Goal: Book appointment/travel/reservation

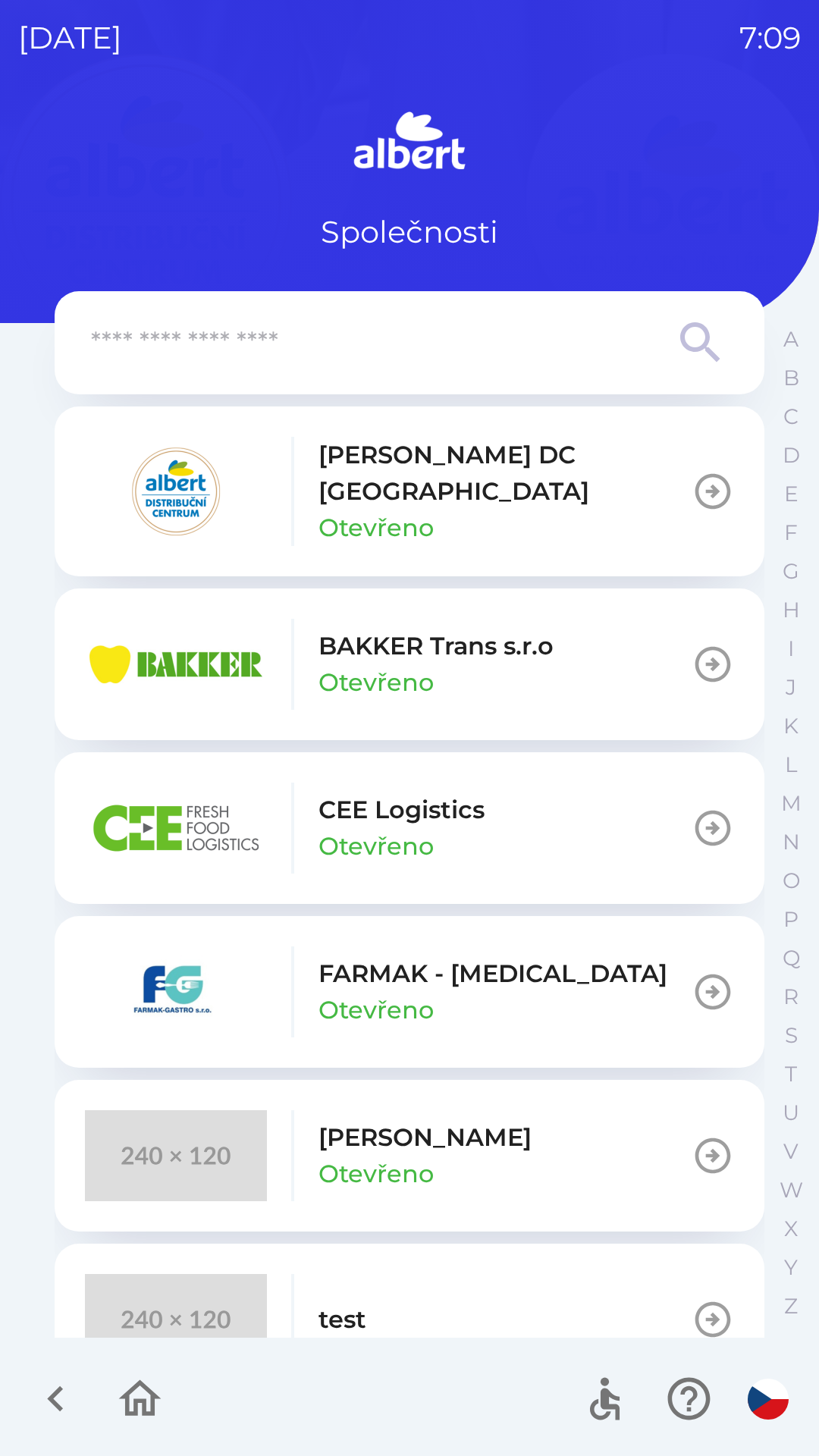
click at [658, 482] on button "[PERSON_NAME] DC [GEOGRAPHIC_DATA] Otevřeno" at bounding box center [410, 491] width 710 height 170
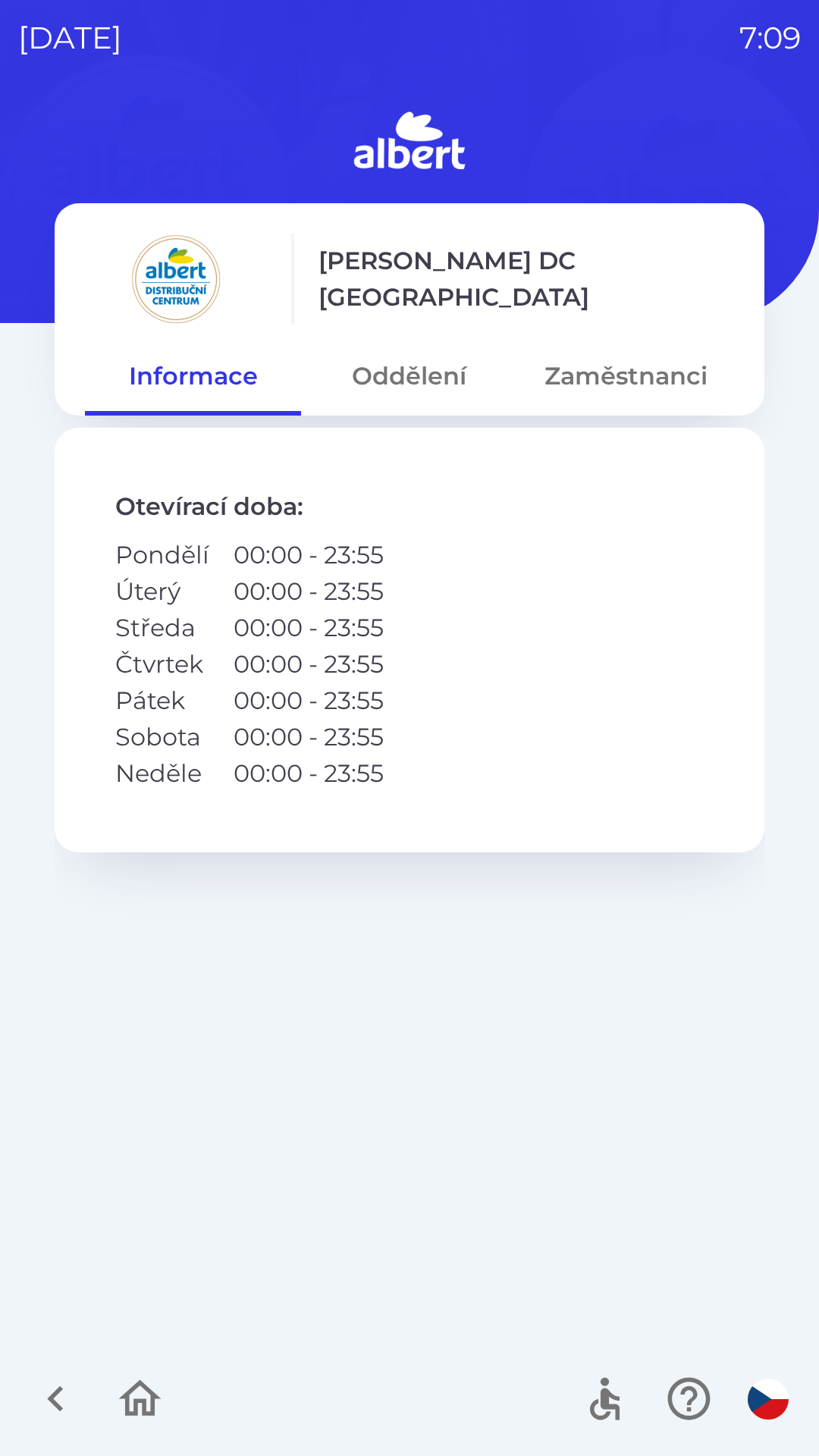
click at [434, 373] on button "Oddělení" at bounding box center [409, 376] width 216 height 54
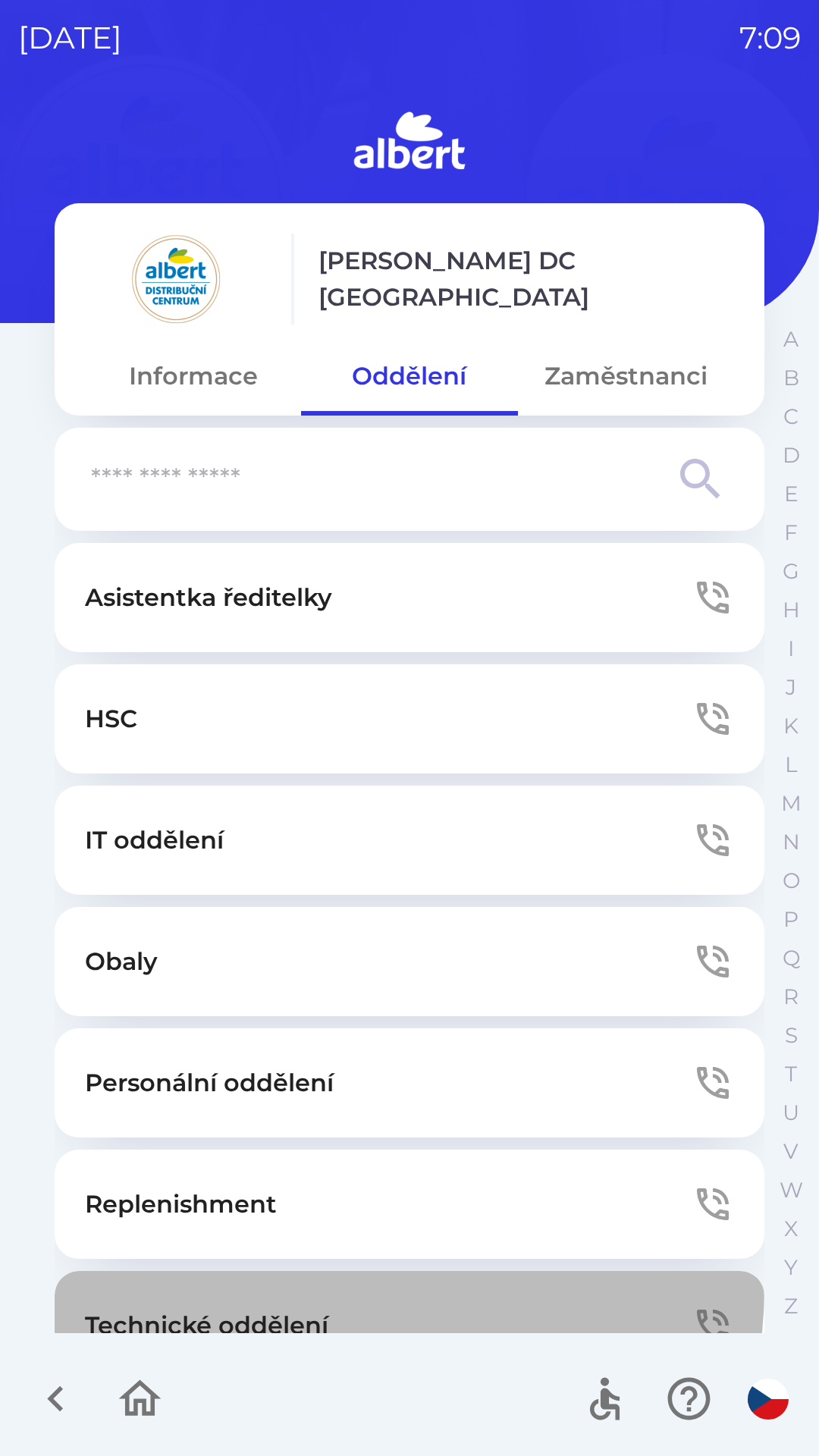
click at [337, 1288] on button "Technické oddělení" at bounding box center [410, 1326] width 710 height 109
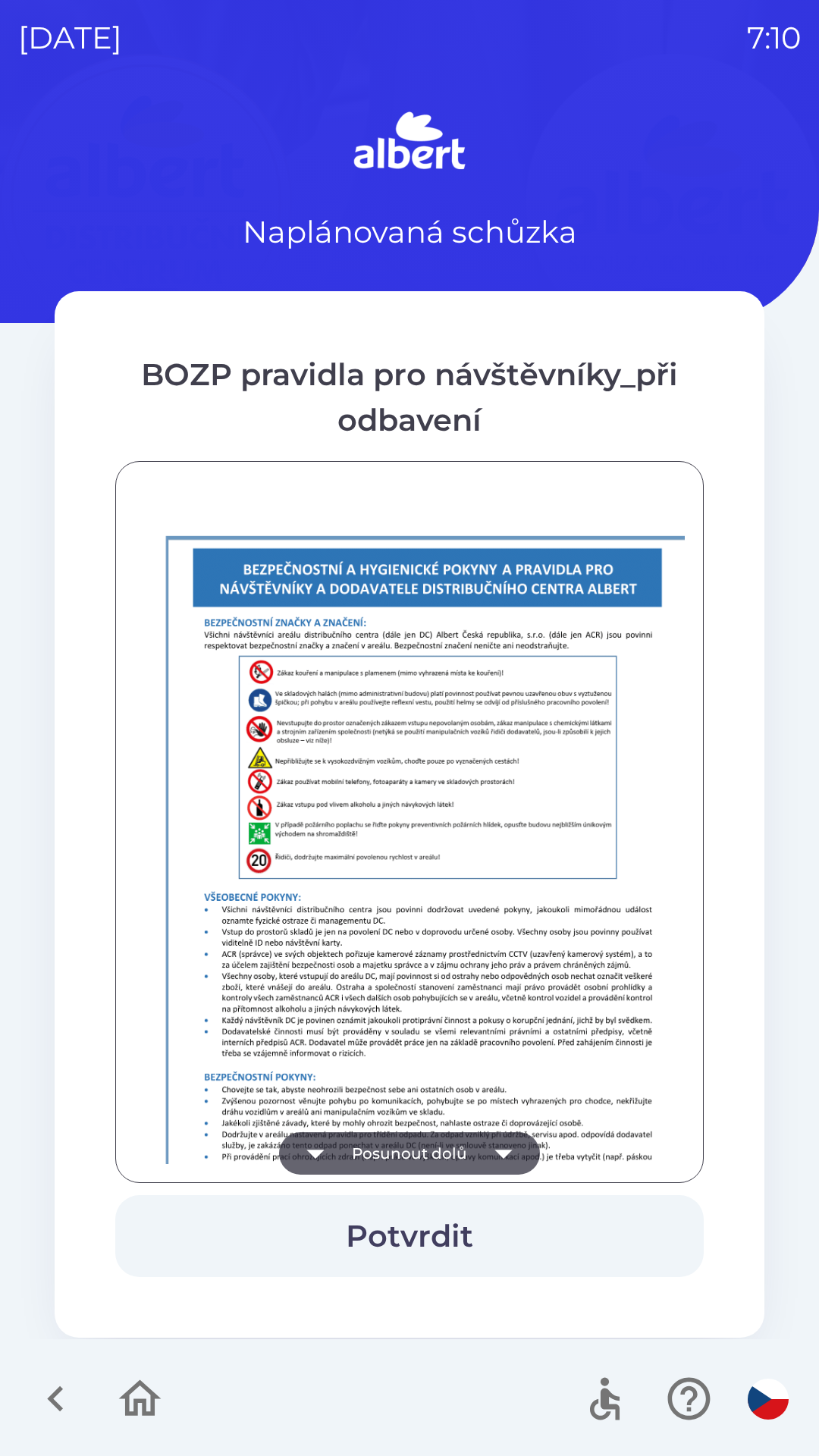
click at [433, 1226] on button "Potvrdit" at bounding box center [410, 1236] width 589 height 82
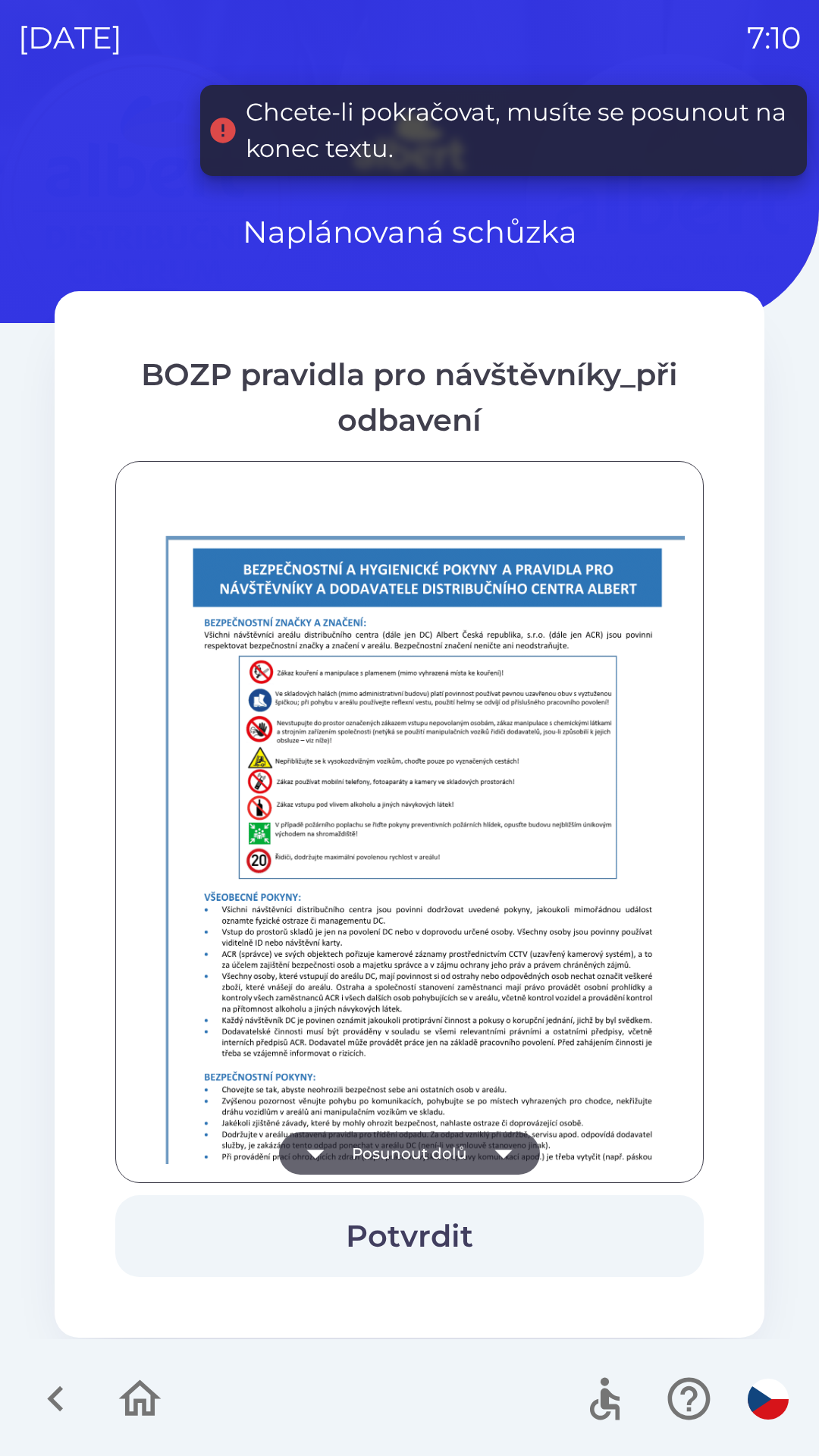
click at [503, 1140] on icon "button" at bounding box center [503, 1153] width 42 height 42
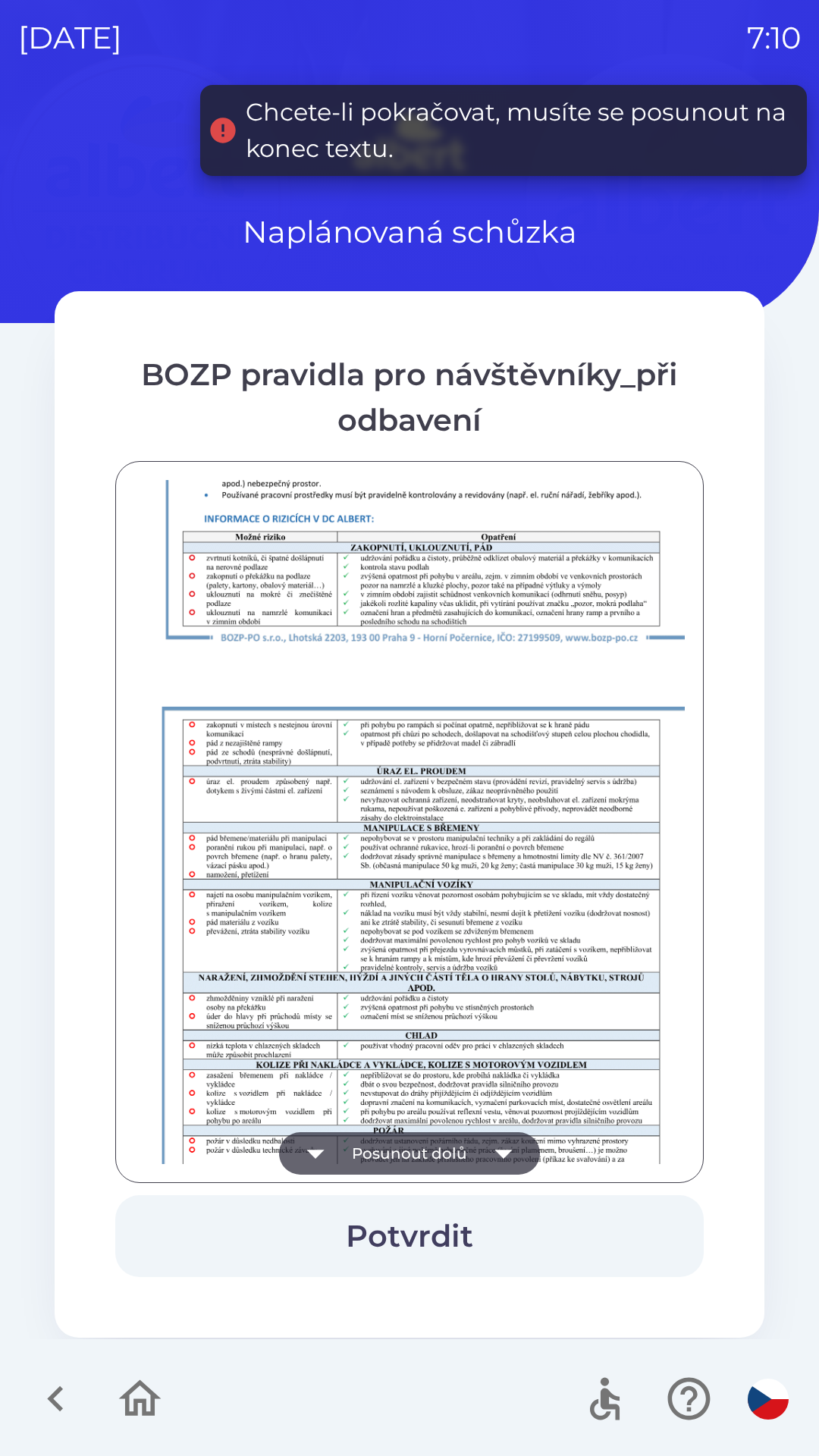
click at [502, 1144] on icon "button" at bounding box center [503, 1153] width 42 height 42
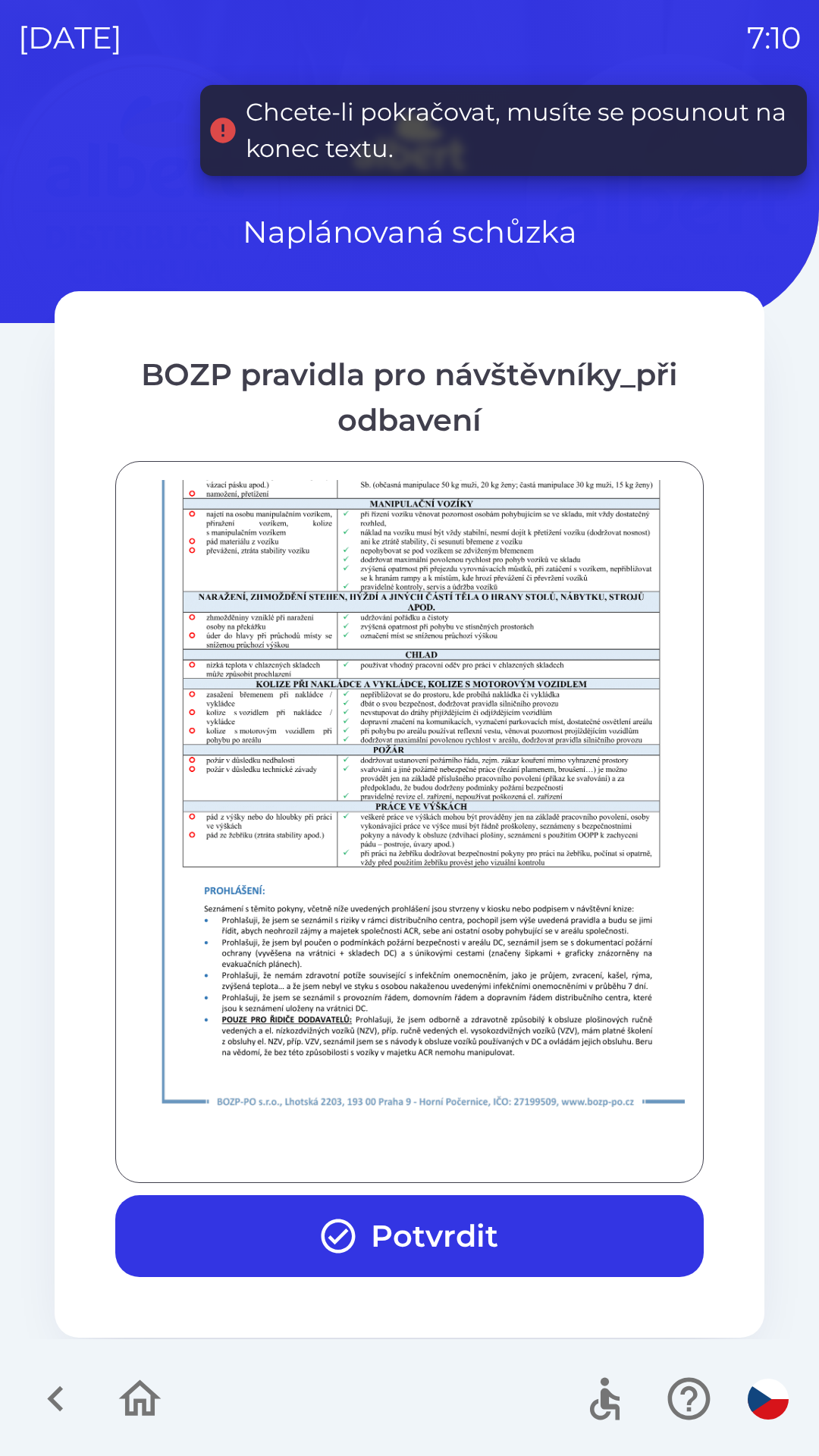
click at [491, 1147] on div at bounding box center [410, 823] width 551 height 685
click at [456, 1226] on button "Potvrdit" at bounding box center [410, 1236] width 589 height 82
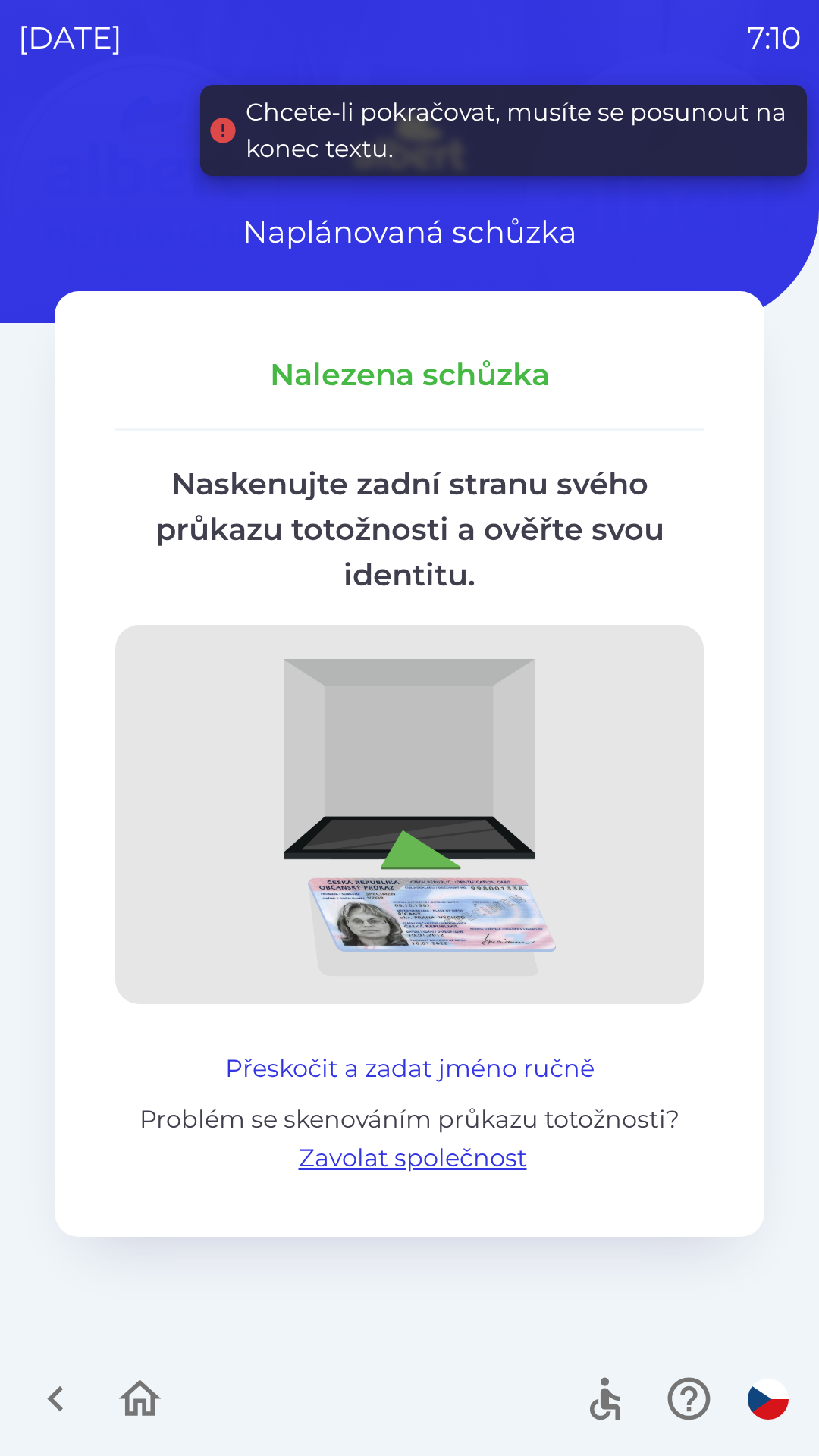
click at [263, 1052] on button "Přeskočit a zadat jméno ručně" at bounding box center [410, 1068] width 382 height 36
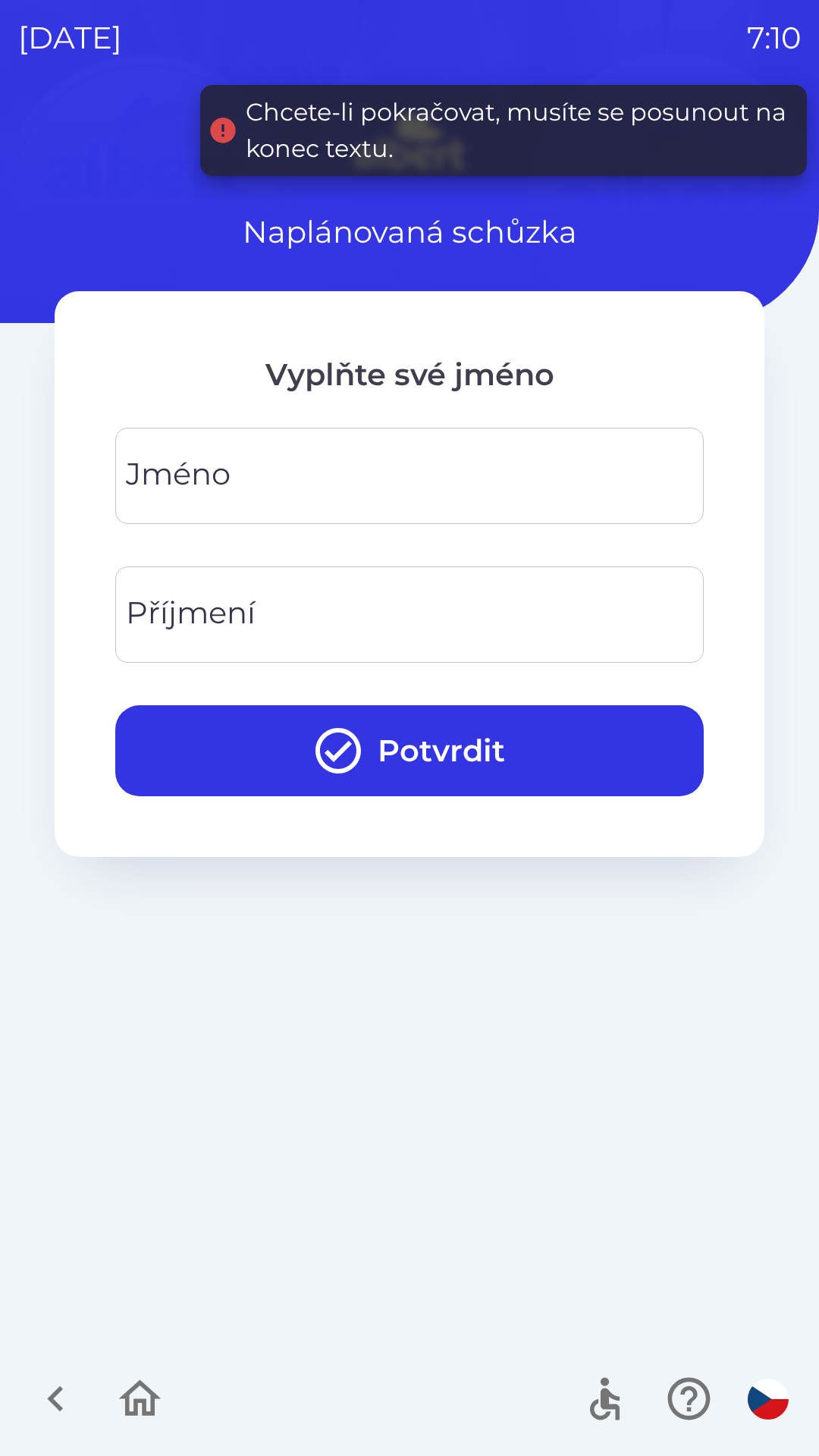
click at [368, 459] on input "Jméno" at bounding box center [410, 475] width 553 height 60
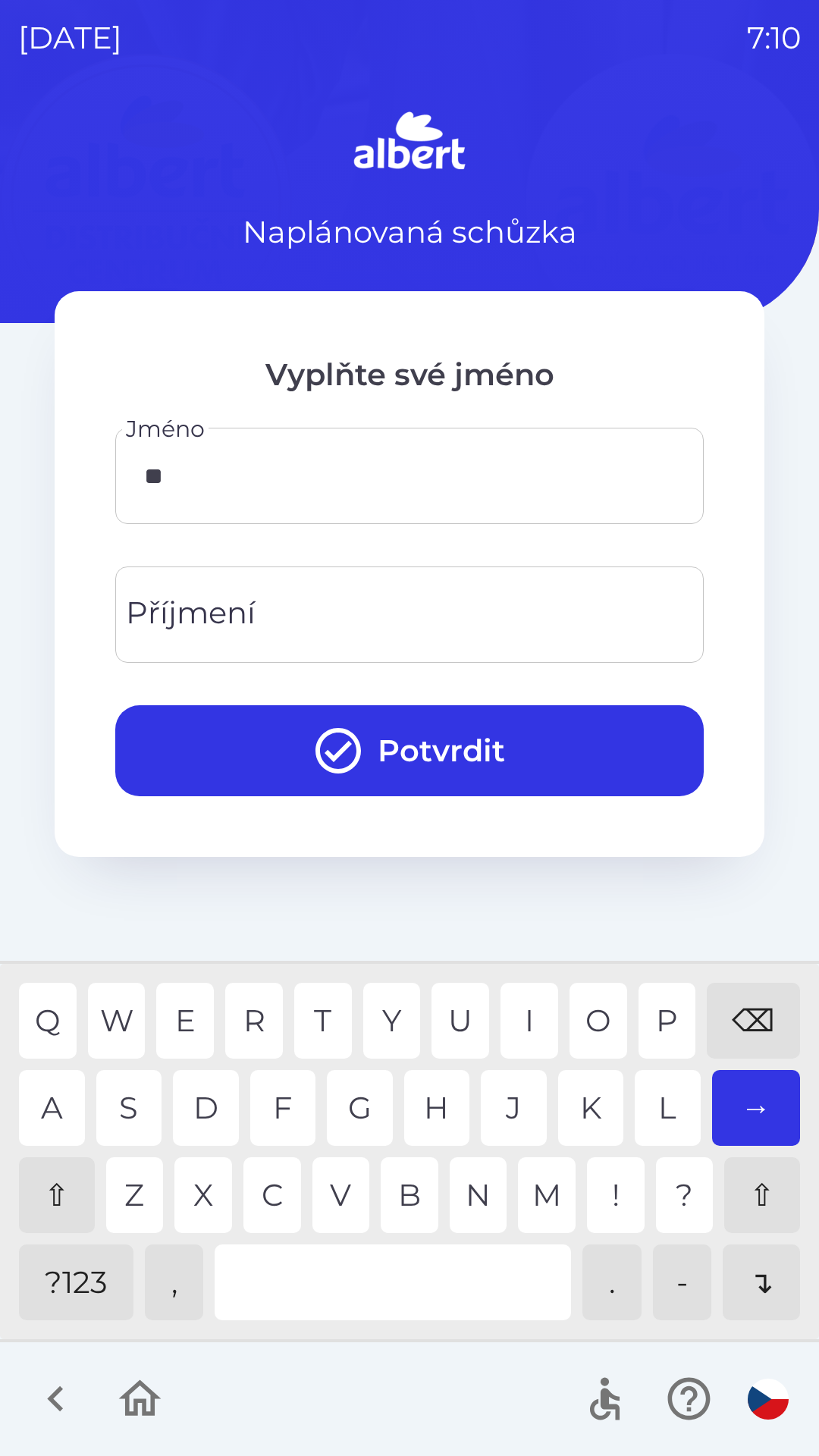
click at [663, 1099] on div "L" at bounding box center [668, 1108] width 66 height 76
click at [59, 1099] on div "A" at bounding box center [51, 1108] width 66 height 76
click at [202, 1099] on div "D" at bounding box center [205, 1108] width 66 height 76
click at [520, 1006] on div "I" at bounding box center [530, 1021] width 57 height 76
click at [548, 1187] on div "M" at bounding box center [547, 1195] width 57 height 76
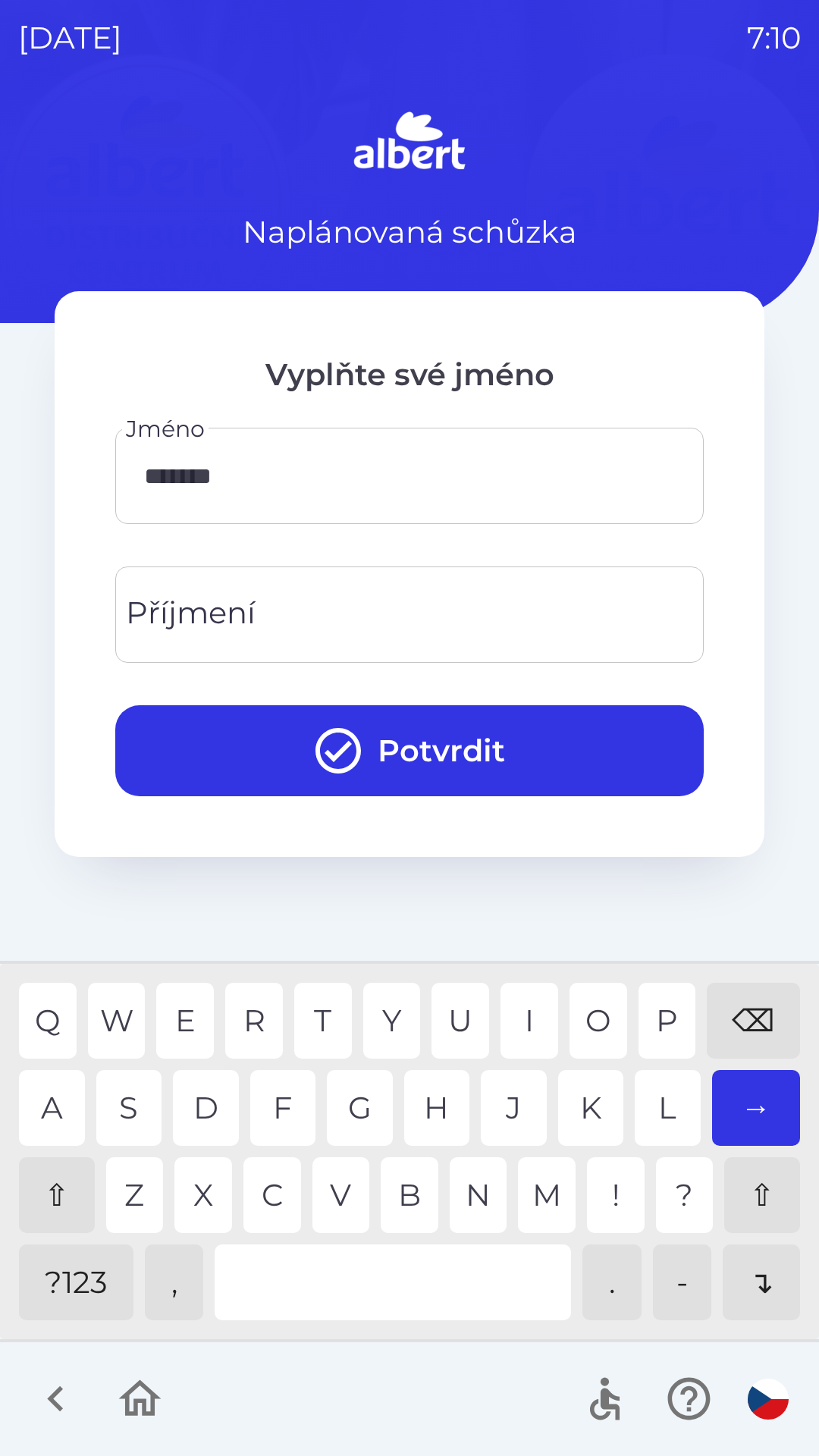
click at [536, 1005] on div "I" at bounding box center [530, 1021] width 57 height 76
type input "********"
click at [353, 600] on input "Příjmení" at bounding box center [410, 615] width 553 height 60
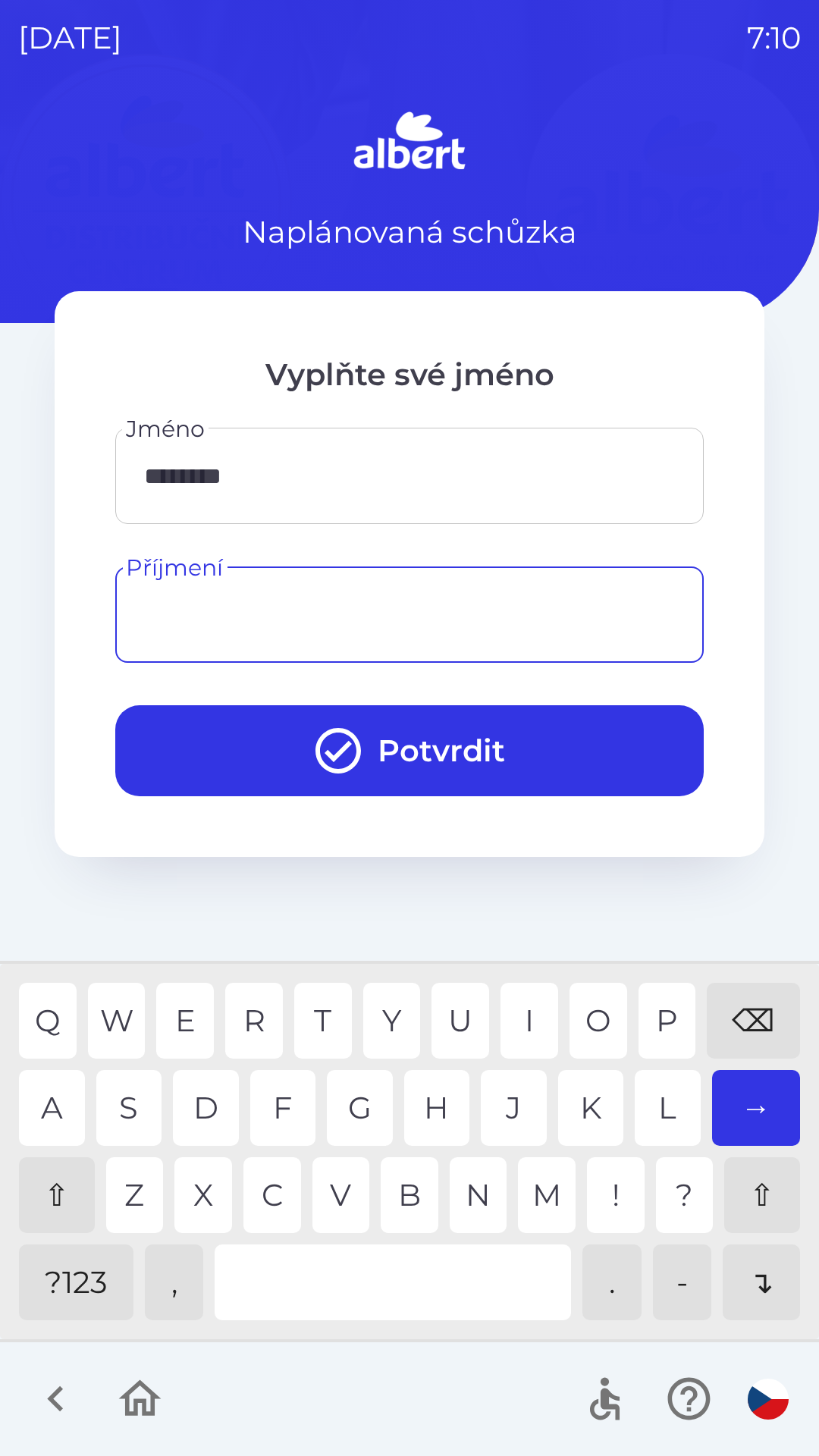
click at [56, 1189] on div "⇧" at bounding box center [56, 1195] width 76 height 76
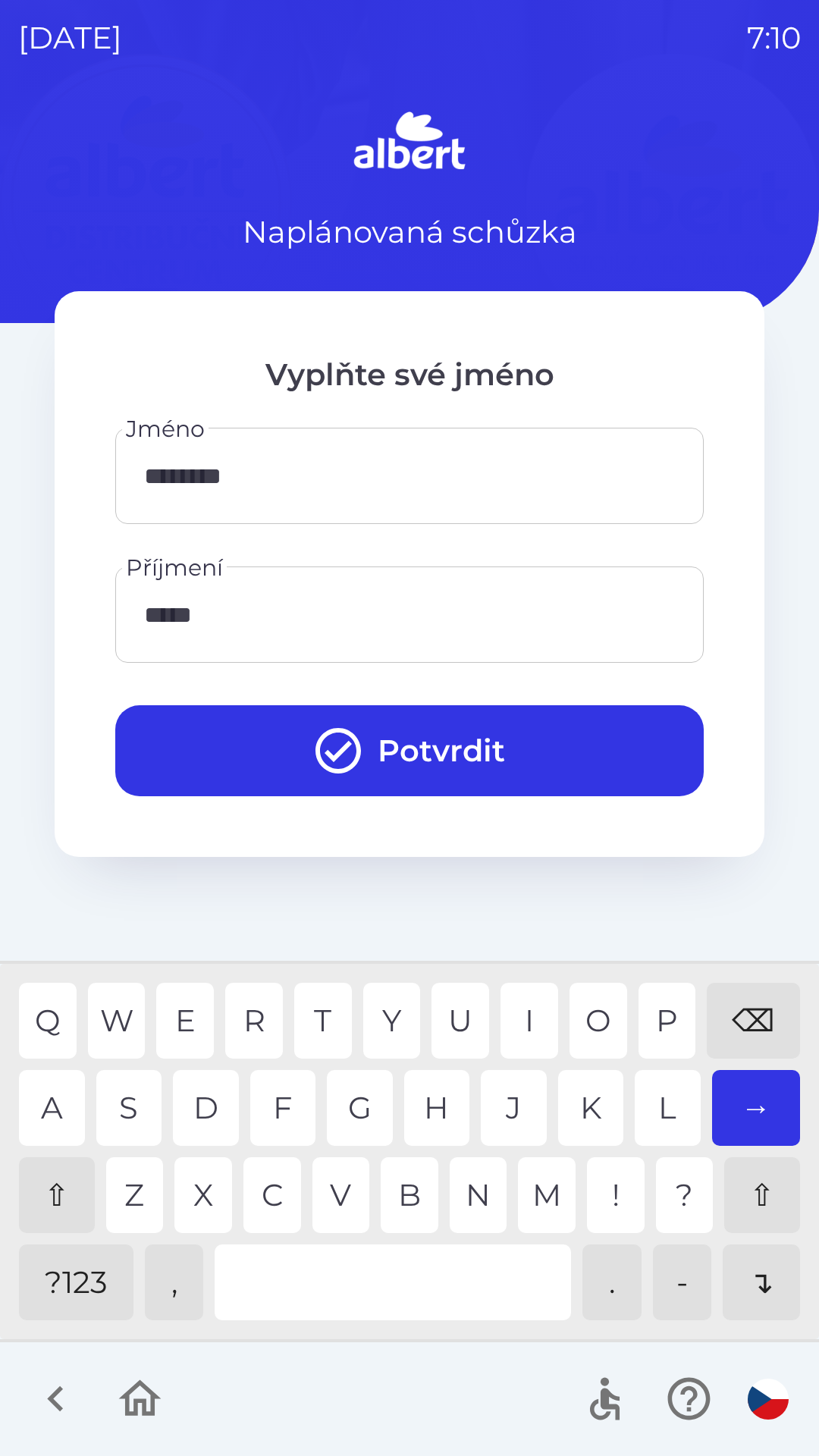
click at [458, 1004] on div "U" at bounding box center [461, 1021] width 57 height 76
click at [57, 1100] on div "A" at bounding box center [51, 1108] width 66 height 76
click at [135, 1178] on div "Z" at bounding box center [135, 1195] width 57 height 76
type input "**********"
click at [599, 1002] on div "O" at bounding box center [598, 1021] width 57 height 76
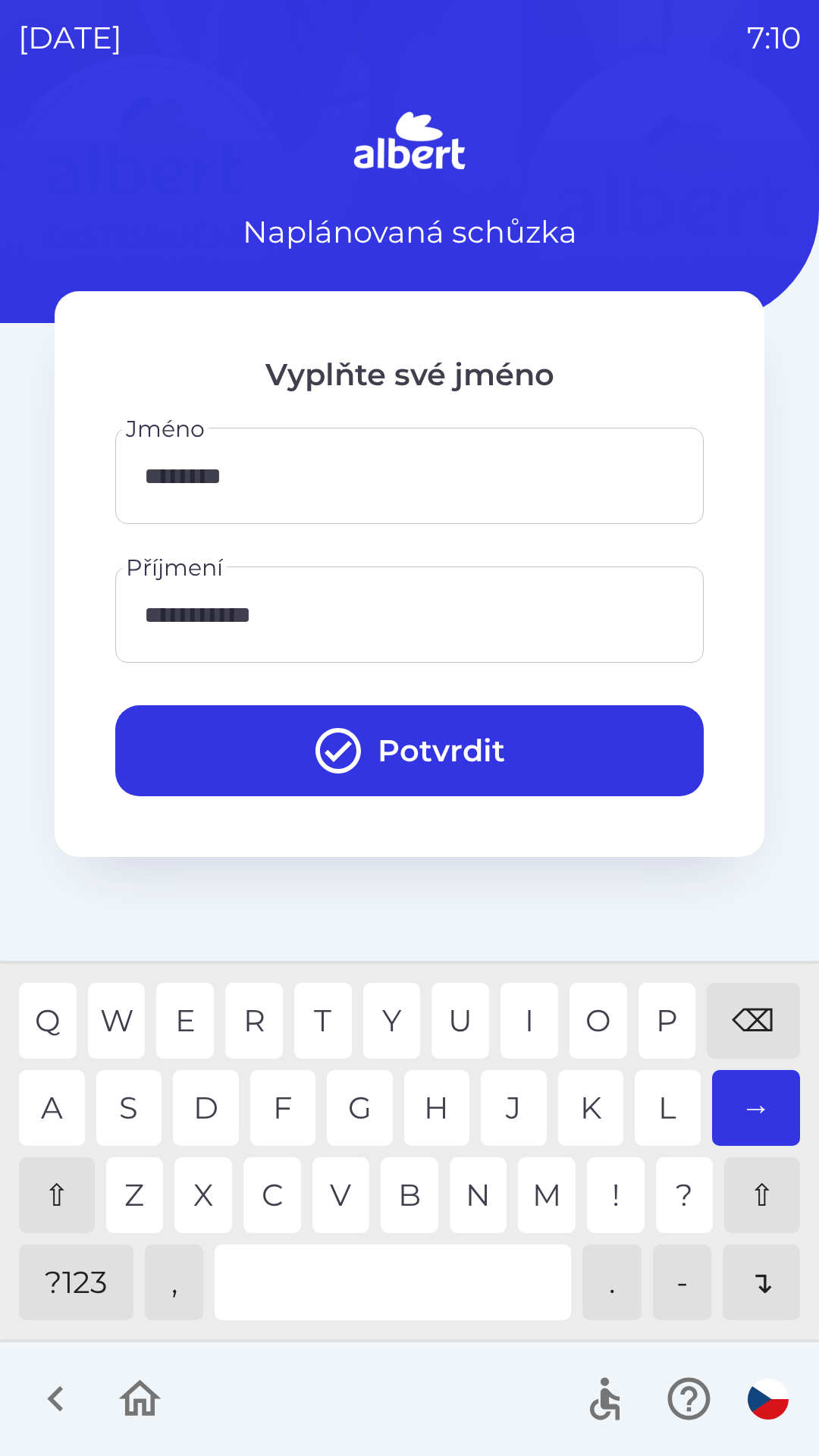
click at [456, 739] on button "Potvrdit" at bounding box center [410, 751] width 589 height 91
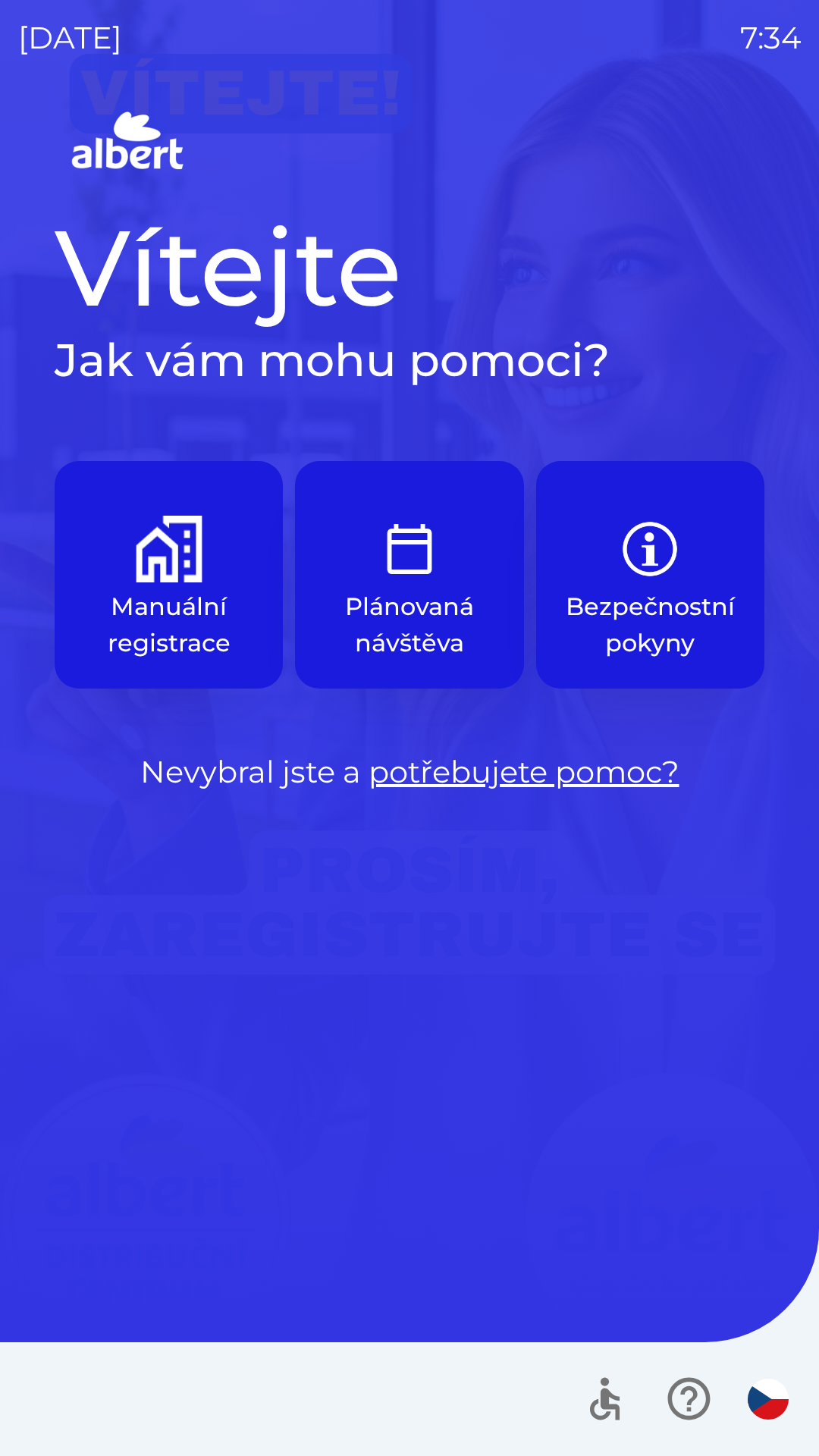
click at [166, 540] on img "button" at bounding box center [170, 549] width 67 height 67
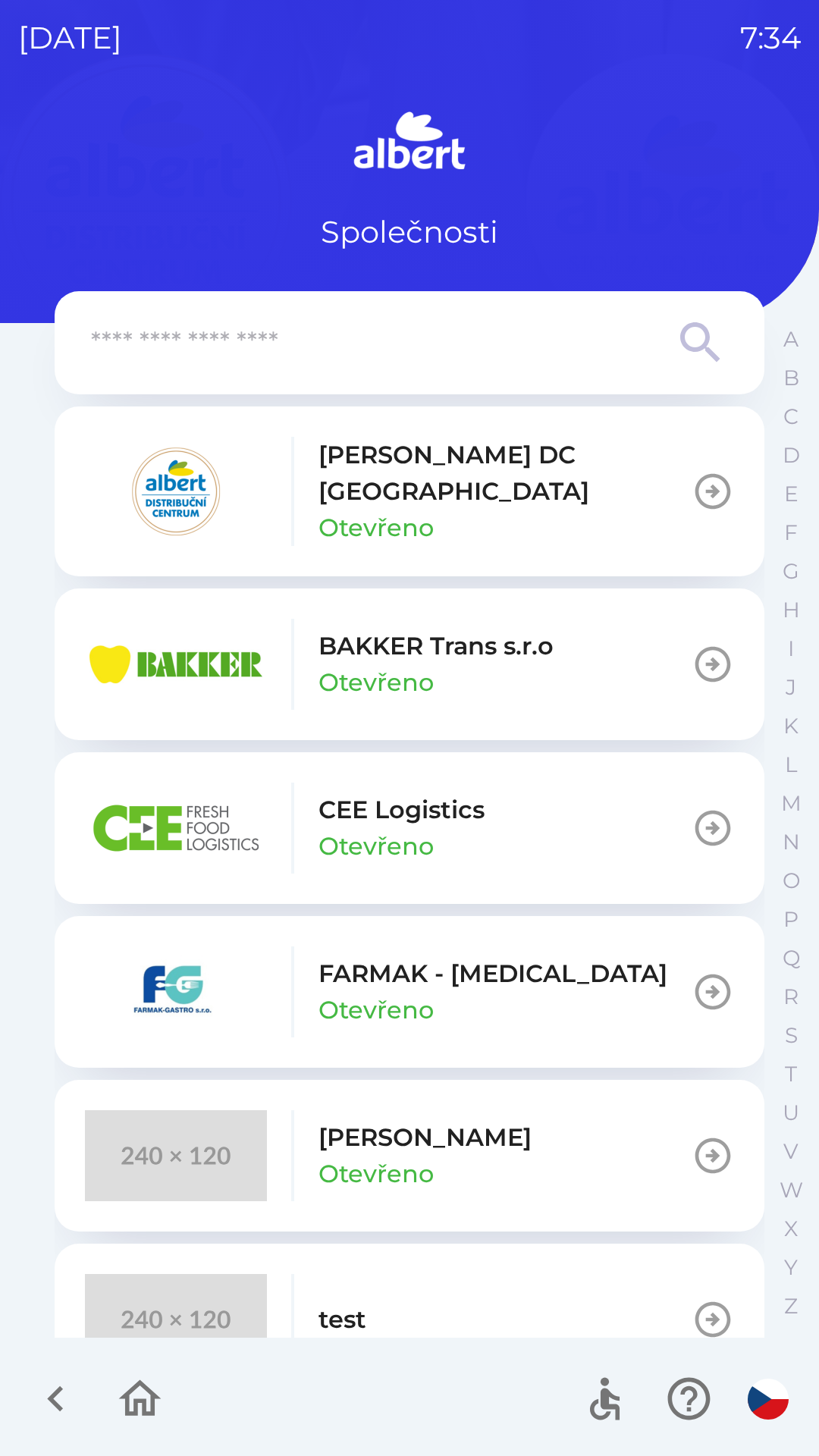
click at [248, 477] on img "button" at bounding box center [176, 491] width 183 height 91
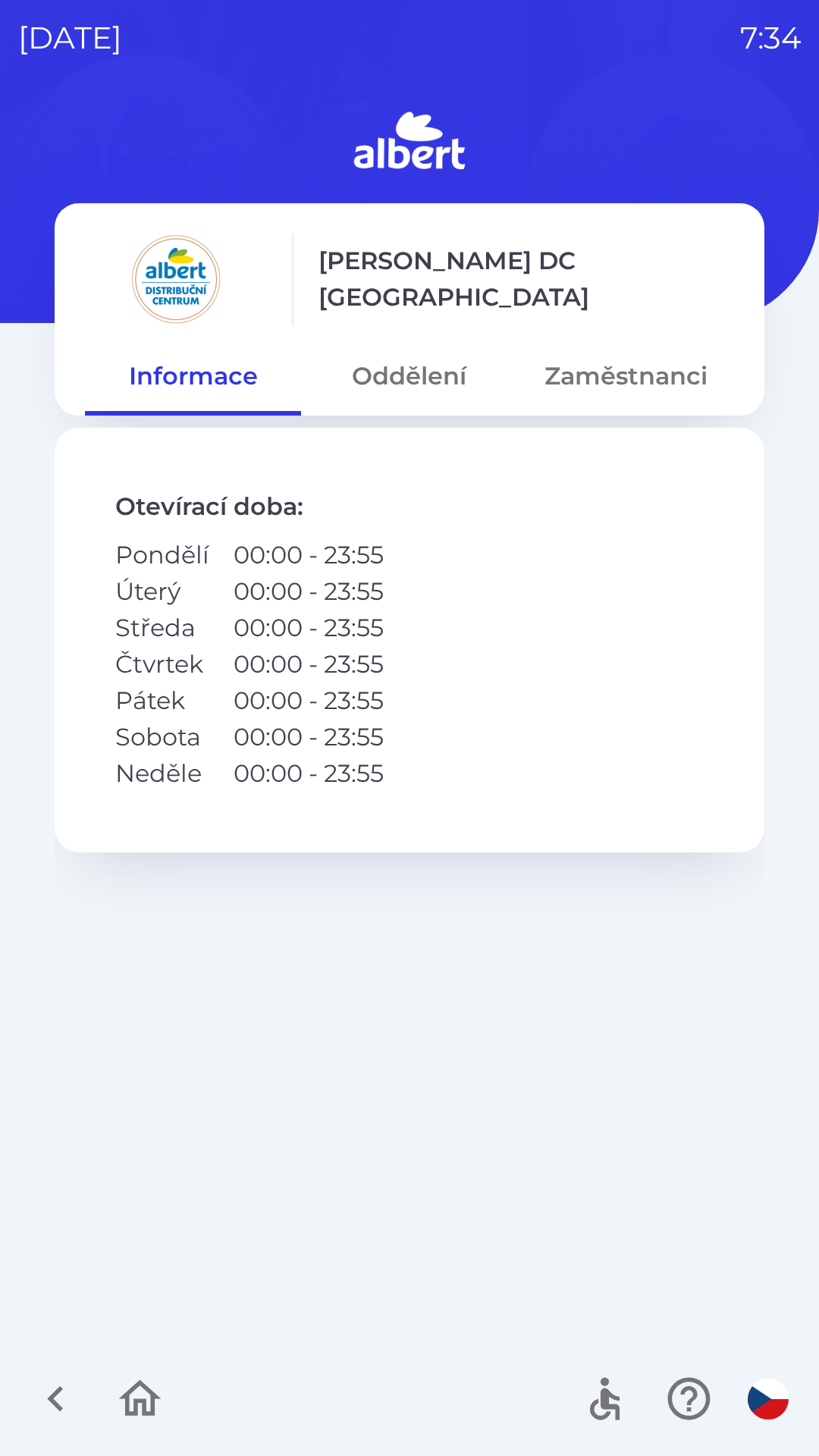
click at [392, 379] on button "Oddělení" at bounding box center [409, 376] width 216 height 54
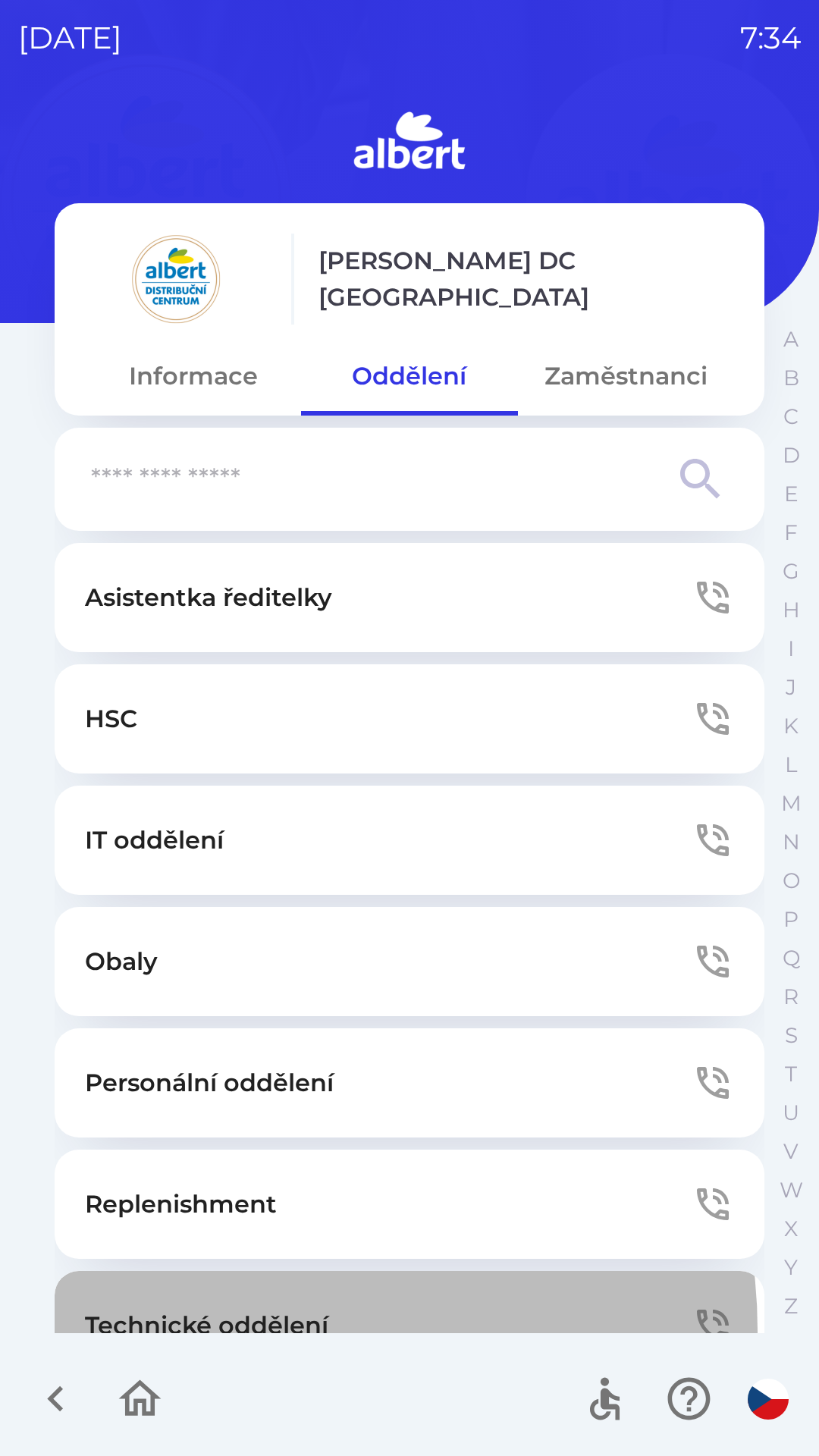
click at [245, 1331] on p "Technické oddělení" at bounding box center [206, 1326] width 244 height 36
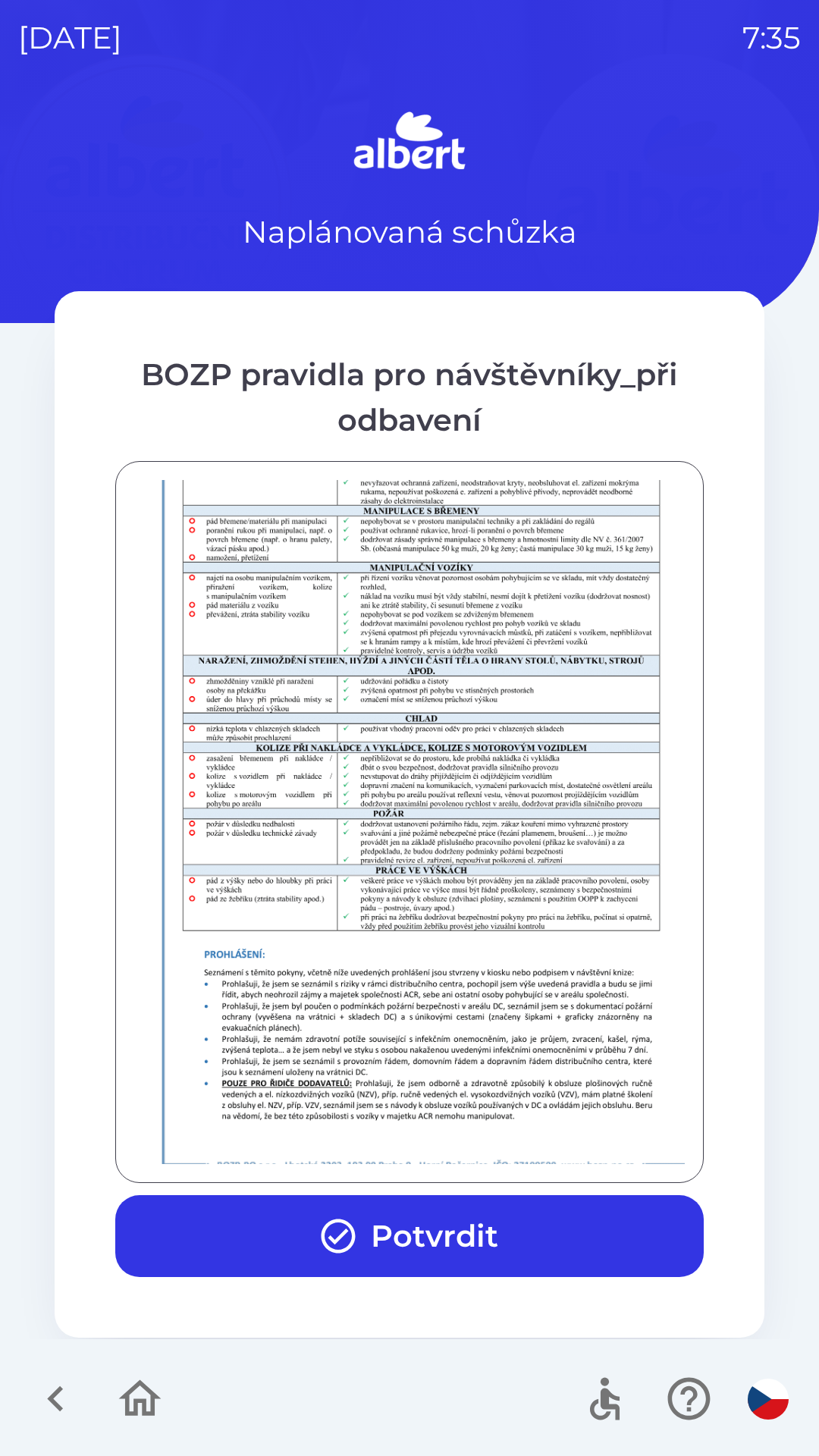
scroll to position [1065, 0]
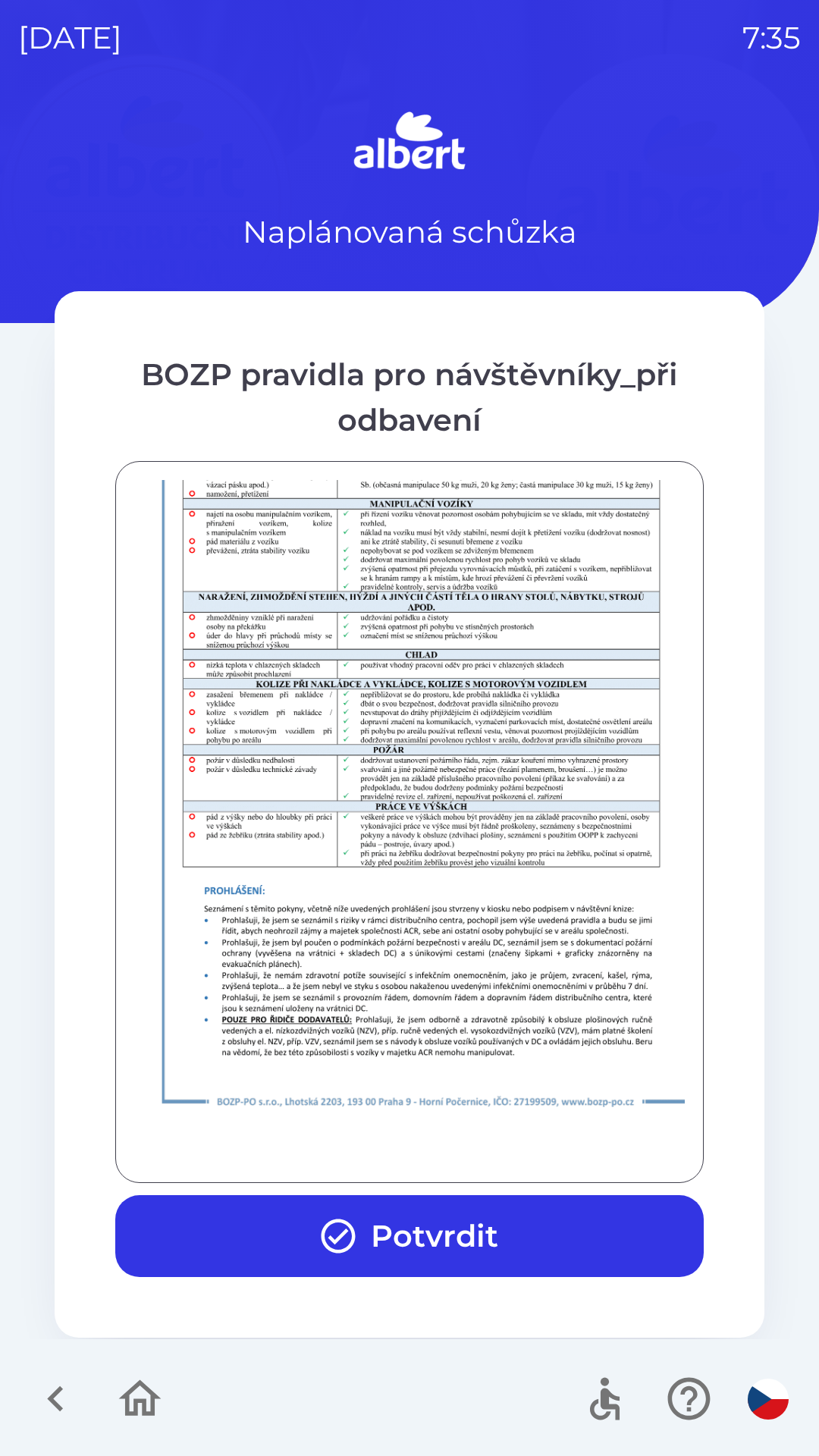
click at [465, 1233] on button "Potvrdit" at bounding box center [410, 1236] width 589 height 82
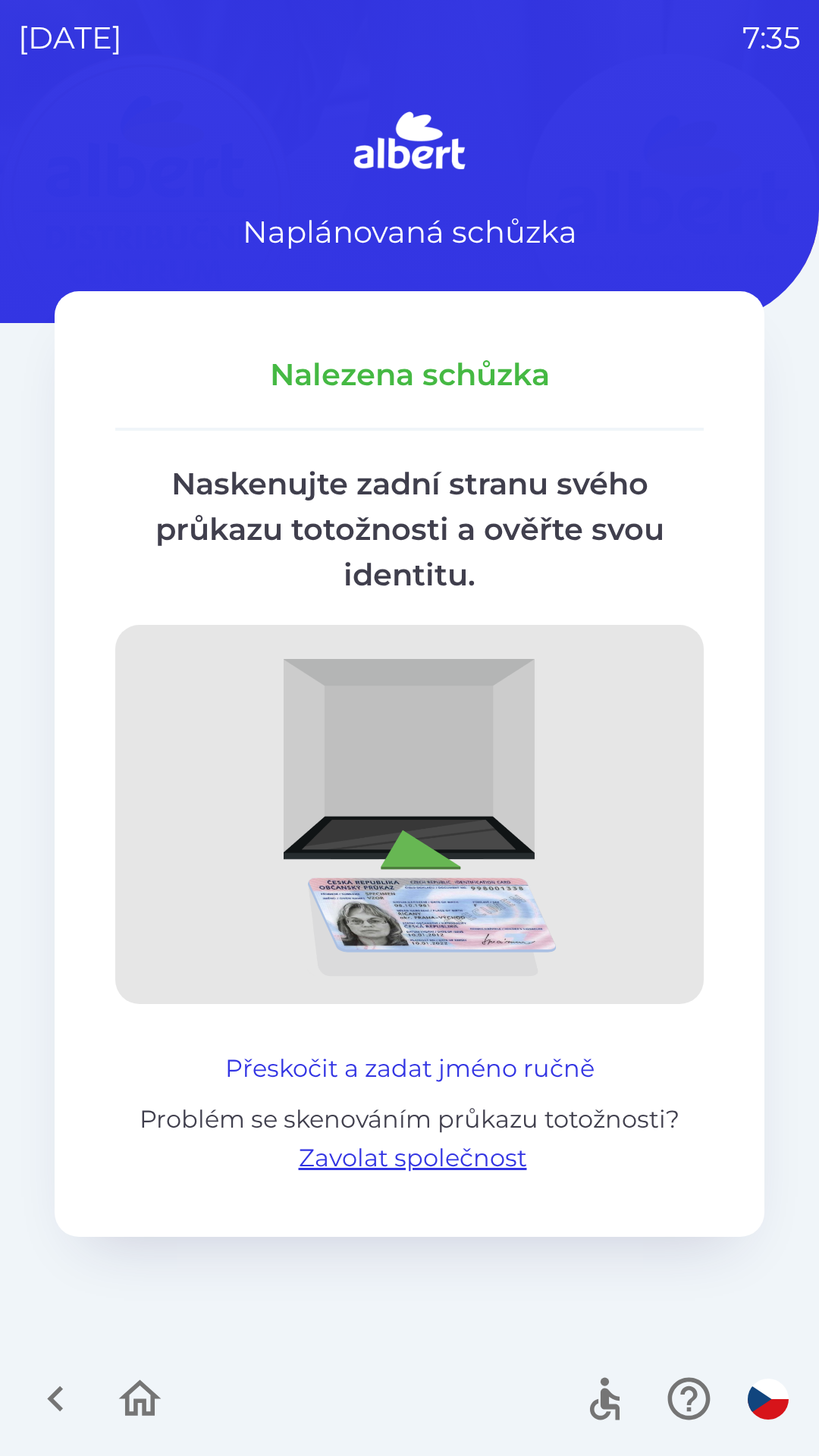
click at [264, 1067] on button "Přeskočit a zadat jméno ručně" at bounding box center [410, 1068] width 382 height 36
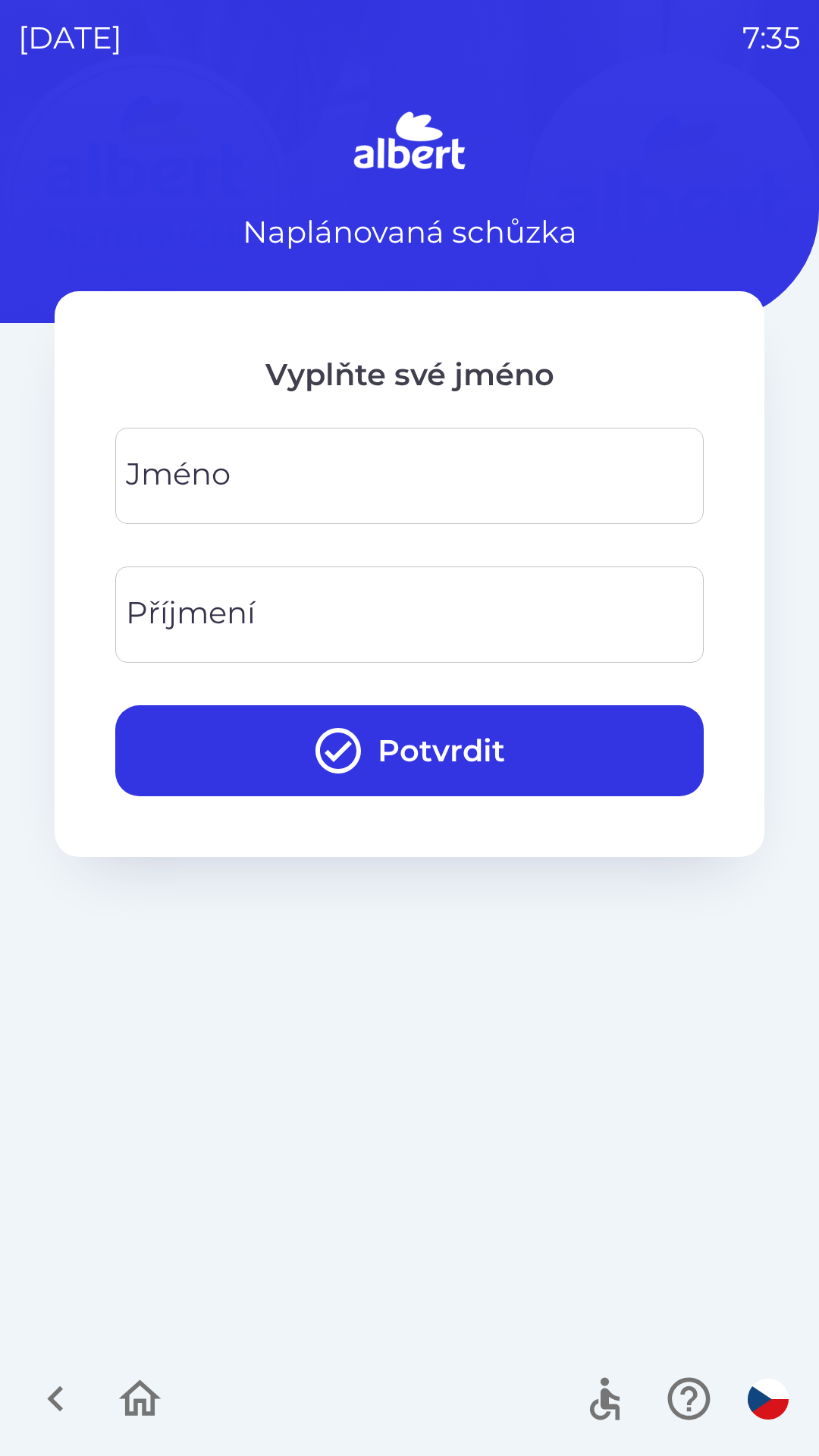
click at [575, 465] on input "Jméno" at bounding box center [410, 475] width 553 height 60
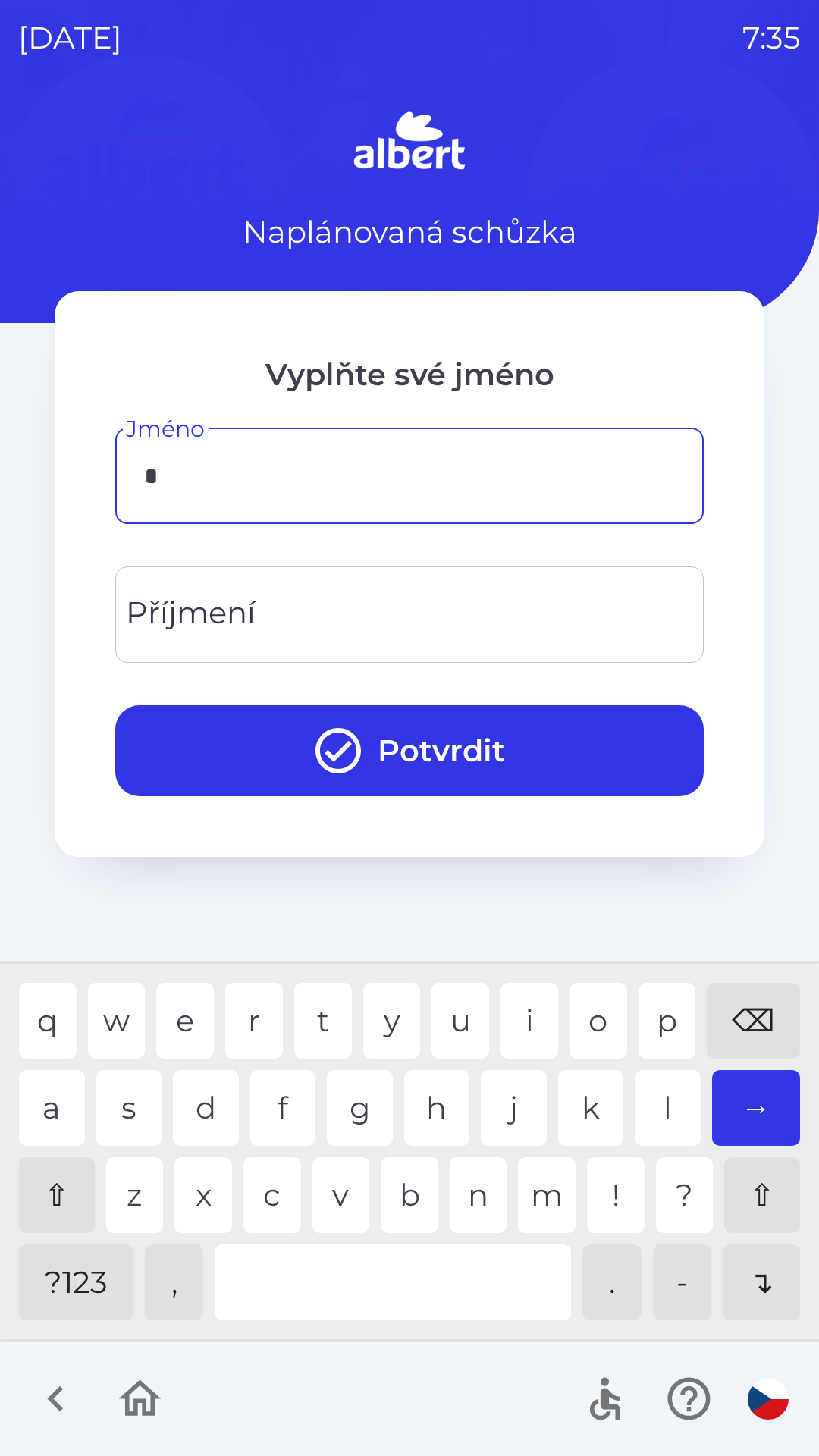
click at [671, 1109] on div "l" at bounding box center [668, 1108] width 66 height 76
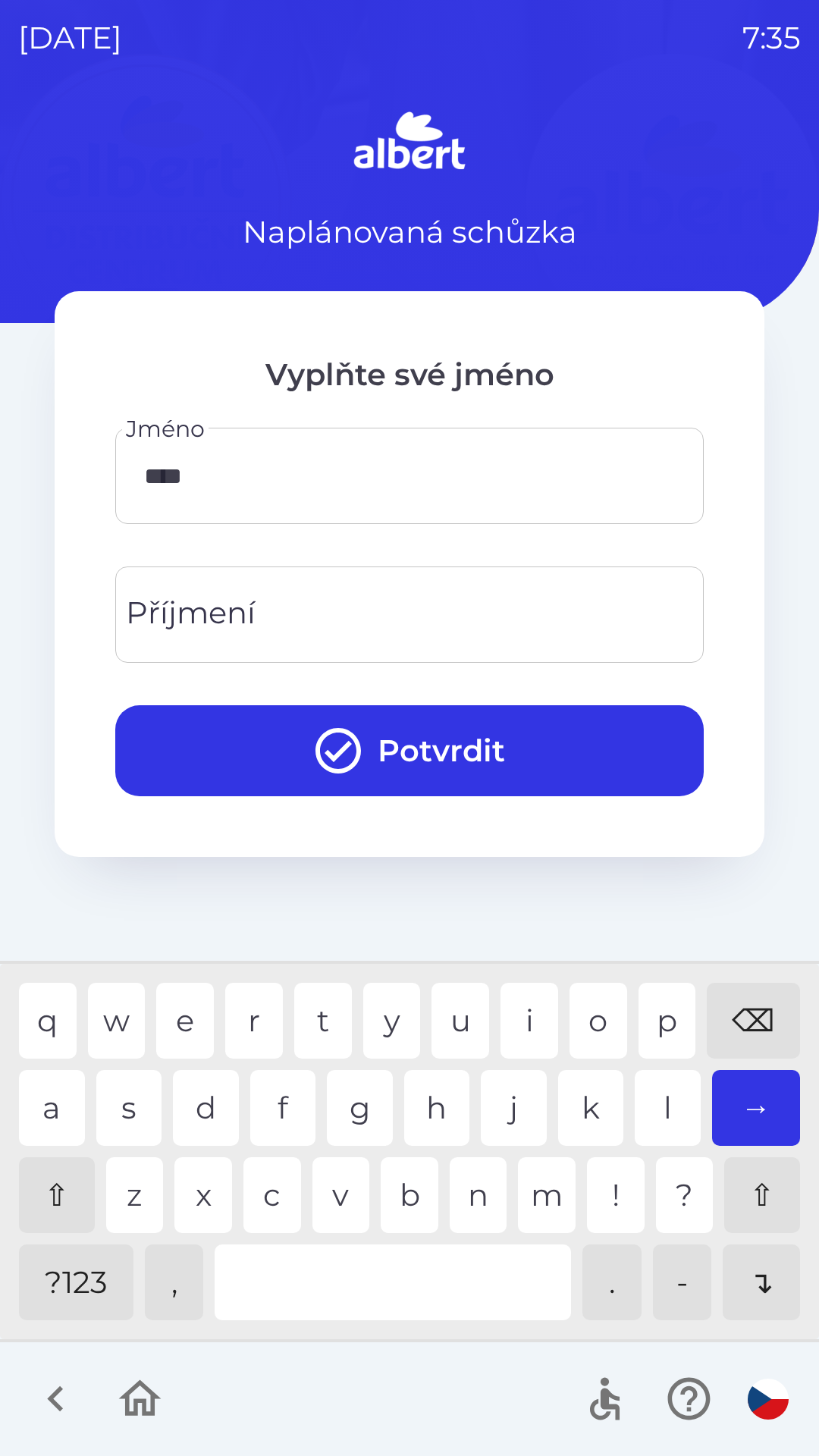
type input "*****"
click at [279, 603] on input "Příjmení" at bounding box center [410, 615] width 553 height 60
click at [47, 1108] on div "a" at bounding box center [51, 1108] width 66 height 76
click at [661, 1118] on div "l" at bounding box center [668, 1108] width 66 height 76
click at [599, 1019] on div "o" at bounding box center [598, 1021] width 57 height 76
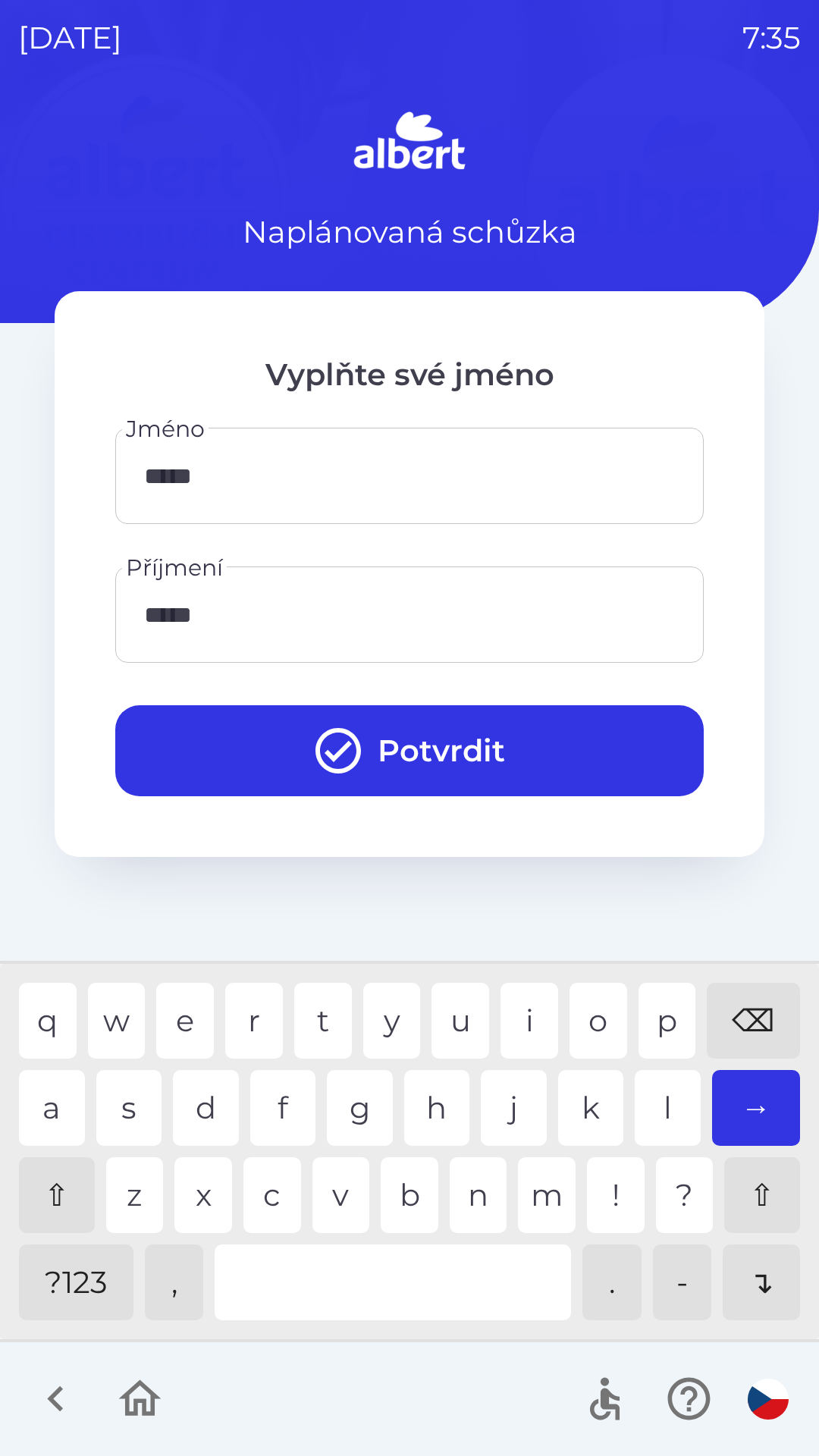
click at [448, 1020] on div "u" at bounding box center [461, 1021] width 57 height 76
click at [259, 1202] on div "c" at bounding box center [272, 1195] width 57 height 76
type input "*******"
click at [430, 1102] on div "h" at bounding box center [437, 1108] width 66 height 76
click at [433, 727] on button "Potvrdit" at bounding box center [410, 751] width 589 height 91
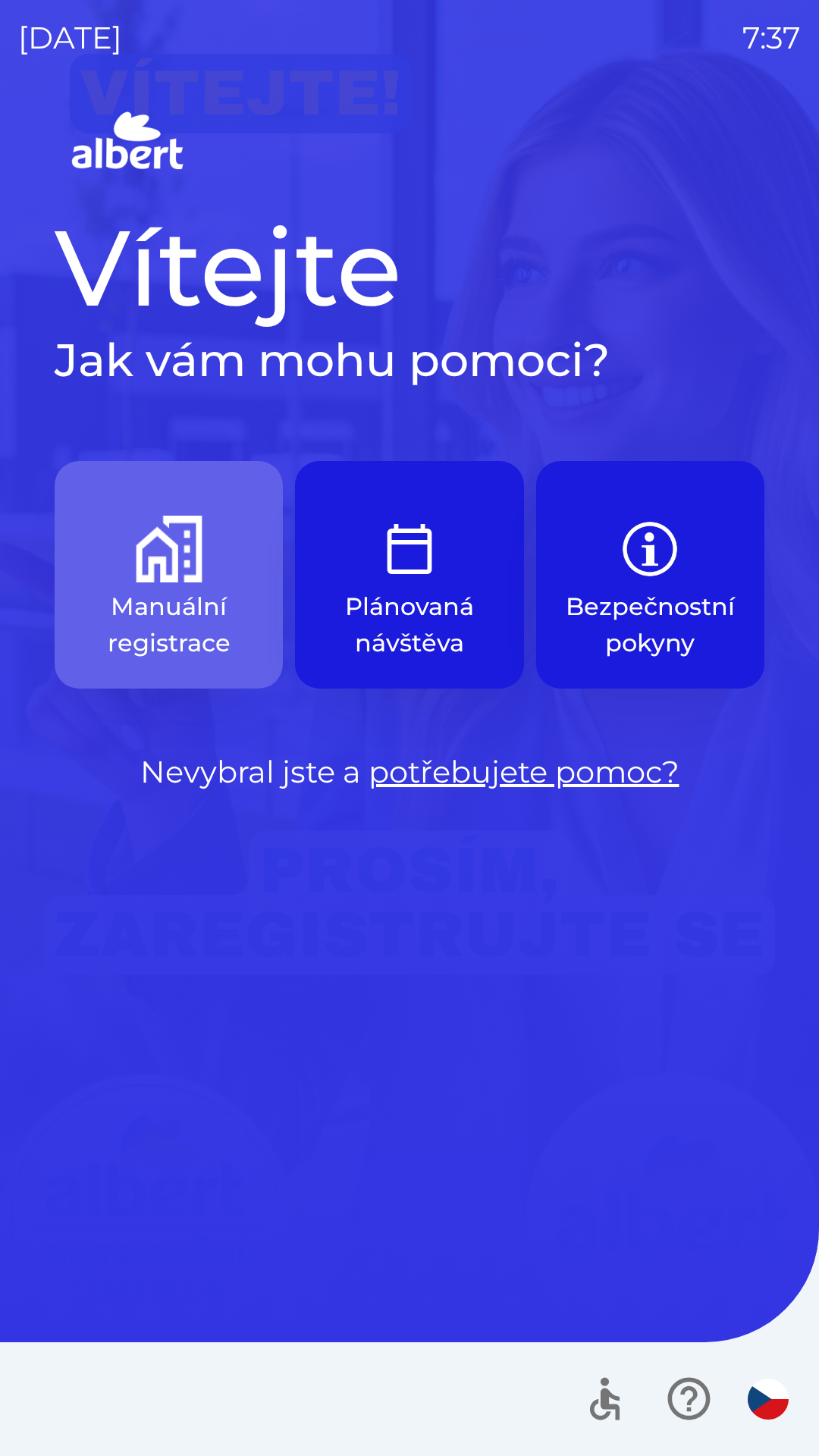
click at [180, 572] on img "button" at bounding box center [170, 549] width 67 height 67
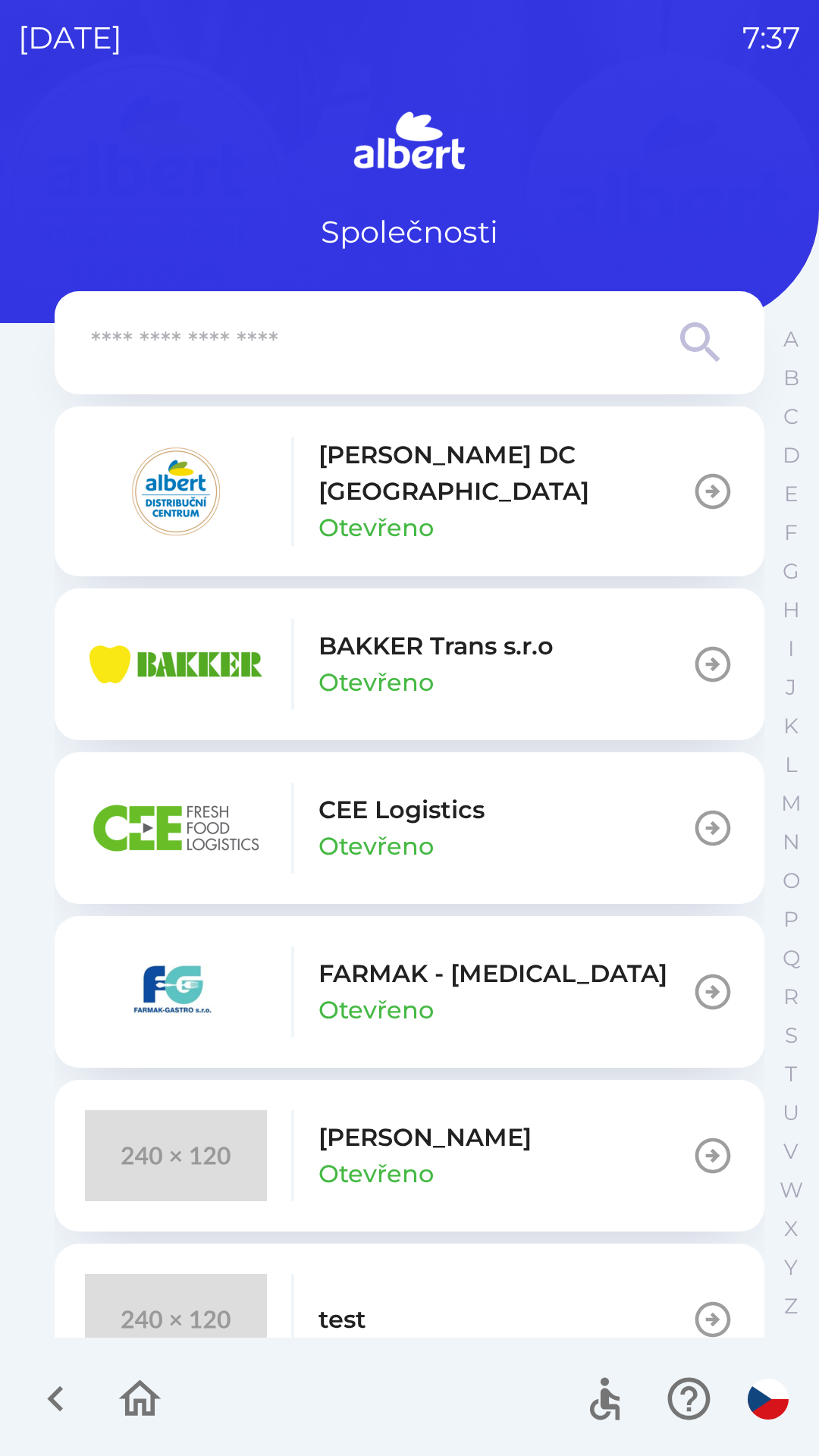
click at [306, 836] on div "CEE Logistics Otevřeno" at bounding box center [284, 829] width 400 height 91
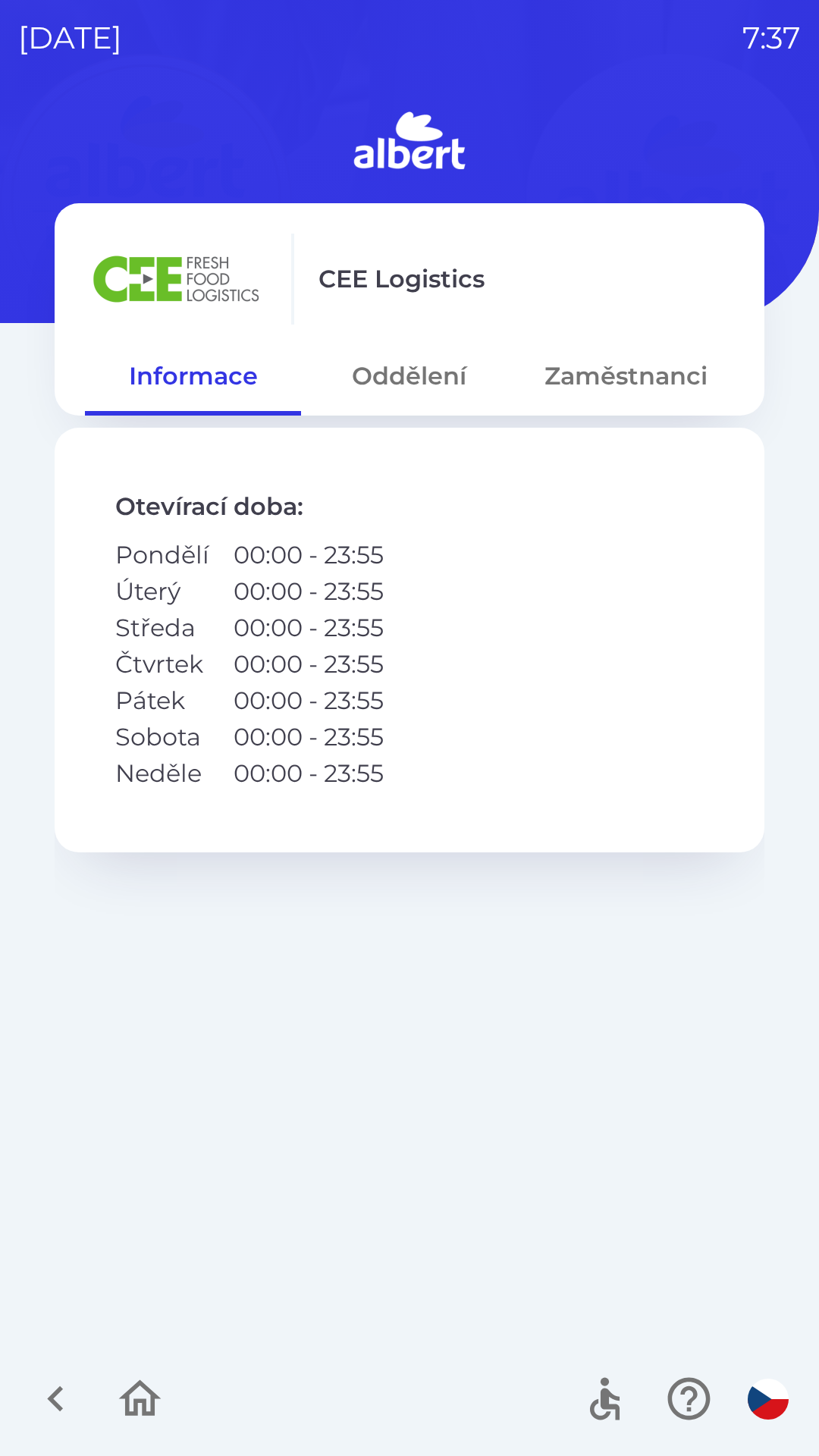
click at [388, 370] on button "Oddělení" at bounding box center [409, 376] width 216 height 54
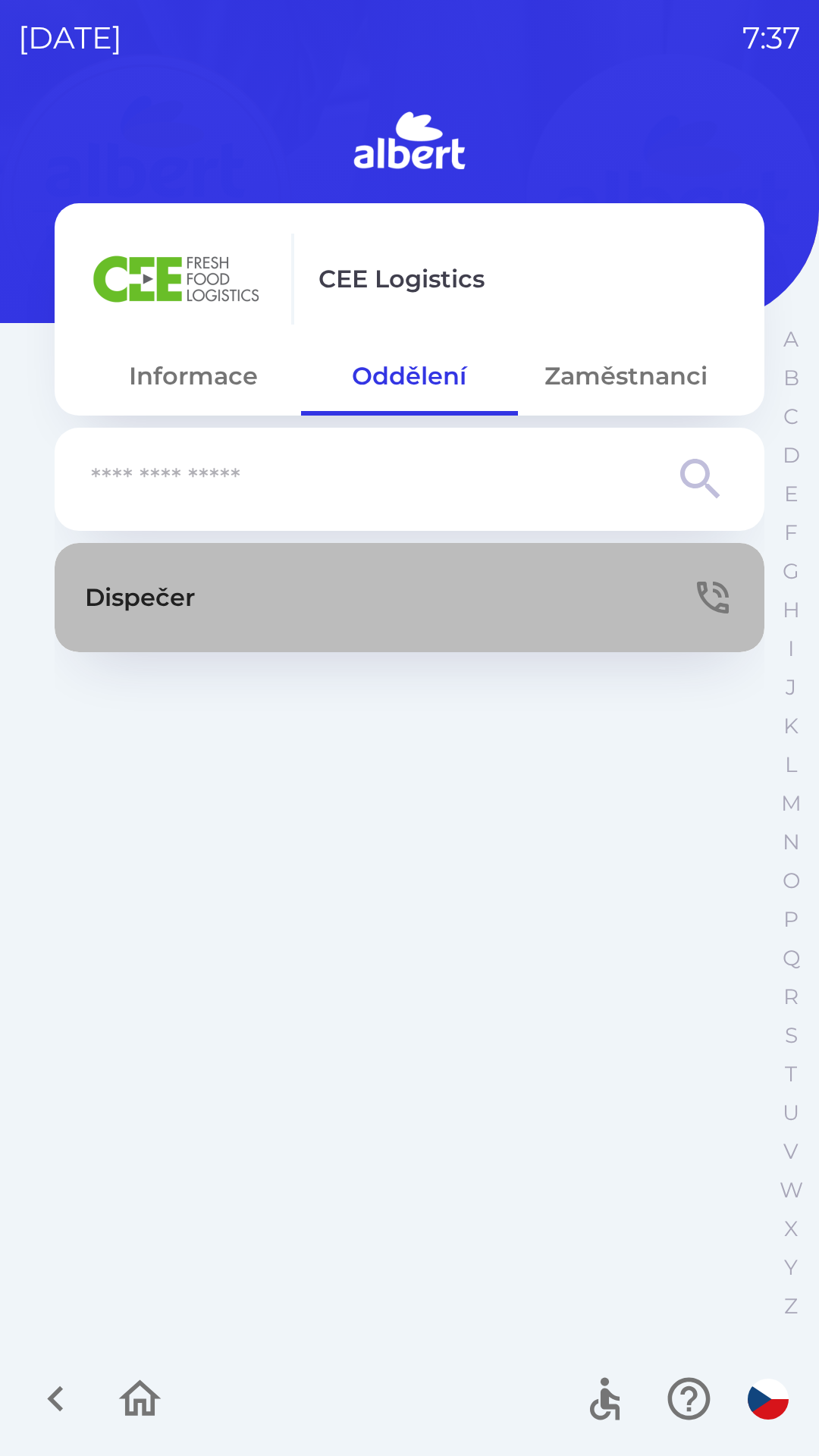
click at [193, 605] on p "Dispečer" at bounding box center [139, 597] width 110 height 36
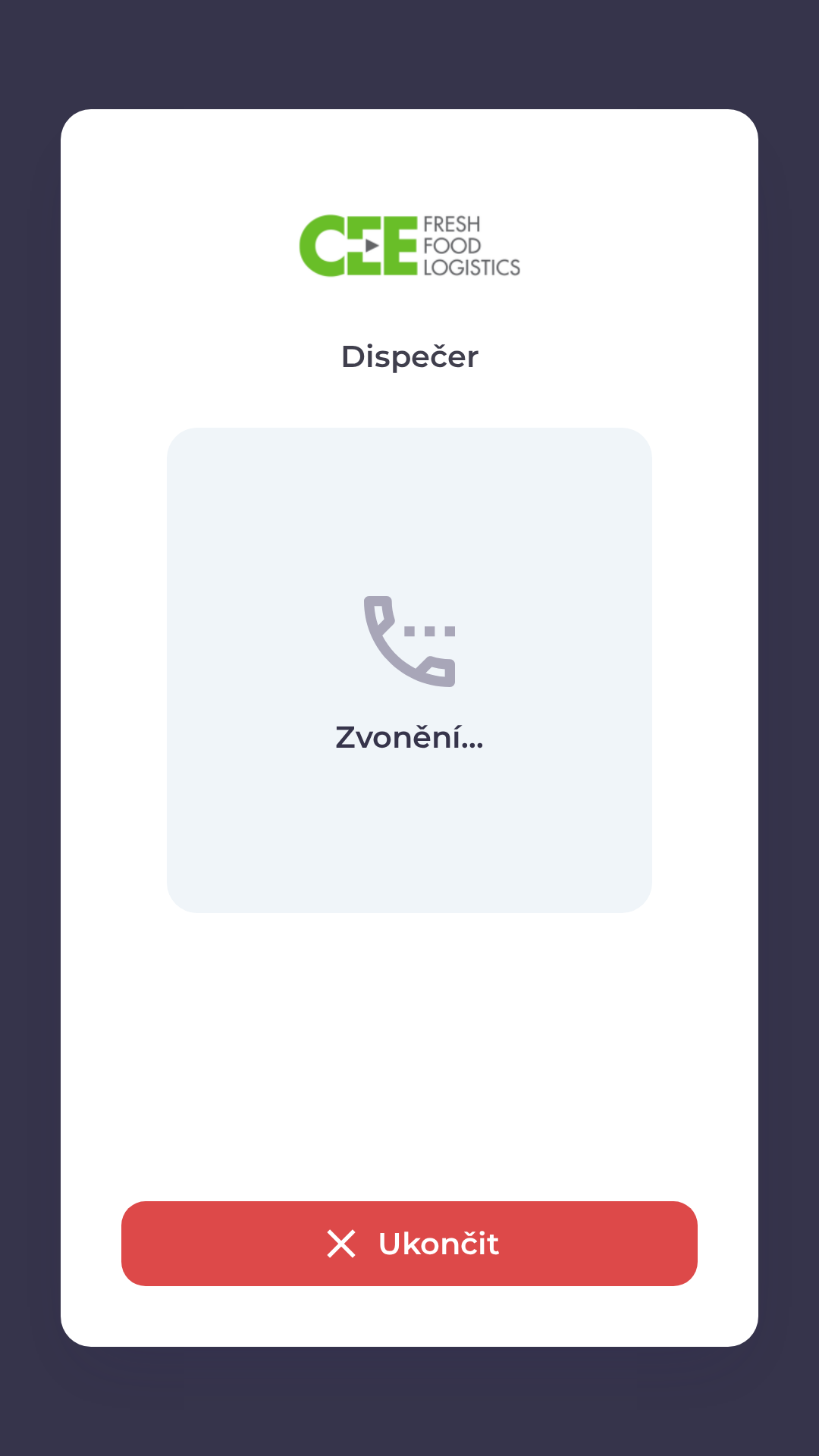
click at [341, 1249] on icon "button" at bounding box center [340, 1243] width 48 height 48
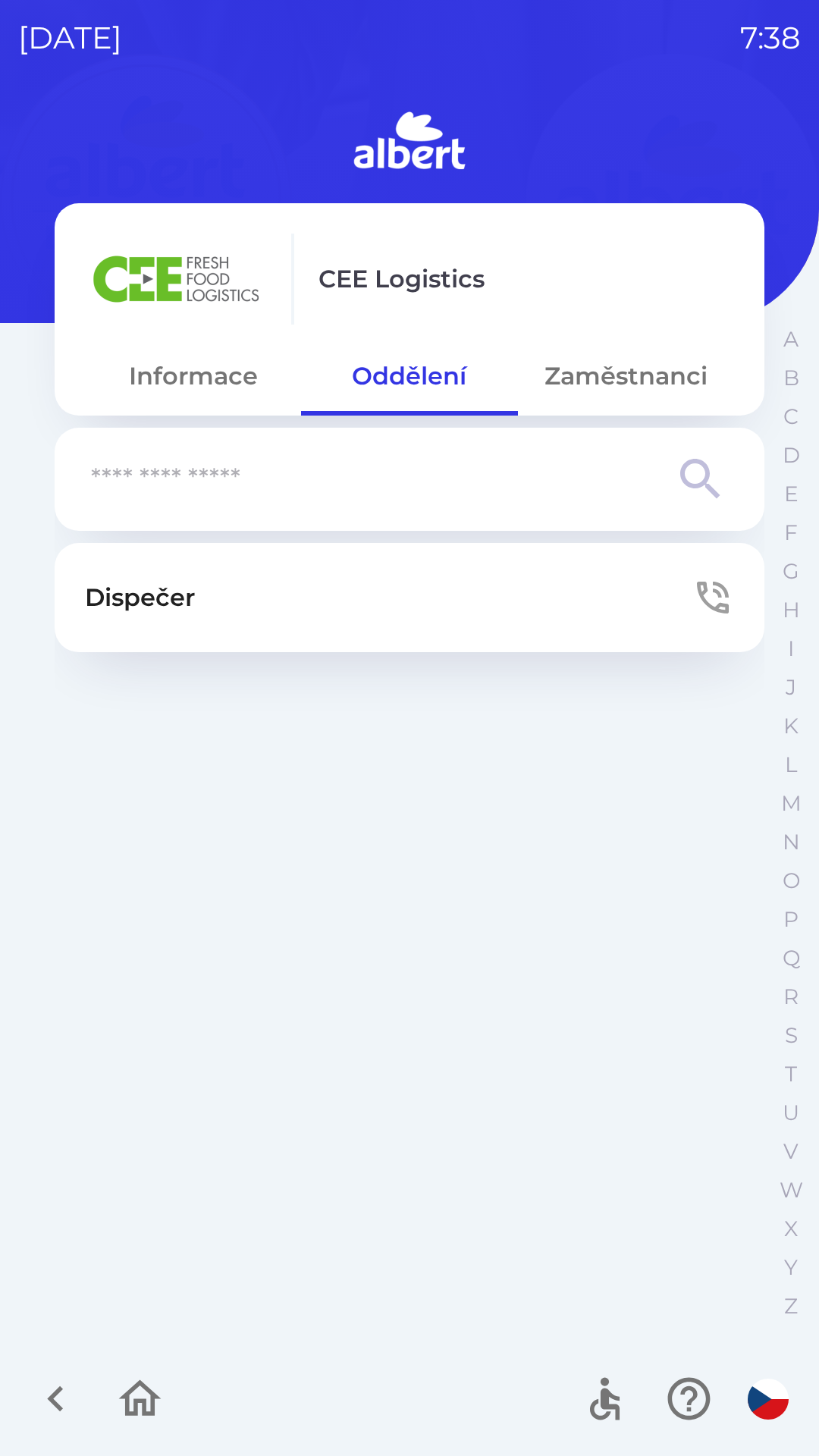
click at [611, 353] on button "Zaměstnanci" at bounding box center [626, 376] width 216 height 54
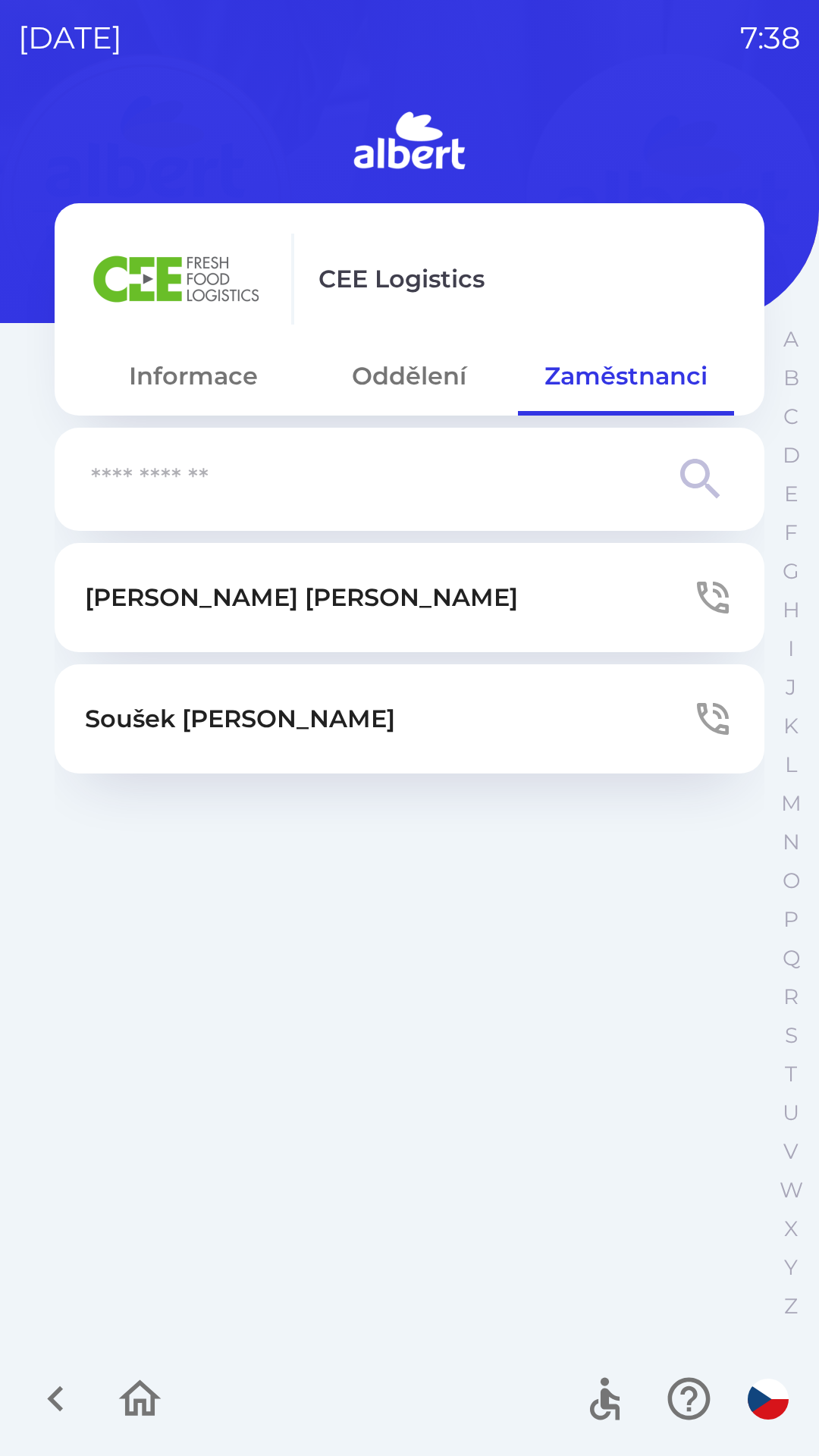
click at [409, 373] on button "Oddělení" at bounding box center [409, 376] width 216 height 54
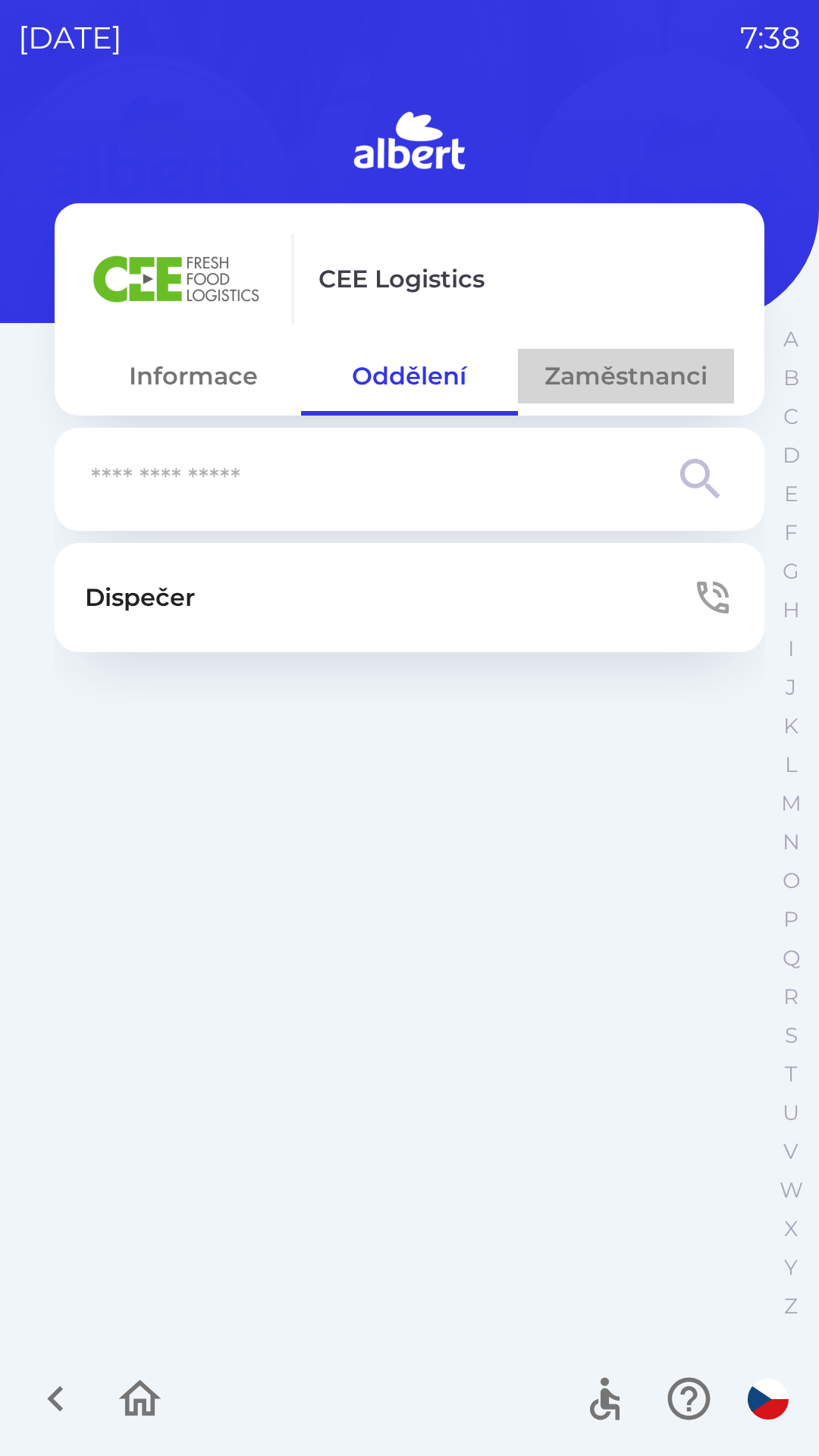
click at [626, 371] on button "Zaměstnanci" at bounding box center [626, 376] width 216 height 54
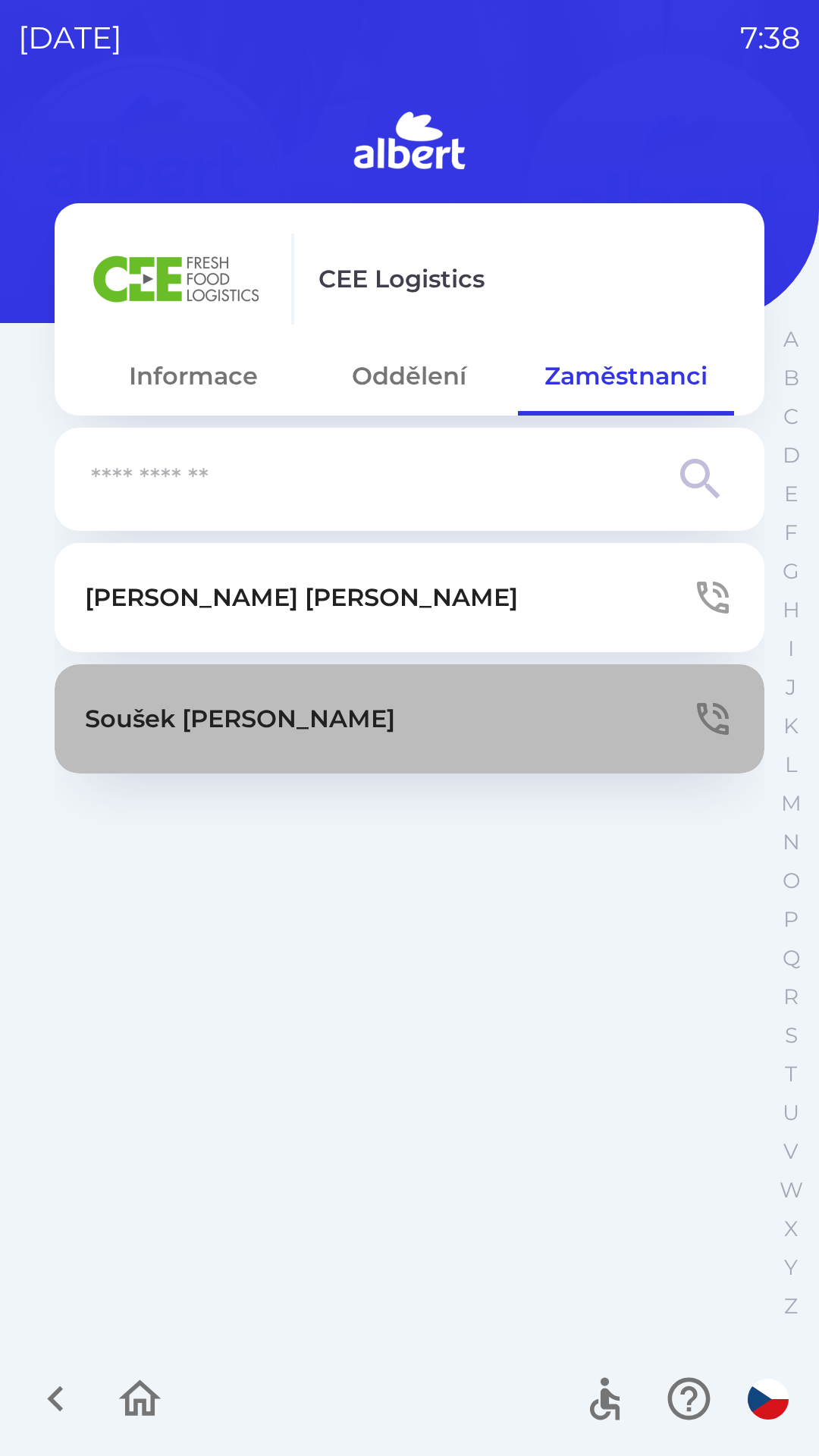
click at [707, 716] on icon "button" at bounding box center [712, 718] width 42 height 42
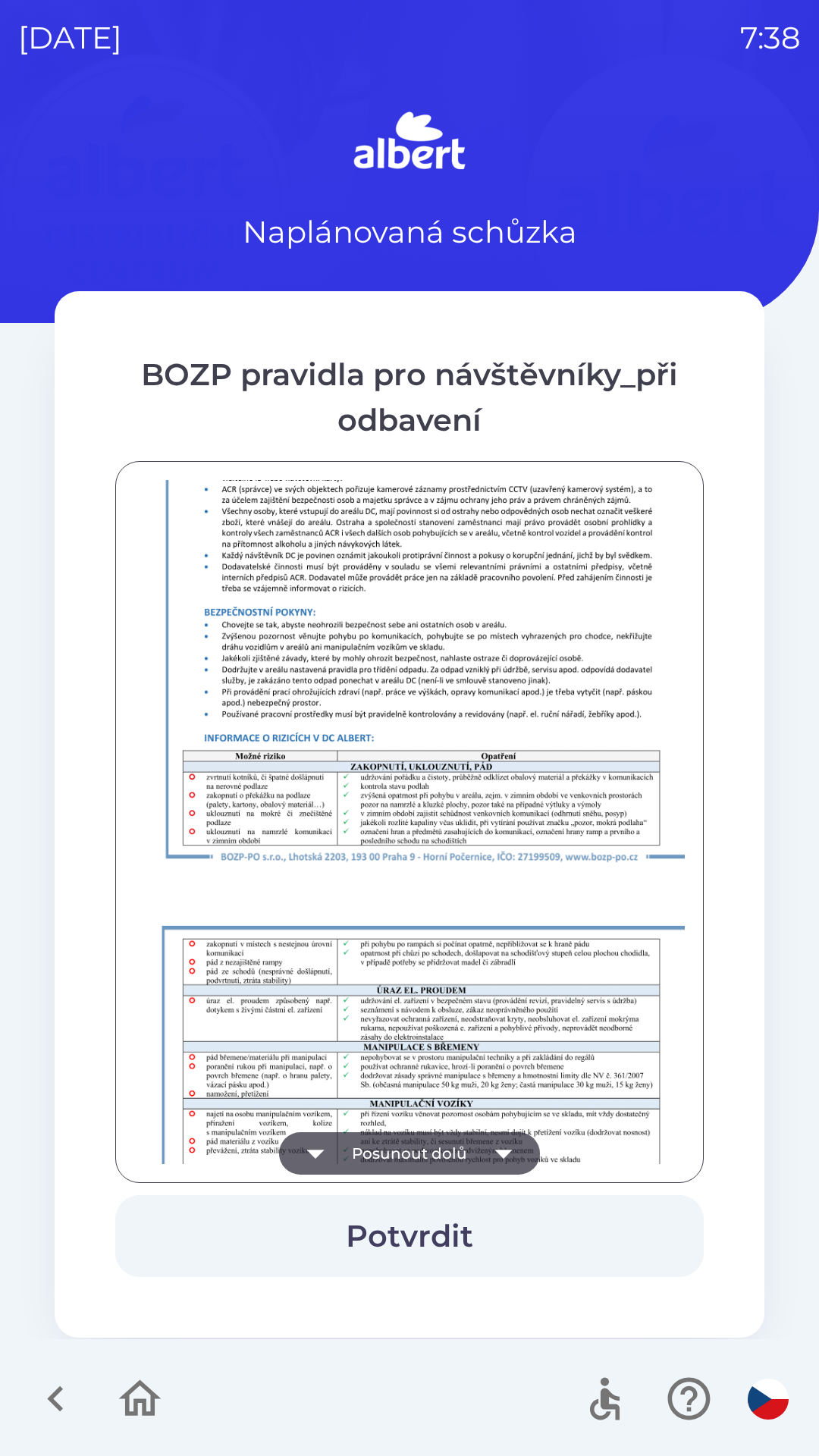
scroll to position [1065, 0]
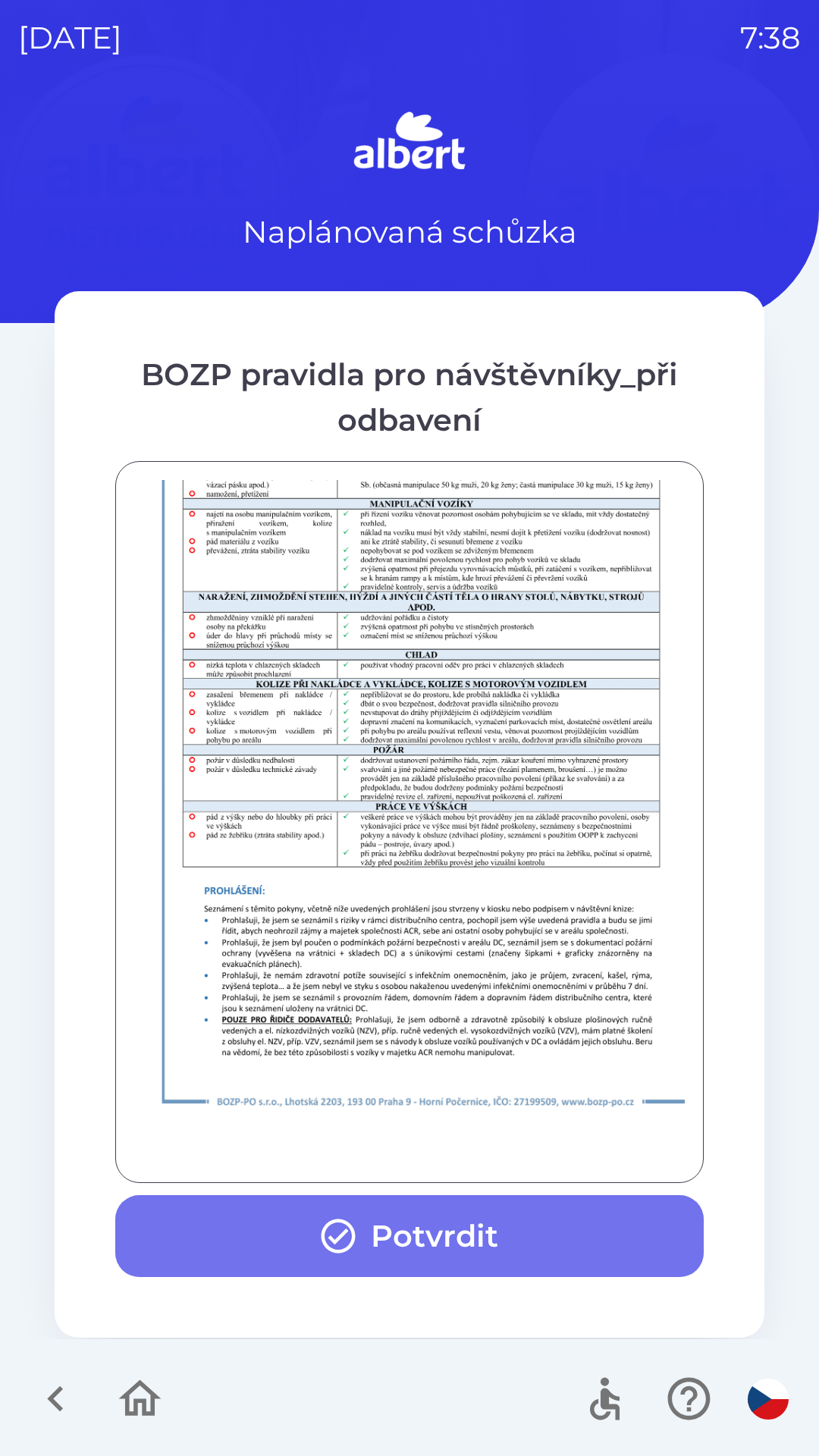
click at [367, 1241] on button "Potvrdit" at bounding box center [410, 1236] width 589 height 82
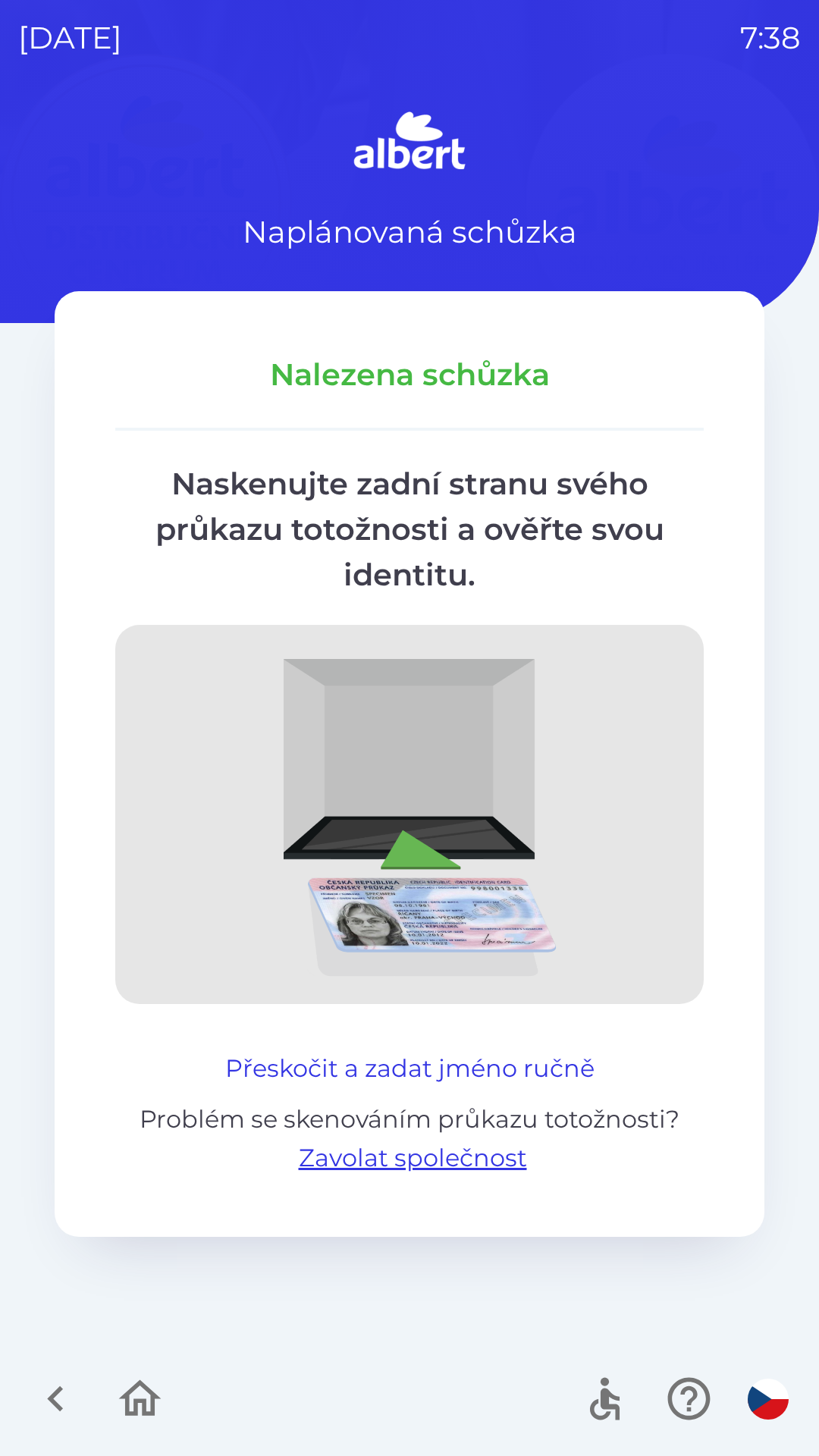
click at [364, 1055] on button "Přeskočit a zadat jméno ručně" at bounding box center [410, 1068] width 382 height 36
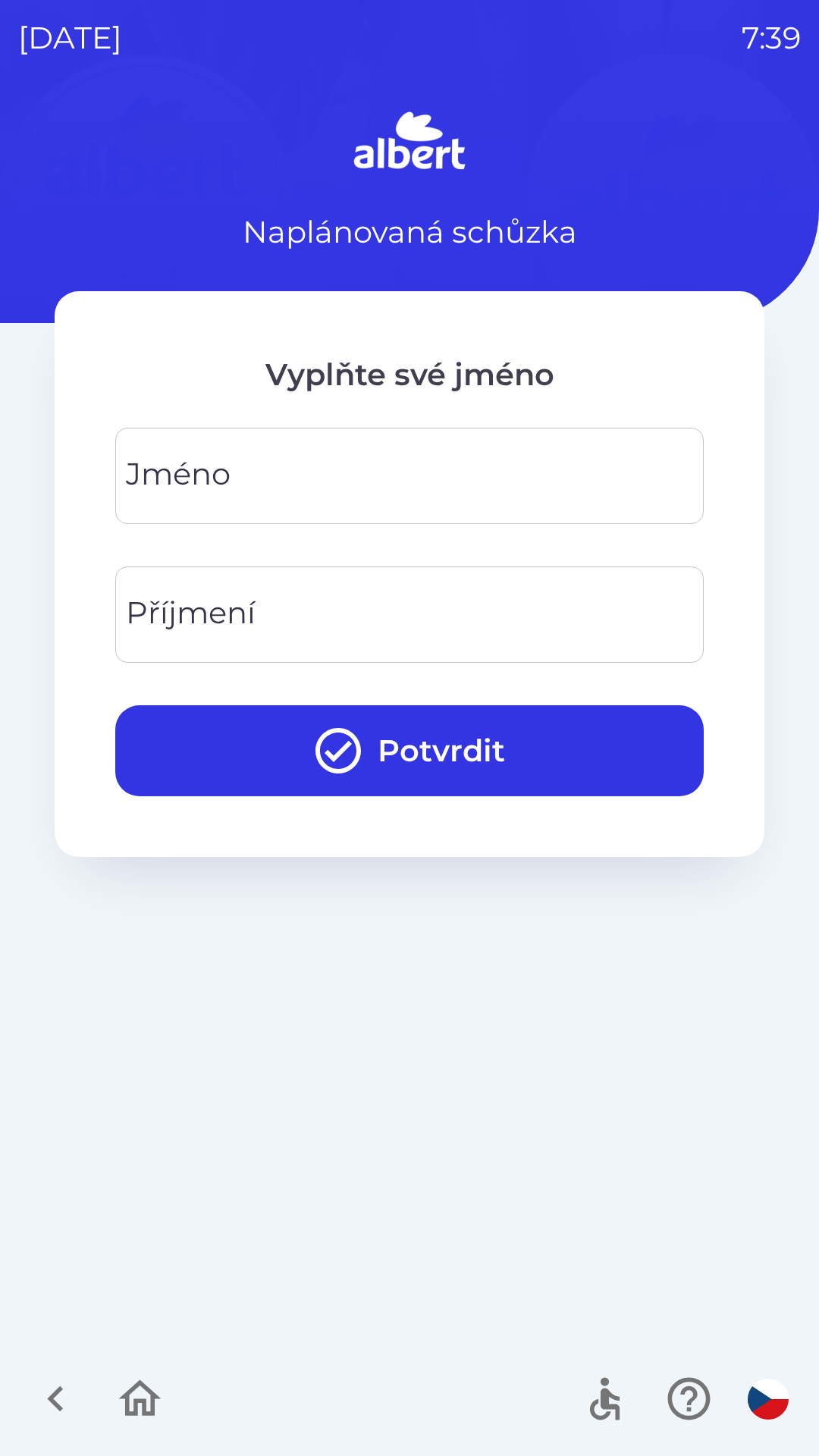
click at [150, 475] on div "[PERSON_NAME]" at bounding box center [410, 476] width 589 height 97
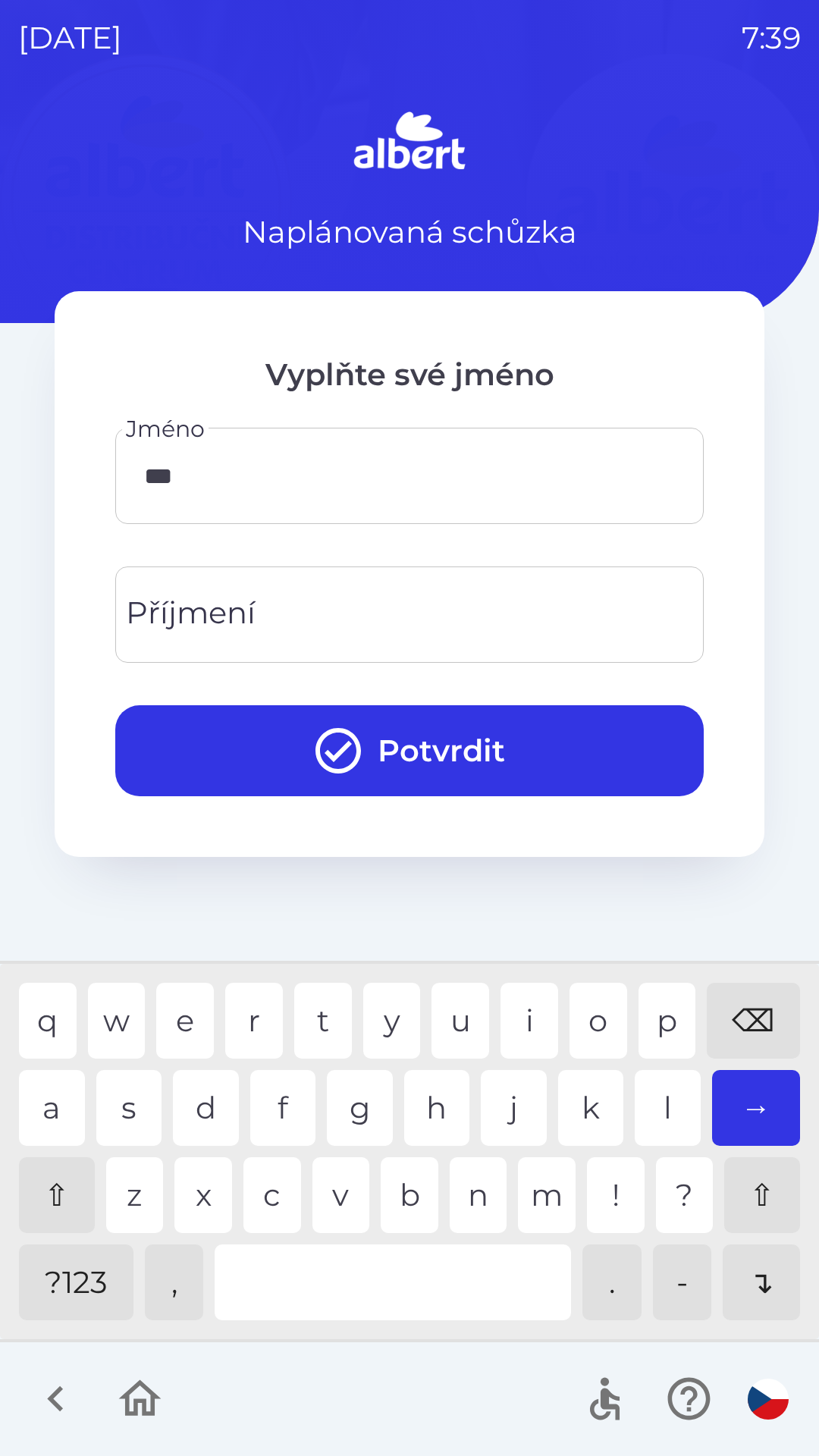
click at [600, 1034] on div "o" at bounding box center [598, 1021] width 57 height 76
click at [218, 1006] on div "q w e r t y u i o p ⌫" at bounding box center [410, 1021] width 782 height 76
type input "******"
click at [198, 1101] on div "d" at bounding box center [205, 1108] width 66 height 76
click at [280, 605] on input "Příjmení" at bounding box center [410, 615] width 553 height 60
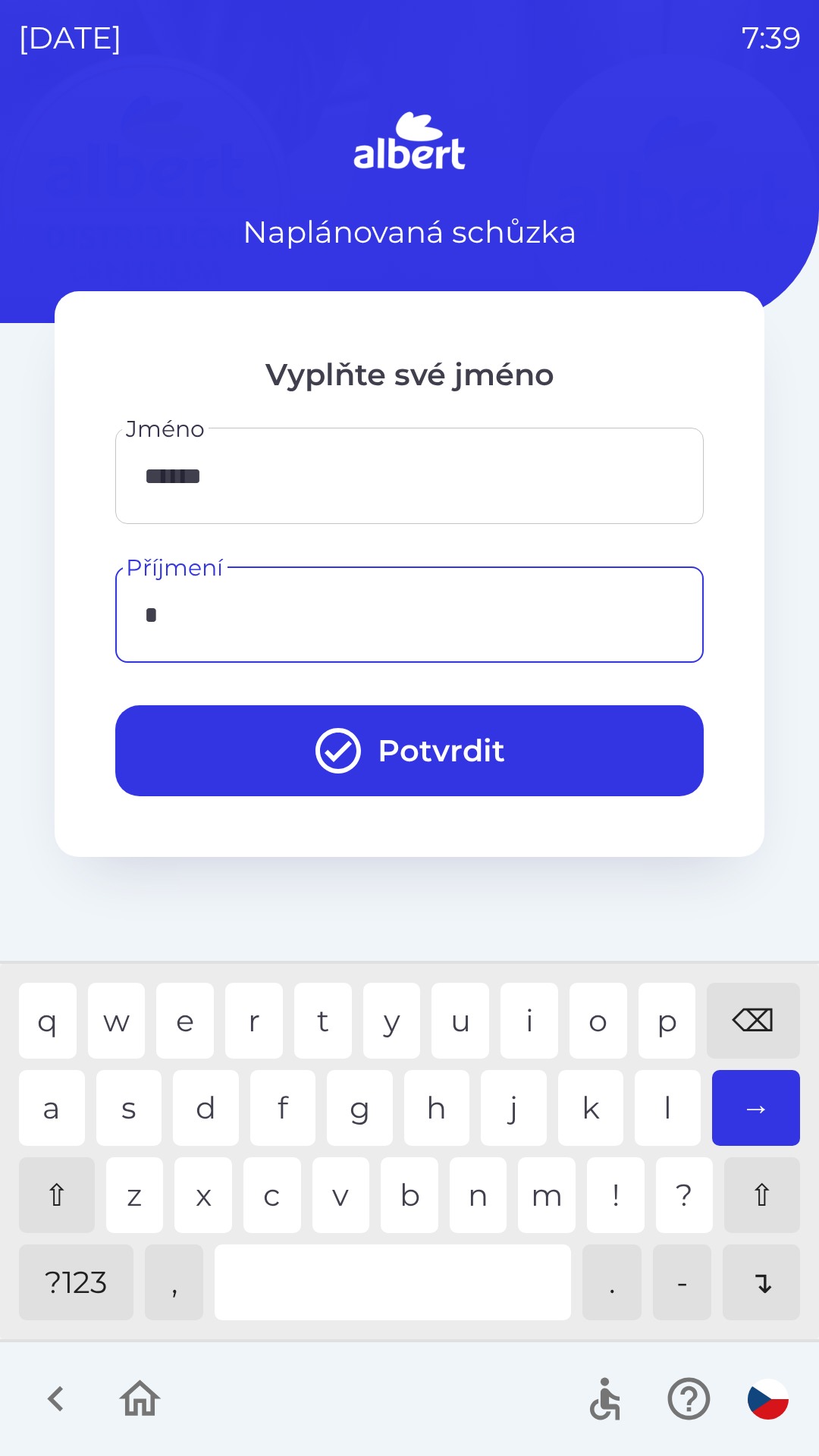
click at [274, 1114] on div "f" at bounding box center [283, 1108] width 66 height 76
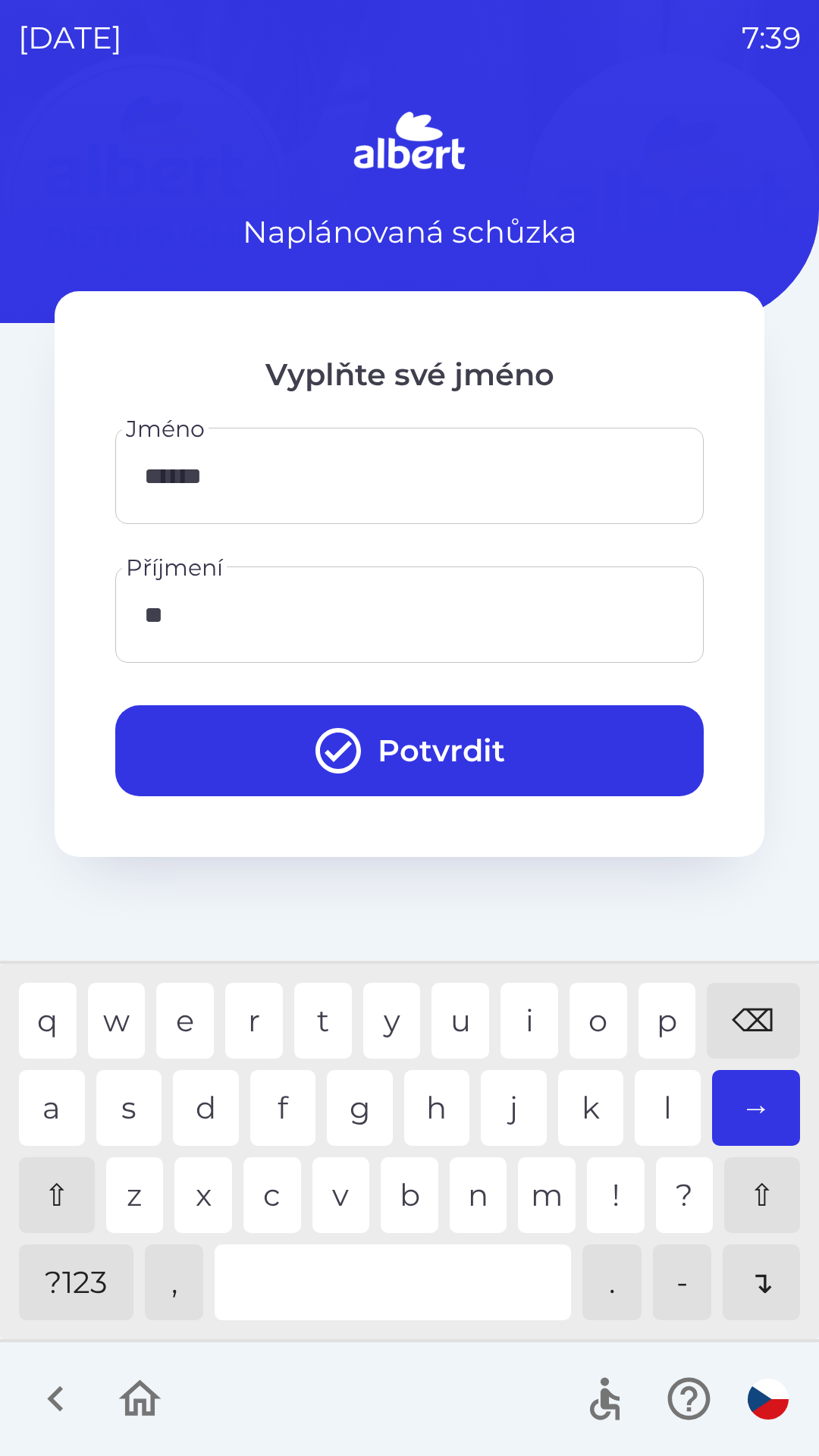
click at [186, 1026] on div "e" at bounding box center [185, 1021] width 57 height 76
click at [262, 1197] on div "c" at bounding box center [272, 1195] width 57 height 76
type input "****"
click at [341, 771] on icon "submit" at bounding box center [338, 751] width 45 height 45
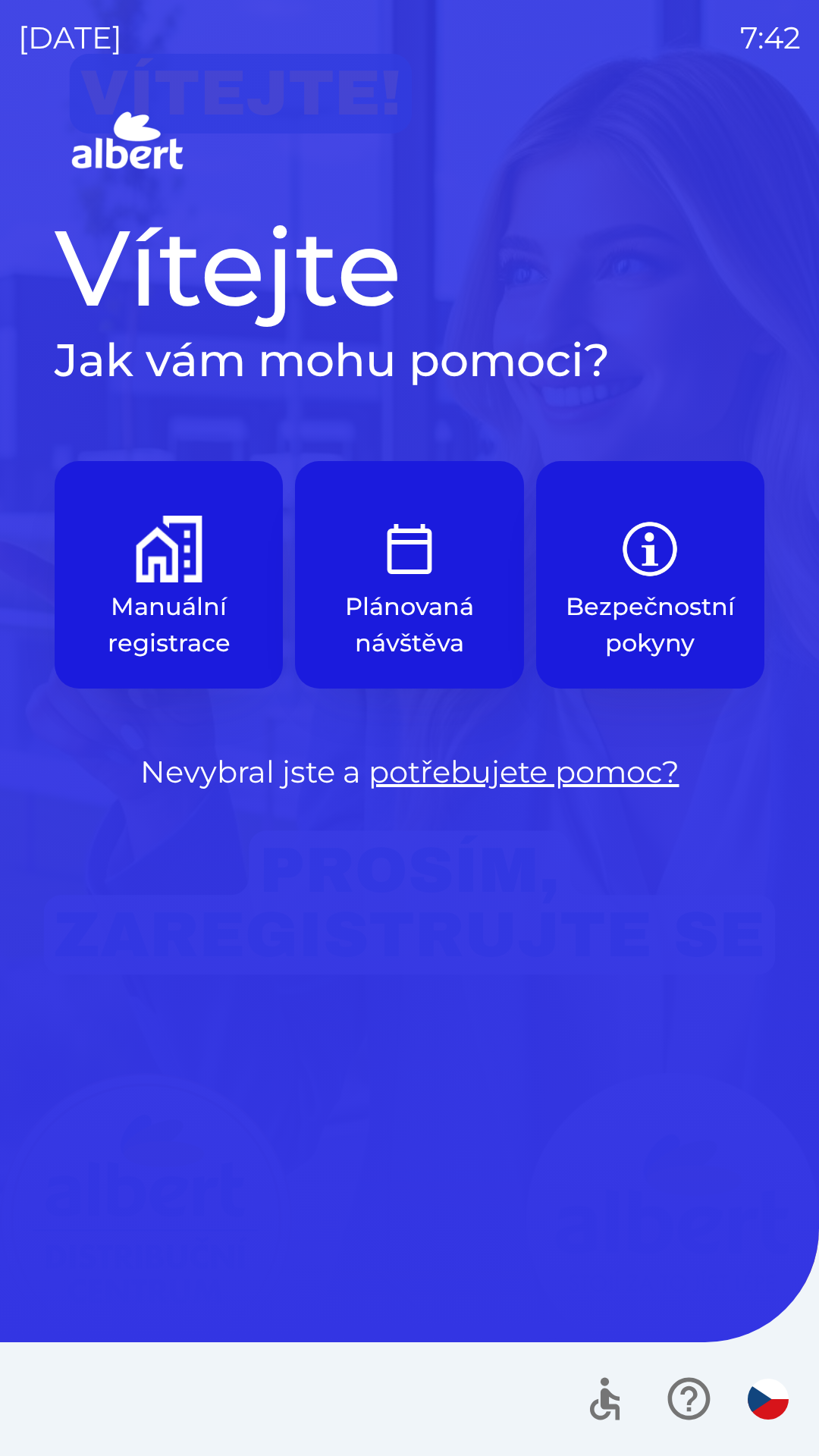
click at [418, 573] on img "button" at bounding box center [410, 549] width 67 height 67
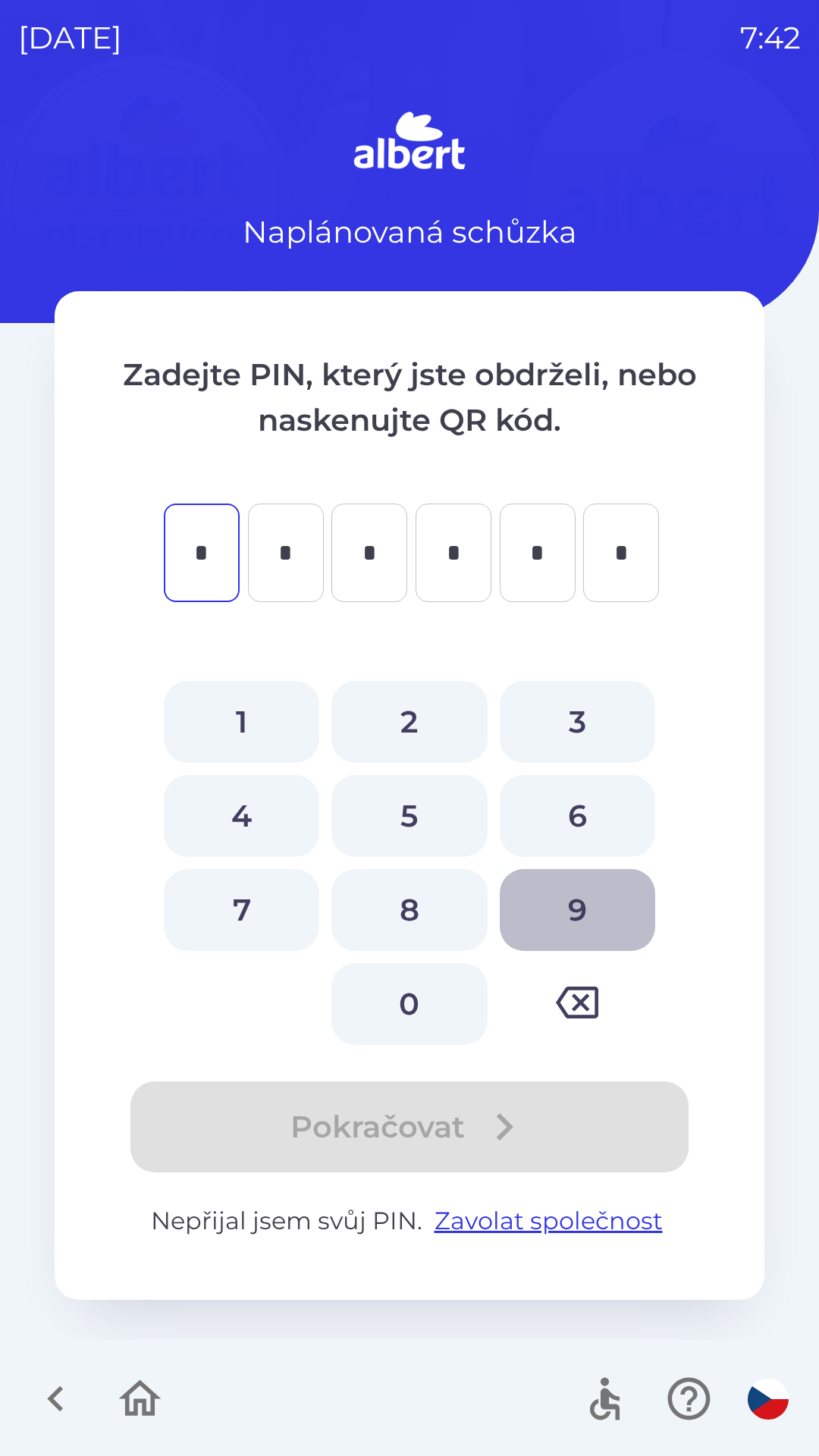
click at [568, 914] on button "9" at bounding box center [578, 910] width 156 height 82
type input "*"
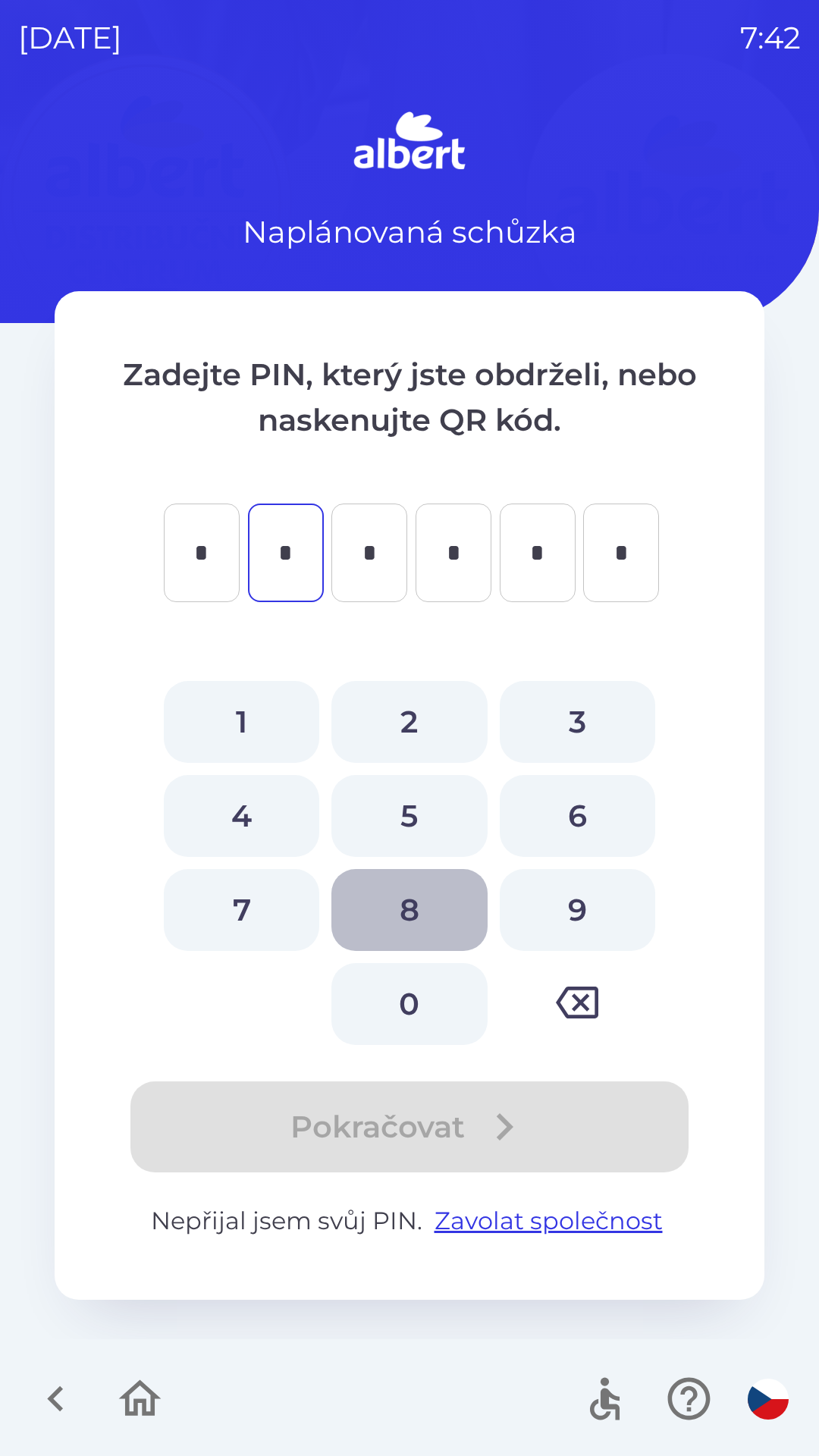
click at [410, 914] on button "8" at bounding box center [410, 910] width 156 height 82
type input "*"
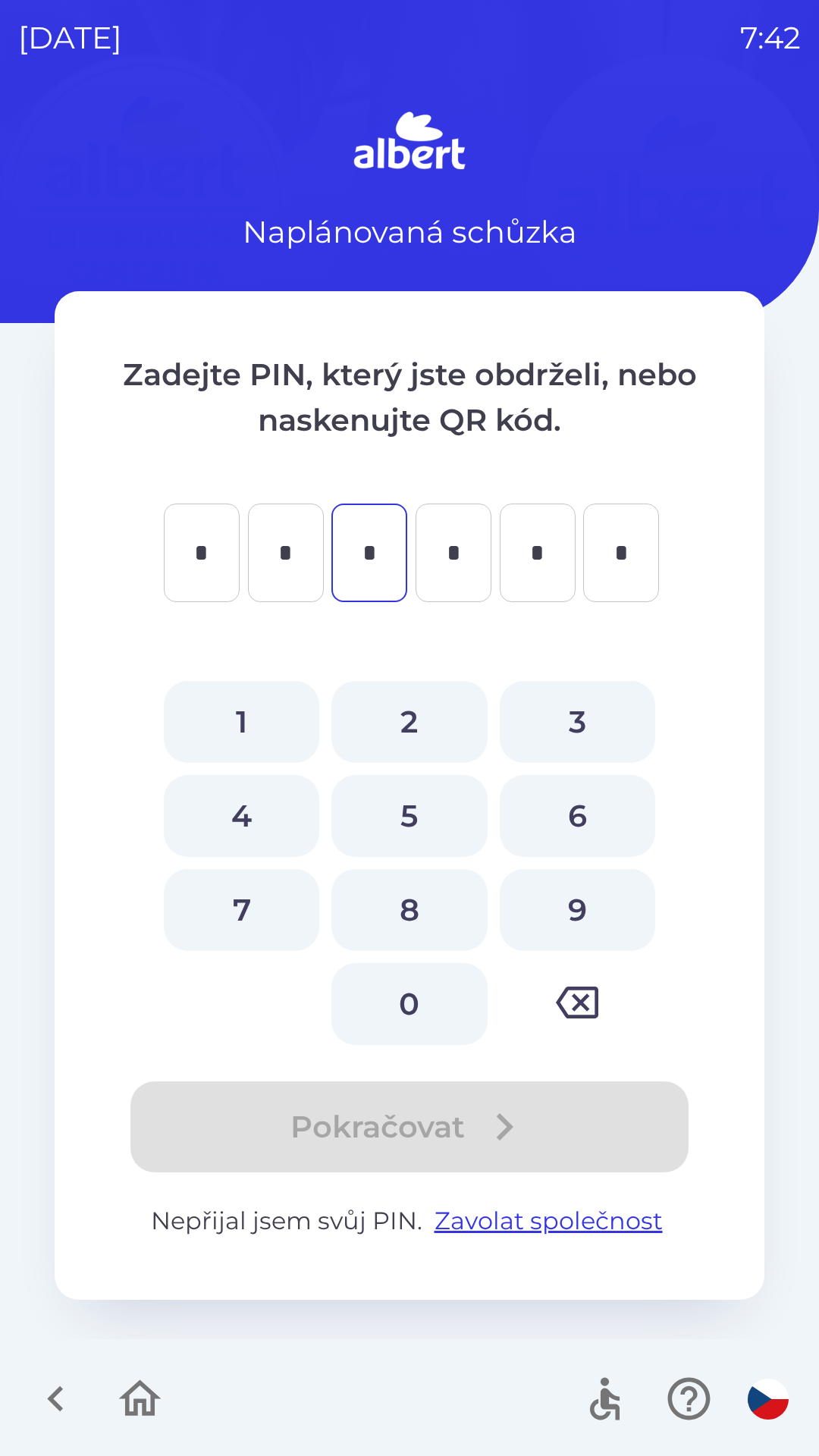
click at [415, 799] on button "5" at bounding box center [410, 816] width 156 height 82
type input "*"
click at [410, 701] on button "2" at bounding box center [410, 722] width 156 height 82
type input "*"
click at [226, 714] on button "1" at bounding box center [242, 722] width 156 height 82
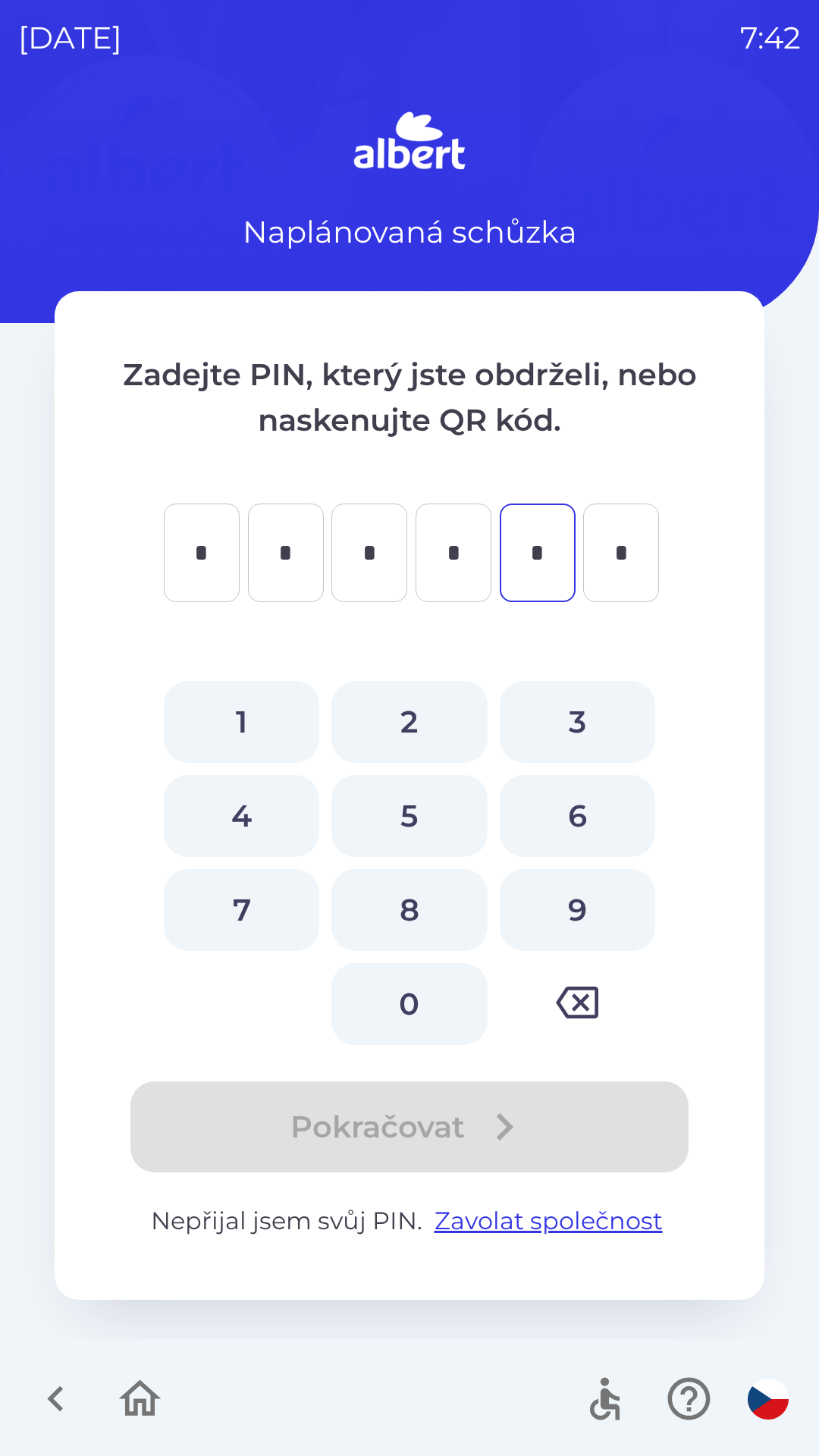
type input "*"
click at [403, 910] on button "8" at bounding box center [410, 910] width 156 height 82
type input "*"
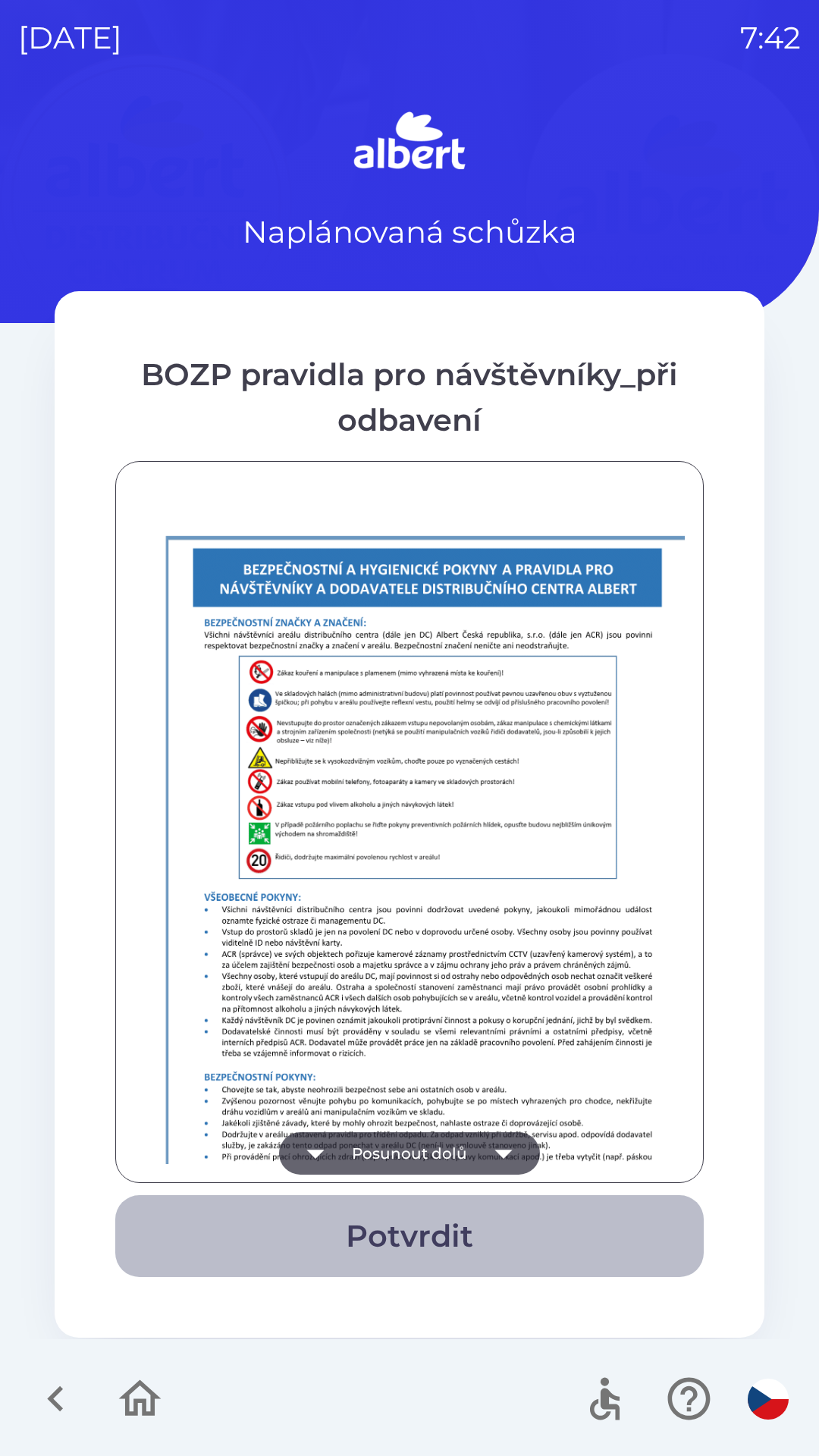
click at [425, 1240] on button "Potvrdit" at bounding box center [410, 1236] width 589 height 82
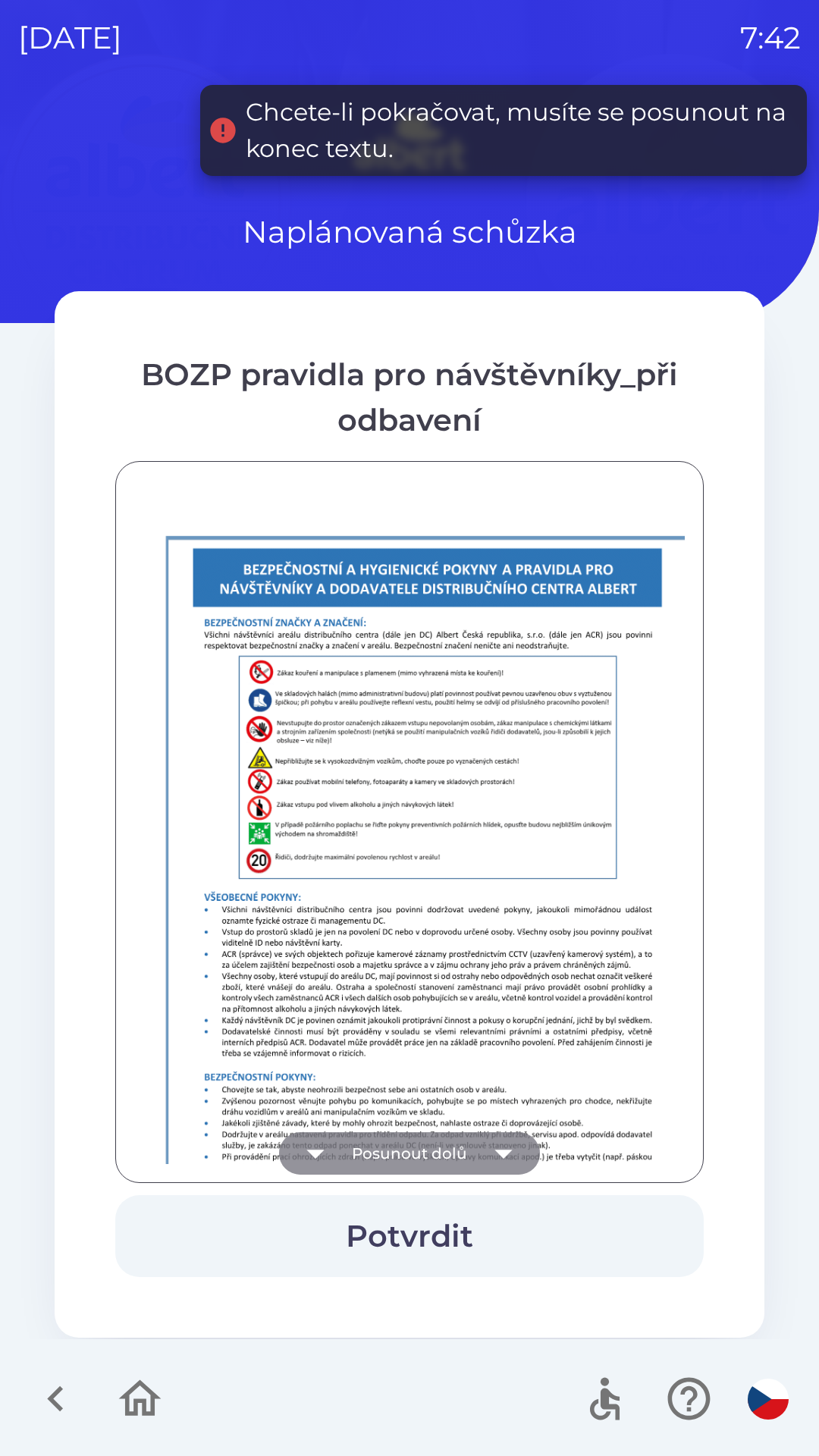
click at [509, 1148] on icon "button" at bounding box center [503, 1153] width 42 height 42
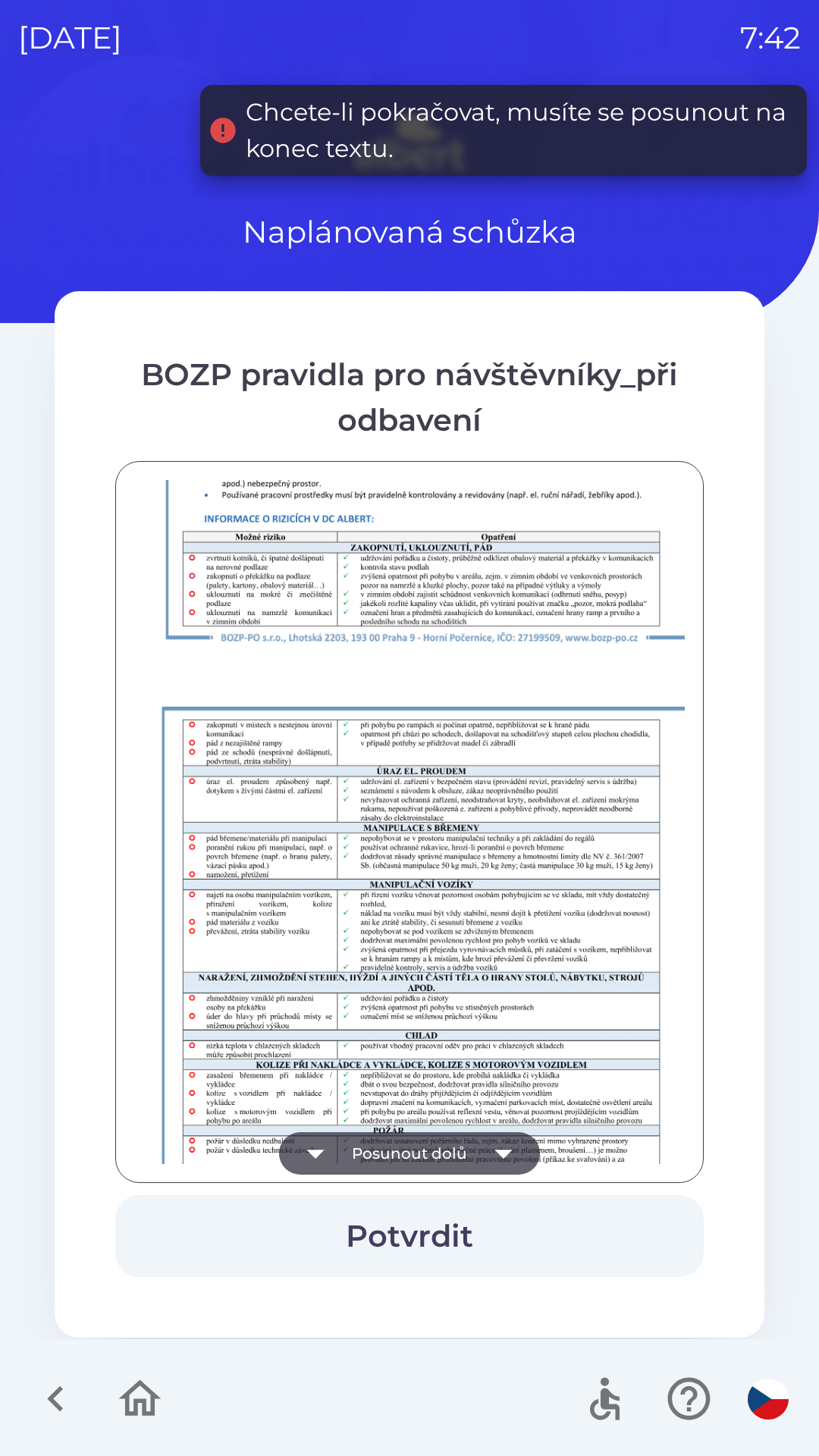
click at [505, 1148] on icon "button" at bounding box center [503, 1153] width 42 height 42
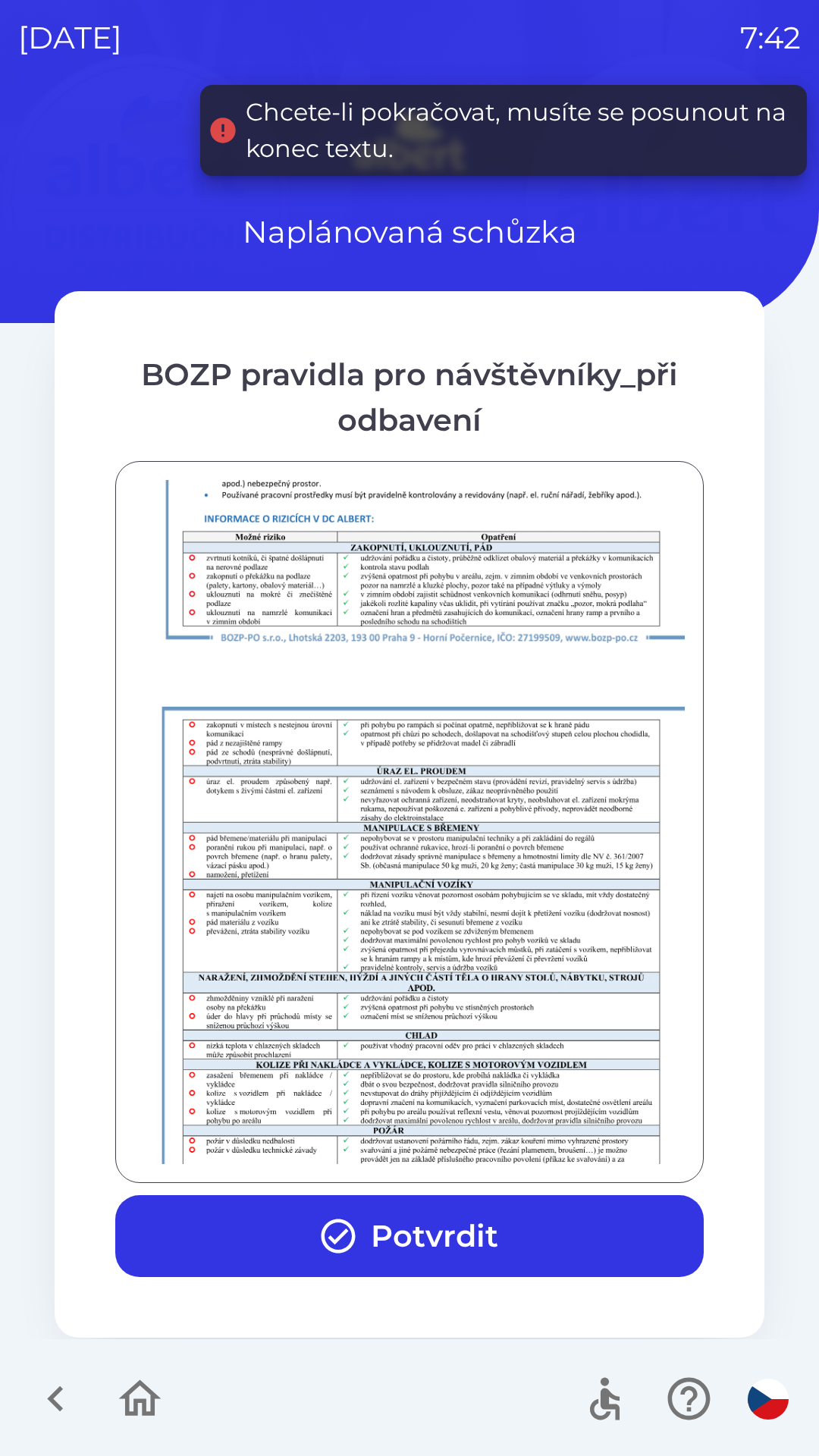
scroll to position [1065, 0]
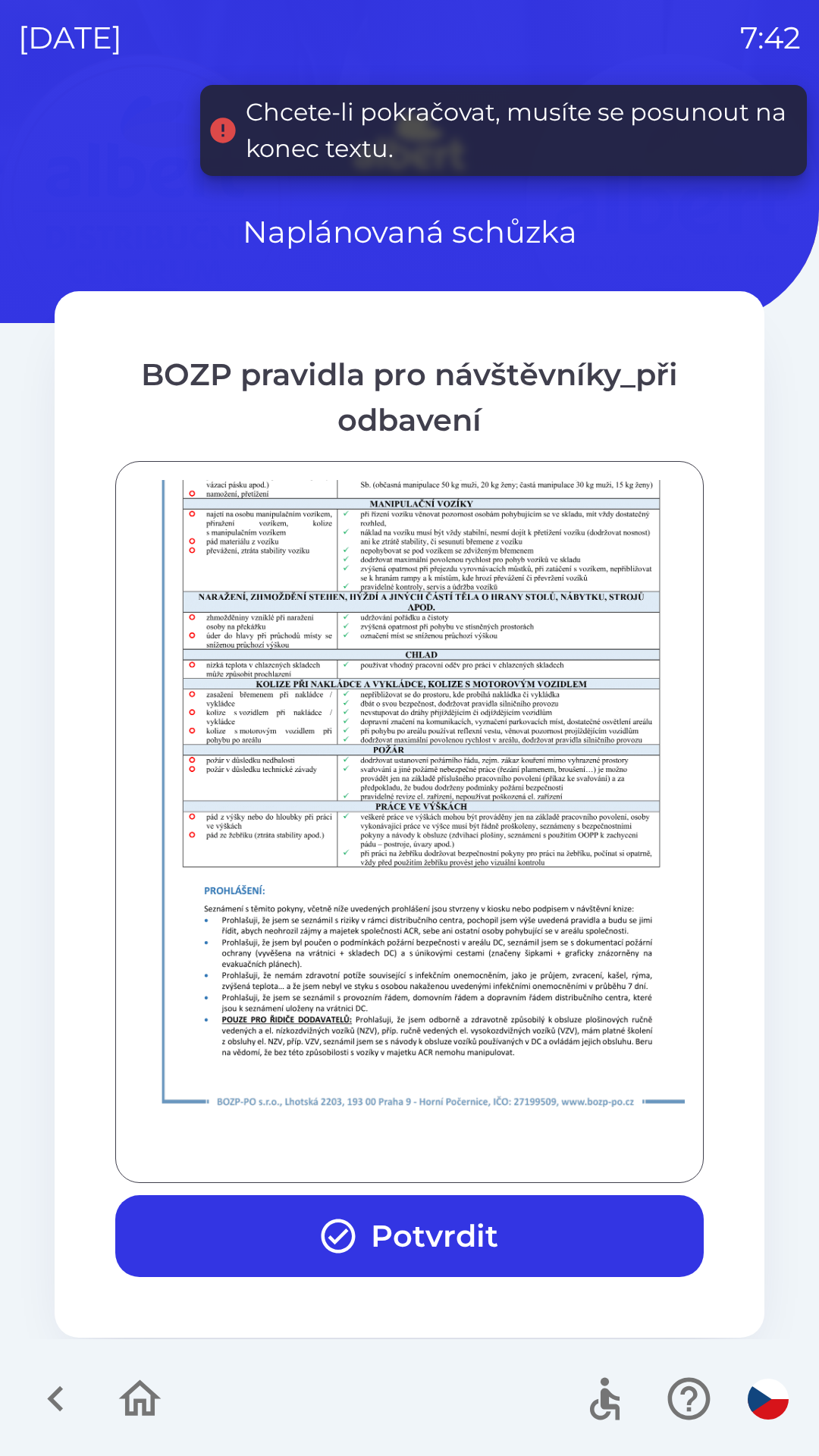
click at [493, 1166] on div at bounding box center [410, 823] width 589 height 722
click at [430, 1227] on button "Potvrdit" at bounding box center [410, 1236] width 589 height 82
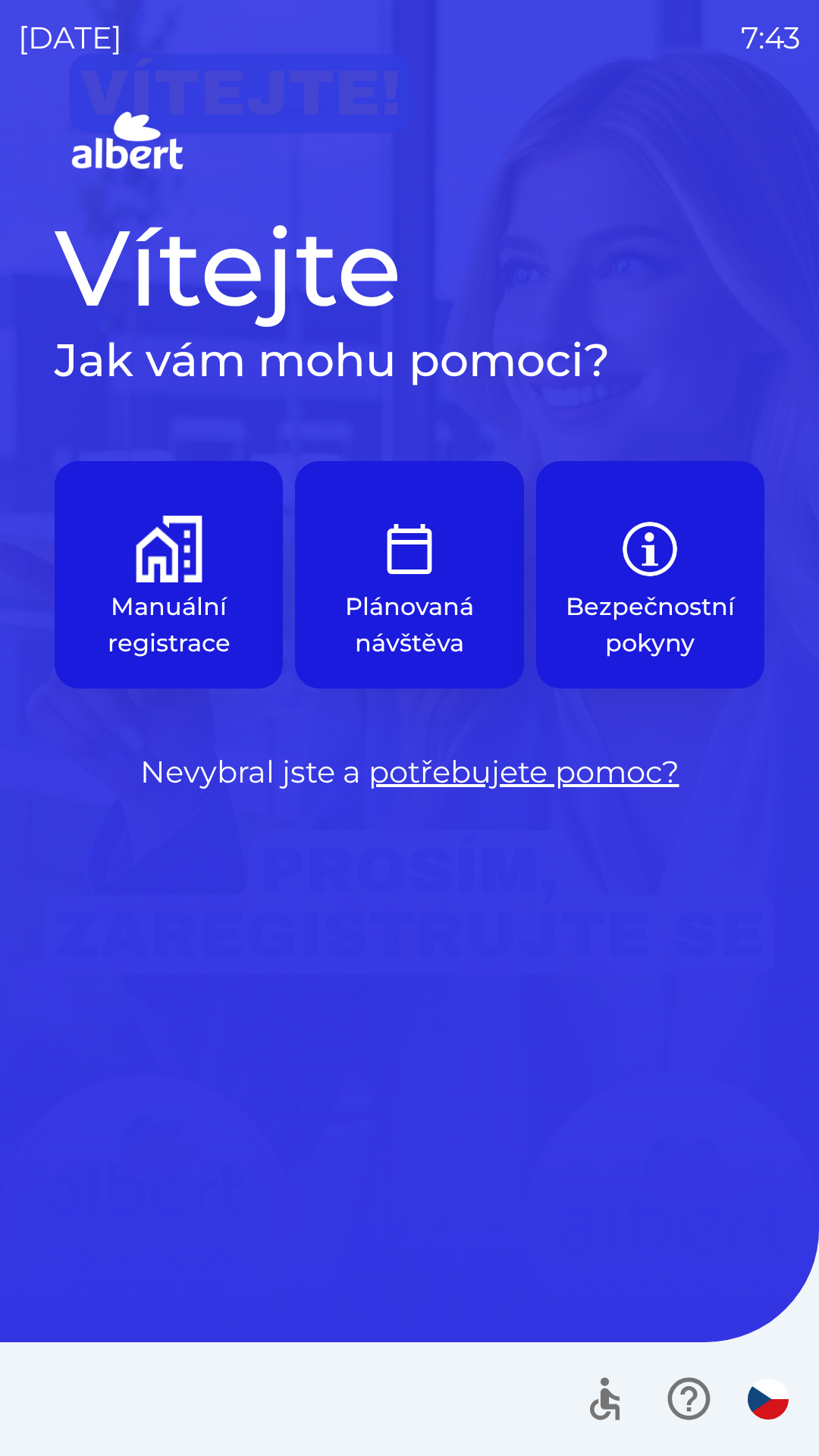
click at [409, 570] on img "button" at bounding box center [410, 549] width 67 height 67
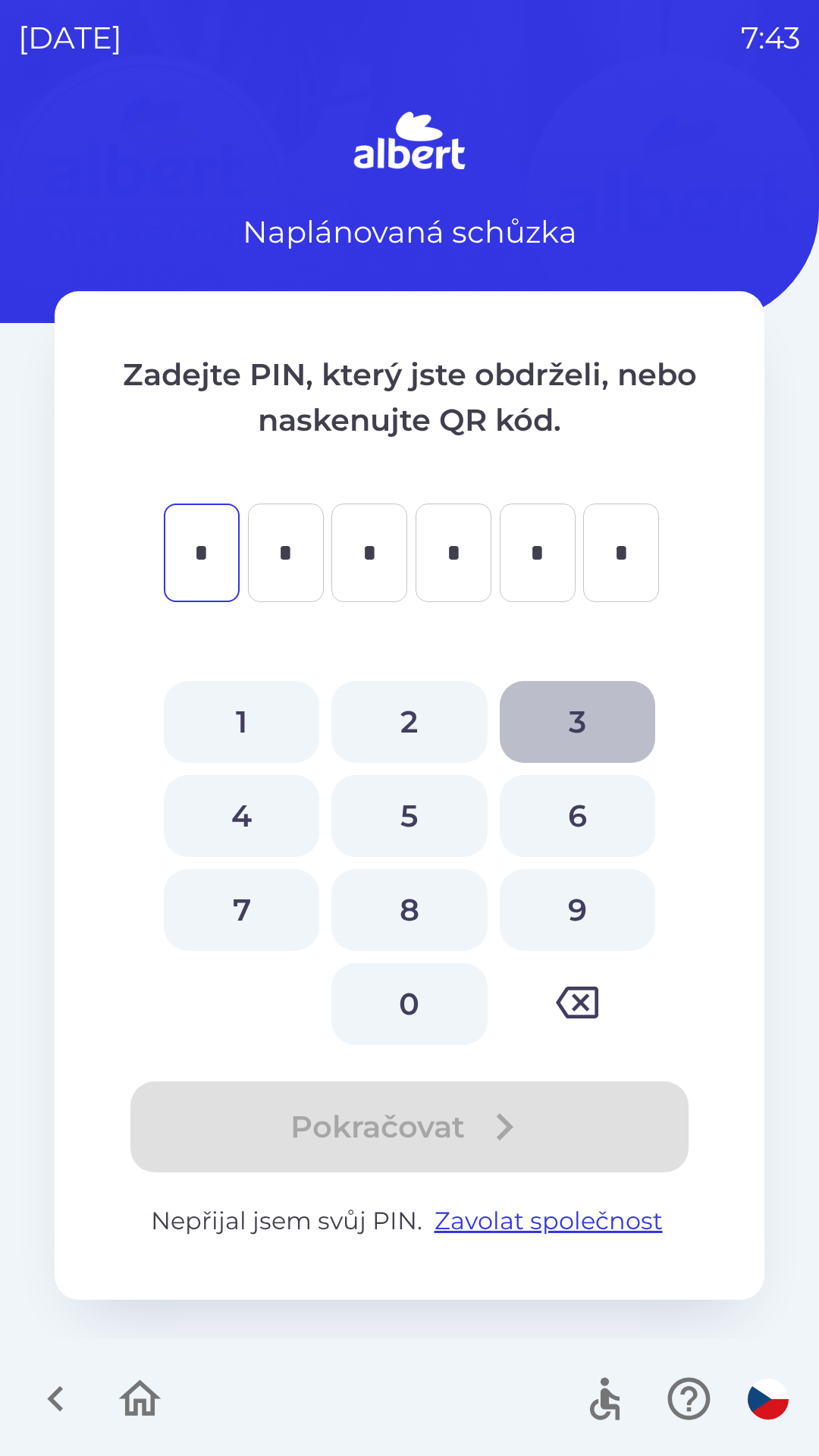
click at [582, 720] on button "3" at bounding box center [578, 722] width 156 height 82
type input "*"
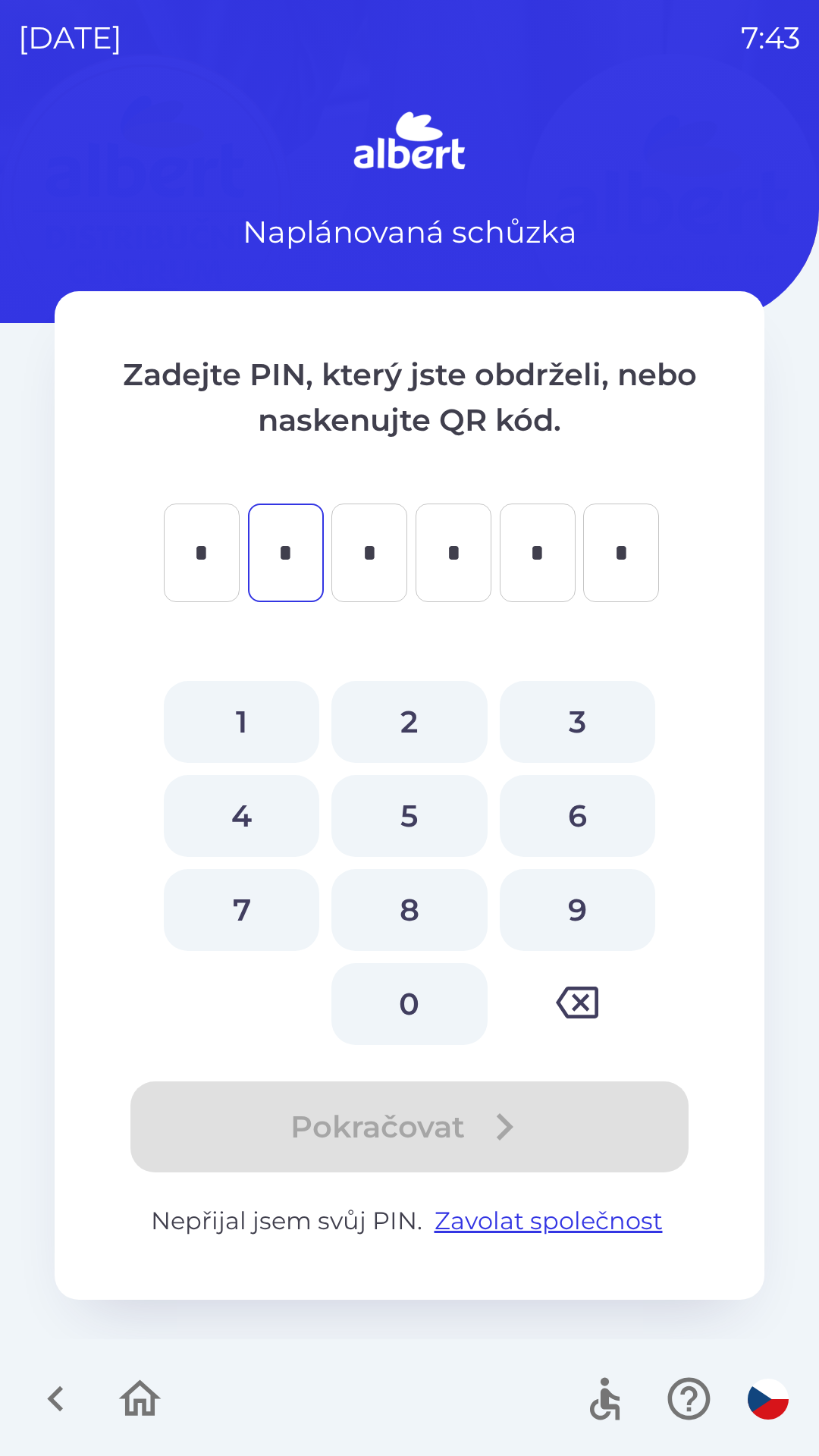
click at [404, 1023] on button "0" at bounding box center [410, 1004] width 156 height 82
type input "*"
click at [583, 720] on button "3" at bounding box center [578, 722] width 156 height 82
type input "*"
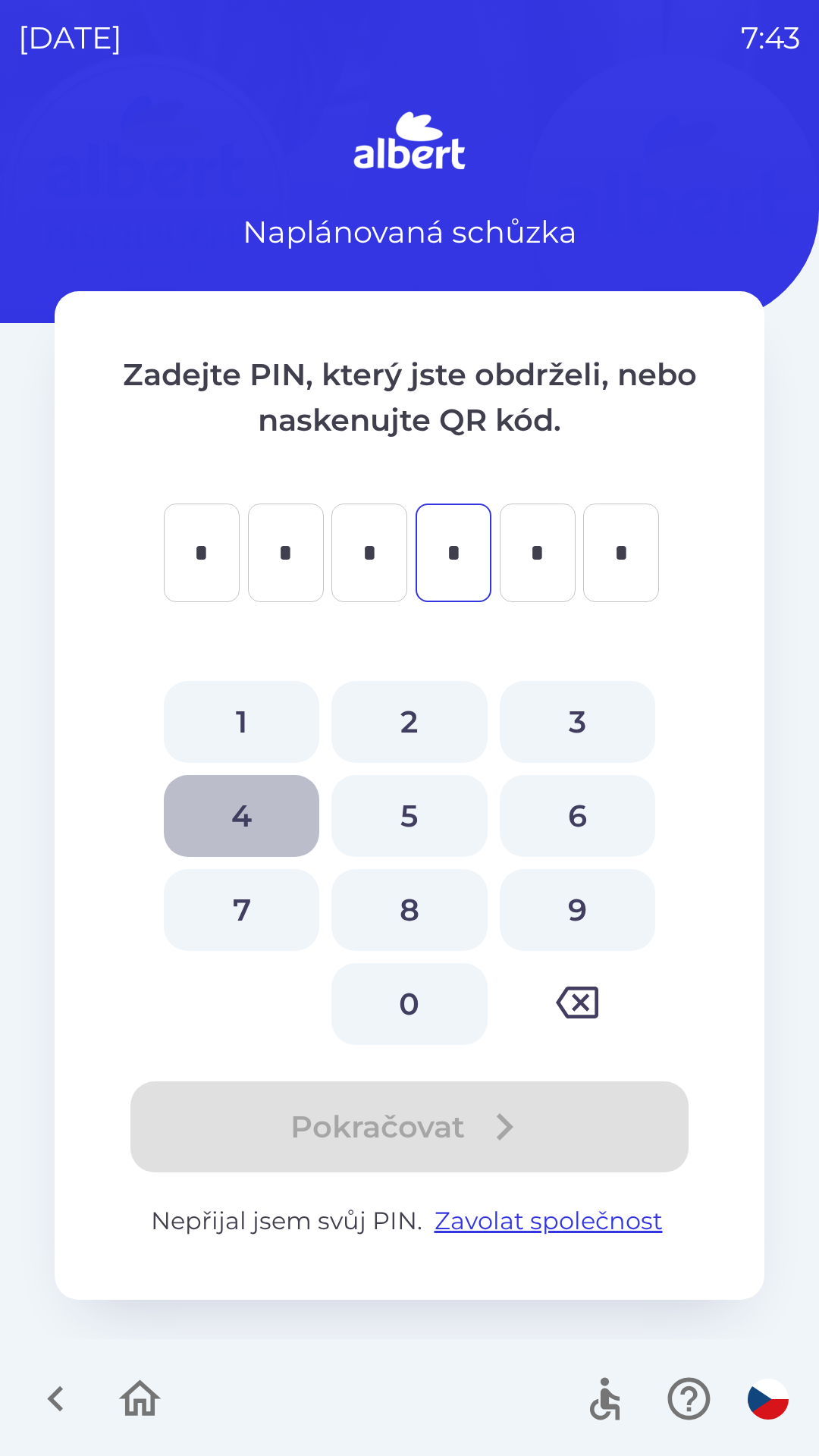
click at [234, 808] on button "4" at bounding box center [242, 816] width 156 height 82
type input "*"
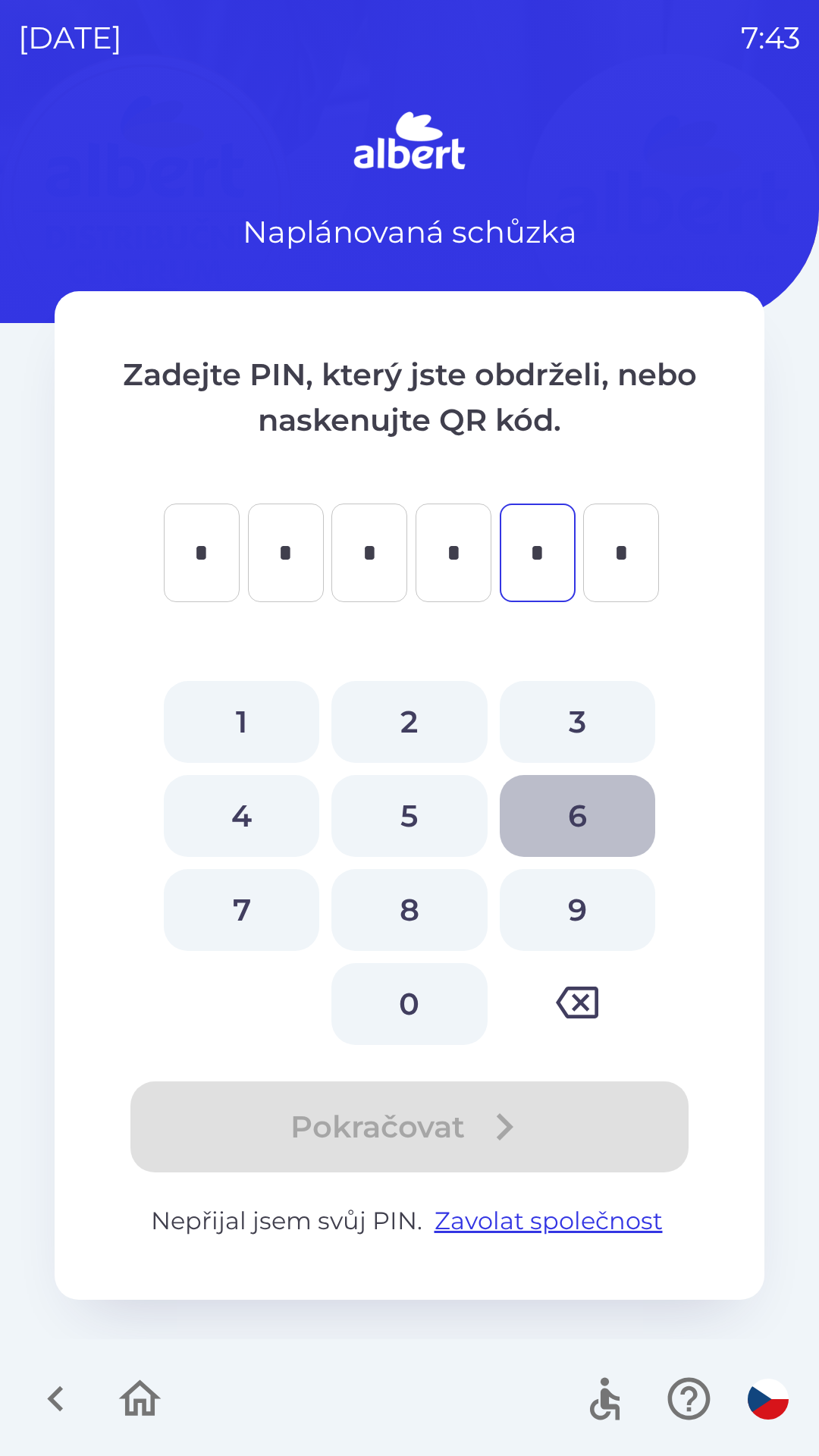
click at [573, 812] on button "6" at bounding box center [578, 816] width 156 height 82
type input "*"
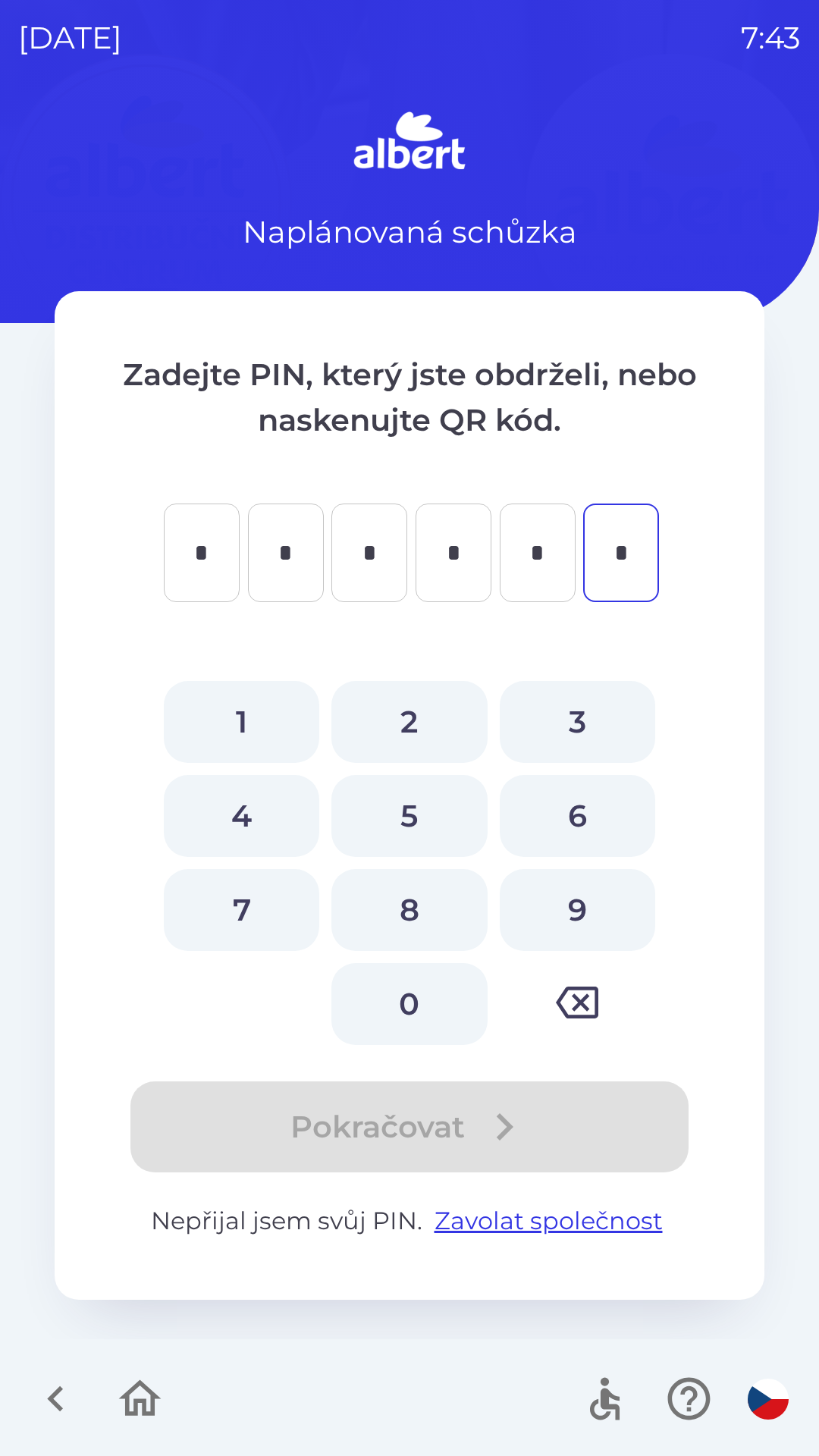
click at [228, 822] on button "4" at bounding box center [242, 816] width 156 height 82
type input "*"
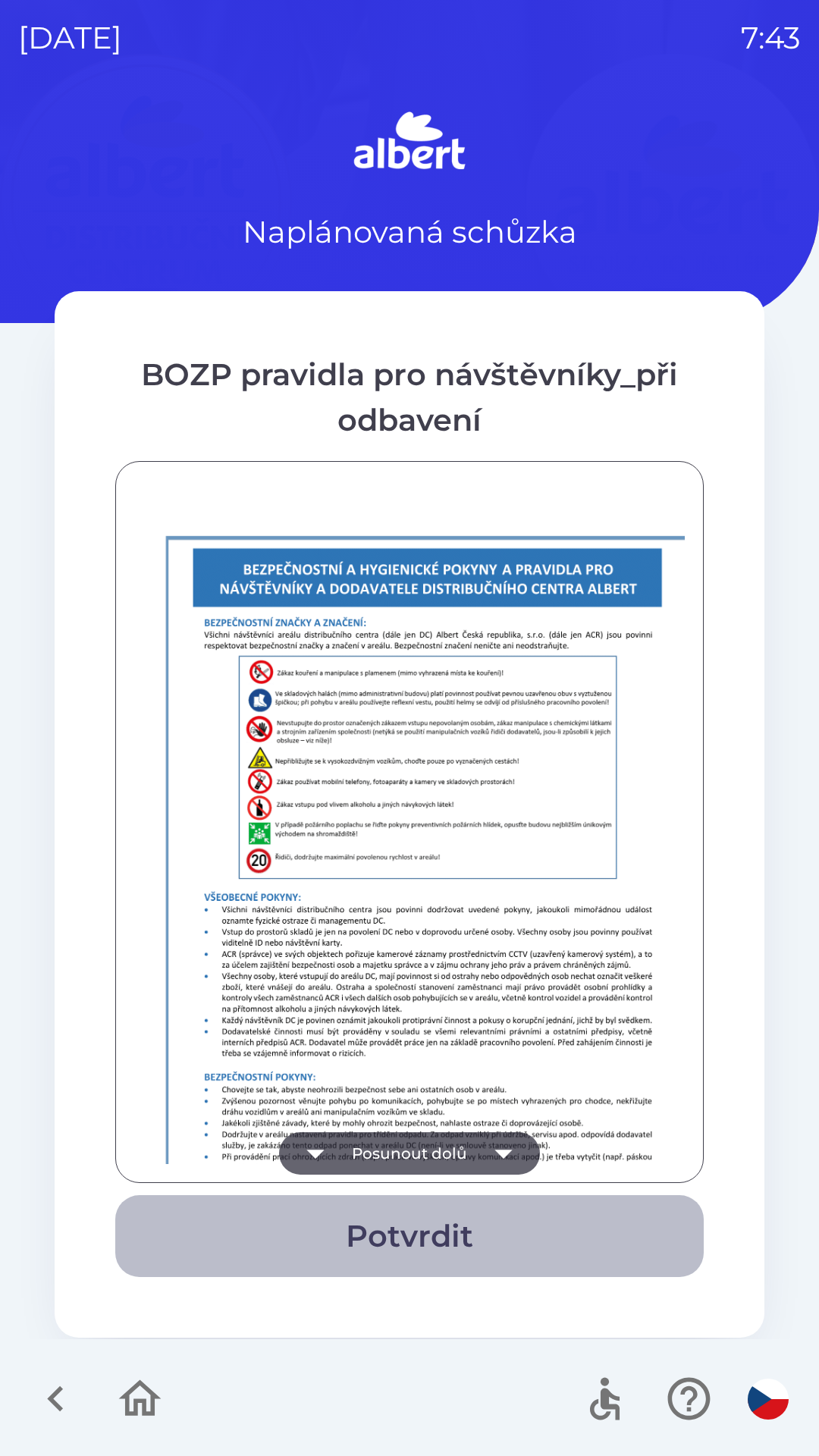
click at [389, 1240] on button "Potvrdit" at bounding box center [410, 1236] width 589 height 82
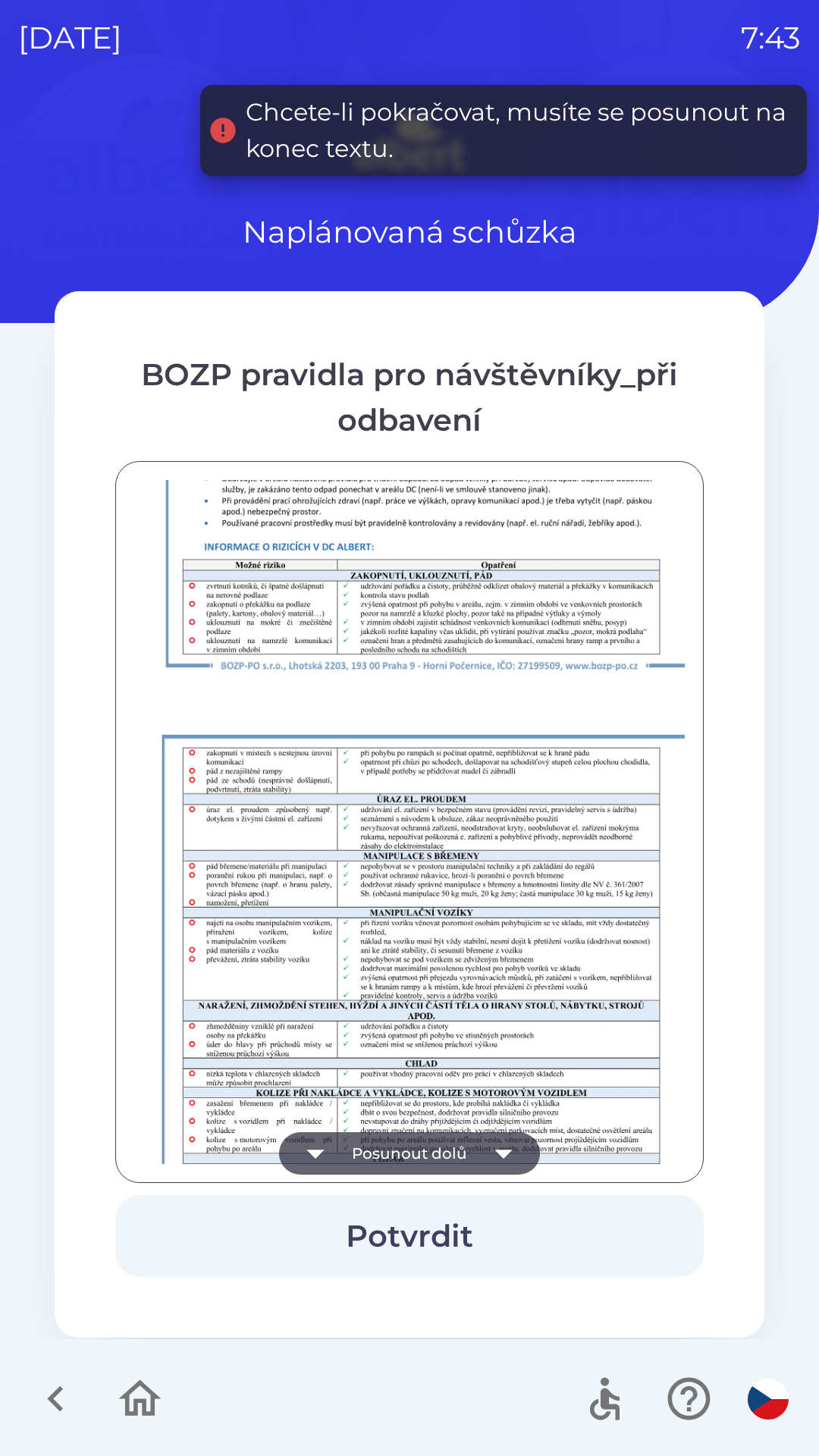
scroll to position [1065, 0]
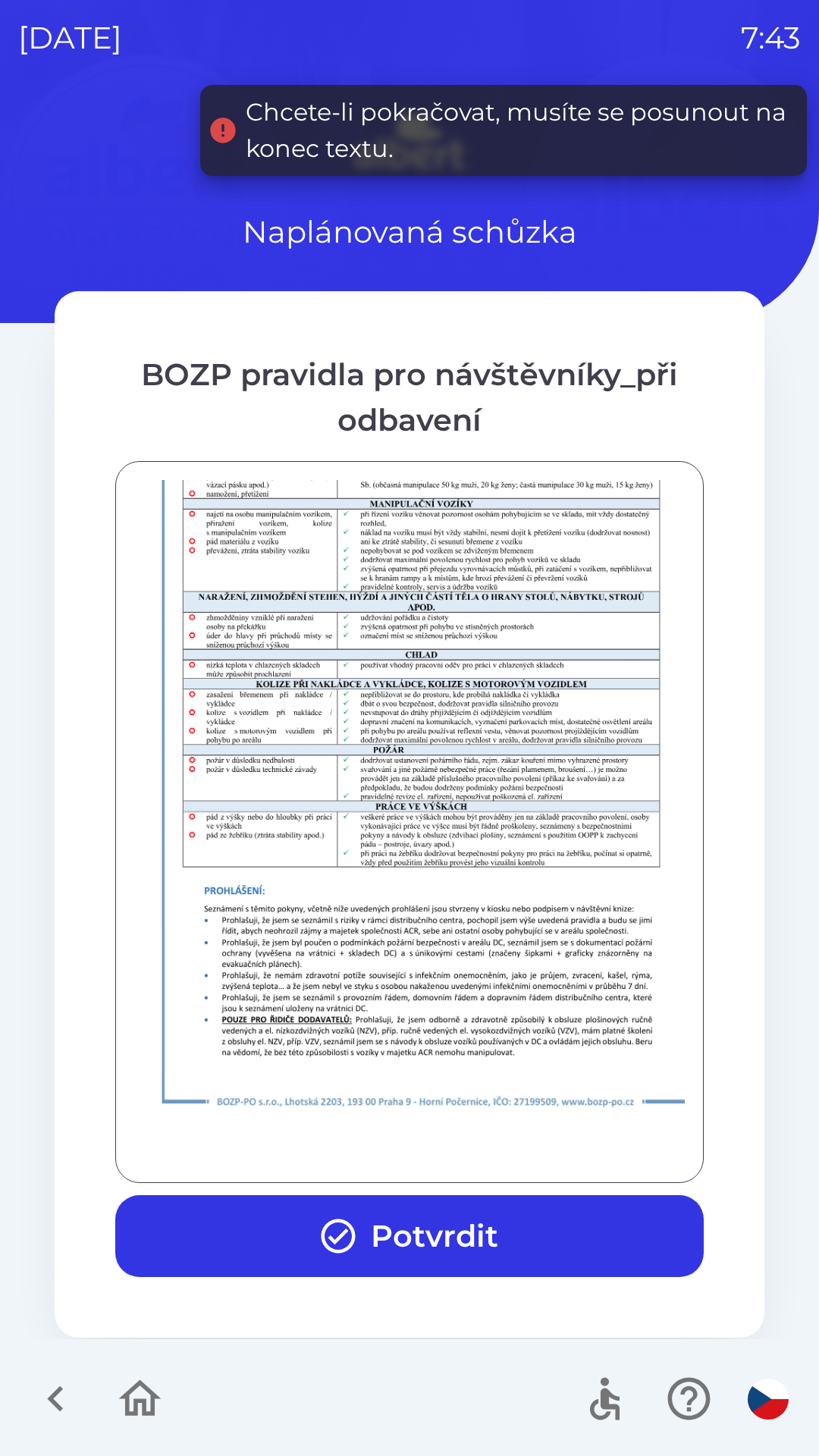
click at [383, 1244] on button "Potvrdit" at bounding box center [410, 1236] width 589 height 82
